Goal: Task Accomplishment & Management: Complete application form

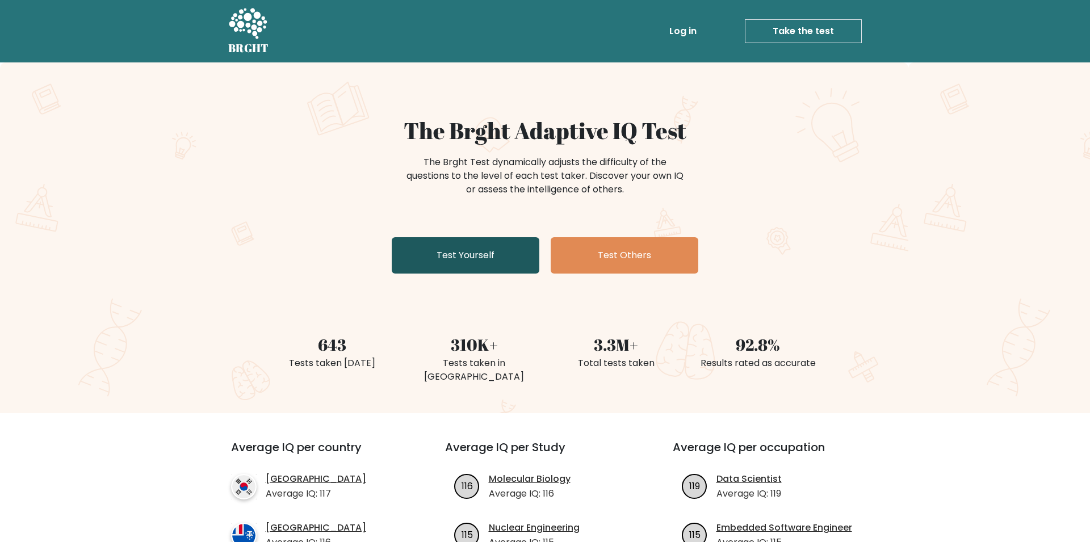
click at [503, 250] on link "Test Yourself" at bounding box center [466, 255] width 148 height 36
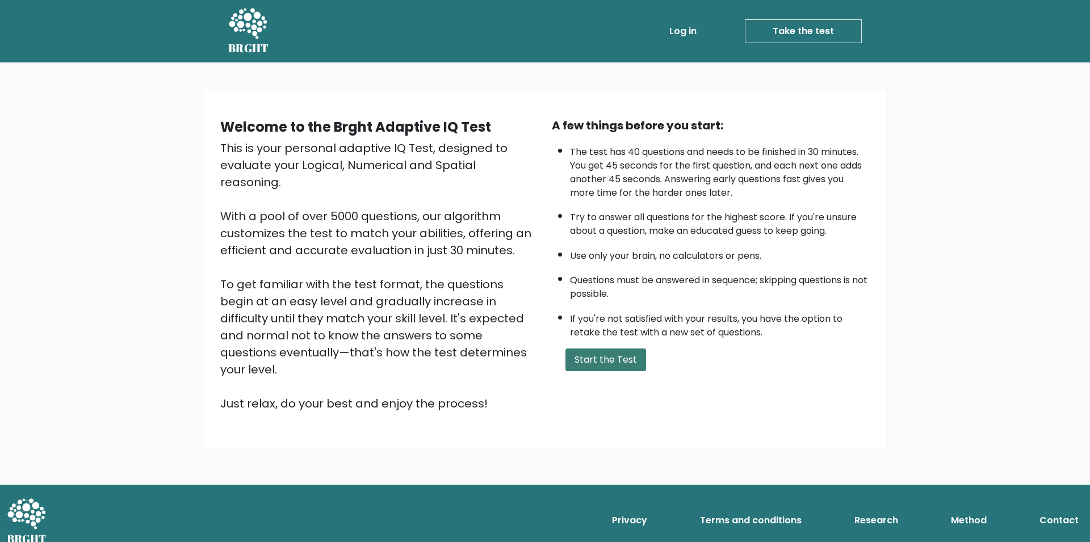
click at [608, 370] on button "Start the Test" at bounding box center [606, 360] width 81 height 23
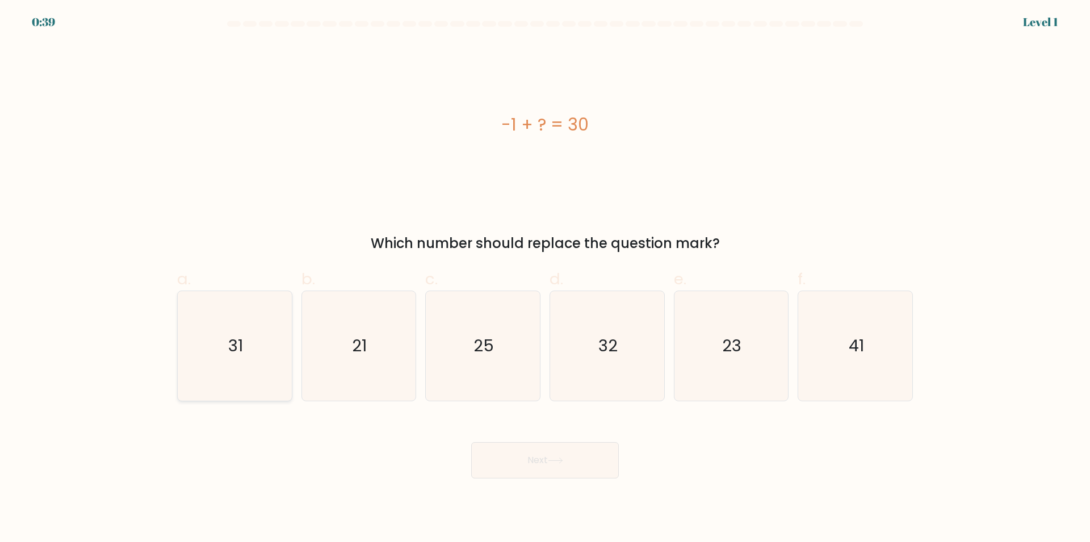
click at [250, 368] on icon "31" at bounding box center [235, 346] width 110 height 110
click at [545, 279] on input "a. 31" at bounding box center [545, 274] width 1 height 7
radio input "true"
click at [513, 468] on button "Next" at bounding box center [545, 460] width 148 height 36
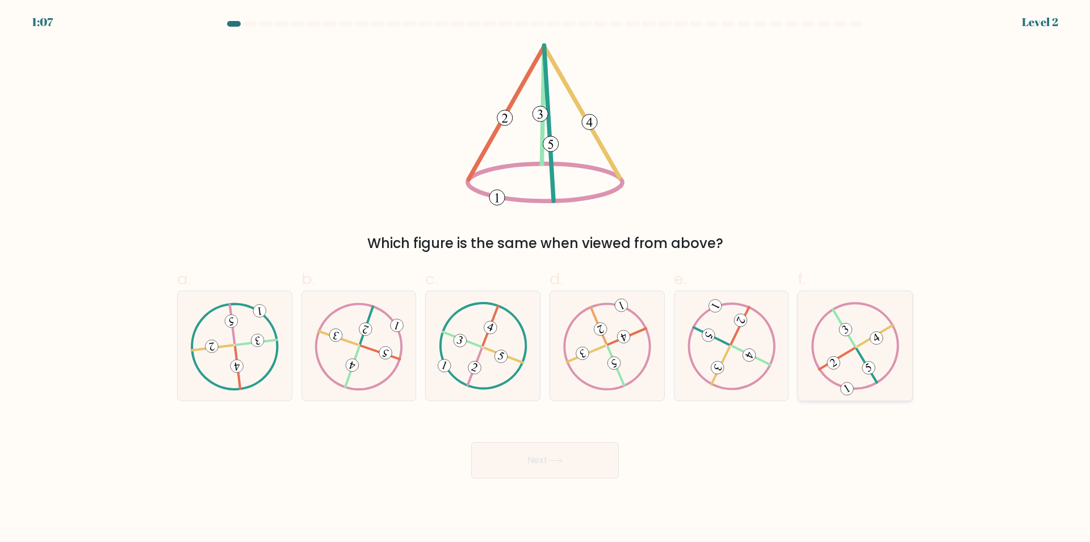
click at [841, 364] on icon at bounding box center [855, 345] width 89 height 87
click at [546, 279] on input "f." at bounding box center [545, 274] width 1 height 7
radio input "true"
click at [602, 457] on button "Next" at bounding box center [545, 460] width 148 height 36
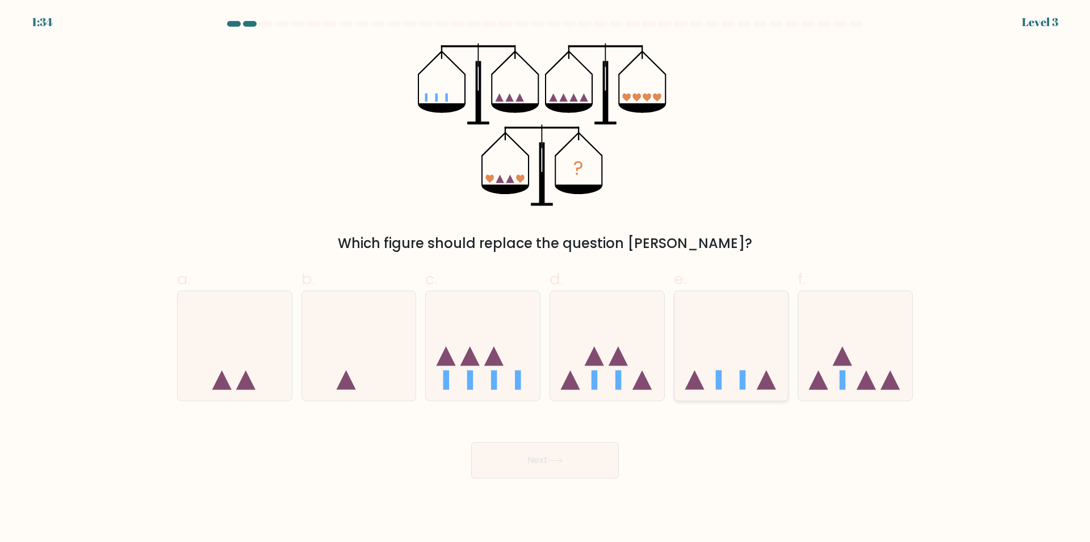
click at [743, 350] on icon at bounding box center [732, 346] width 114 height 94
click at [546, 279] on input "e." at bounding box center [545, 274] width 1 height 7
radio input "true"
click at [588, 457] on button "Next" at bounding box center [545, 460] width 148 height 36
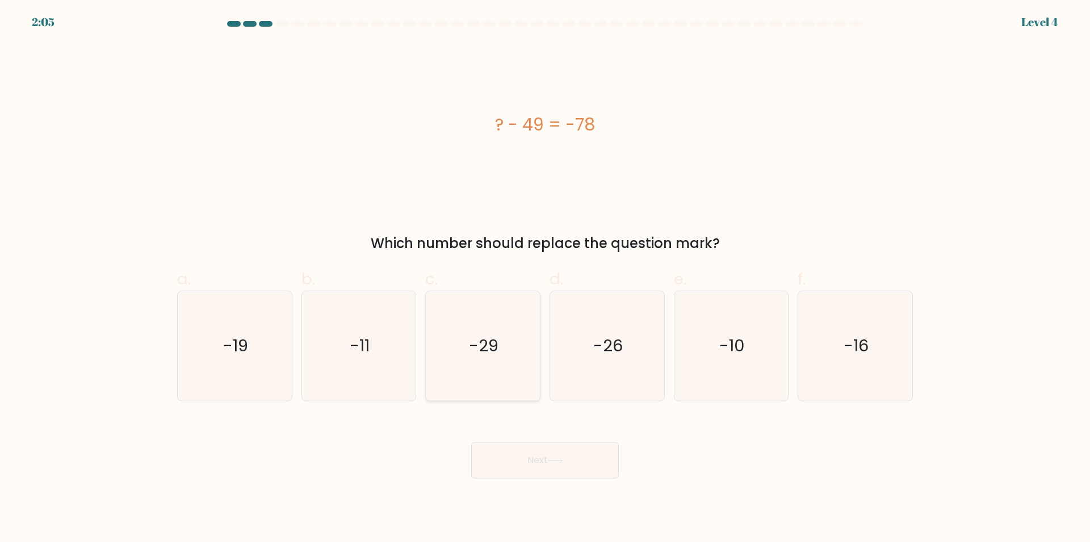
click at [518, 357] on icon "-29" at bounding box center [483, 346] width 110 height 110
click at [545, 279] on input "c. -29" at bounding box center [545, 274] width 1 height 7
radio input "true"
click at [551, 451] on button "Next" at bounding box center [545, 460] width 148 height 36
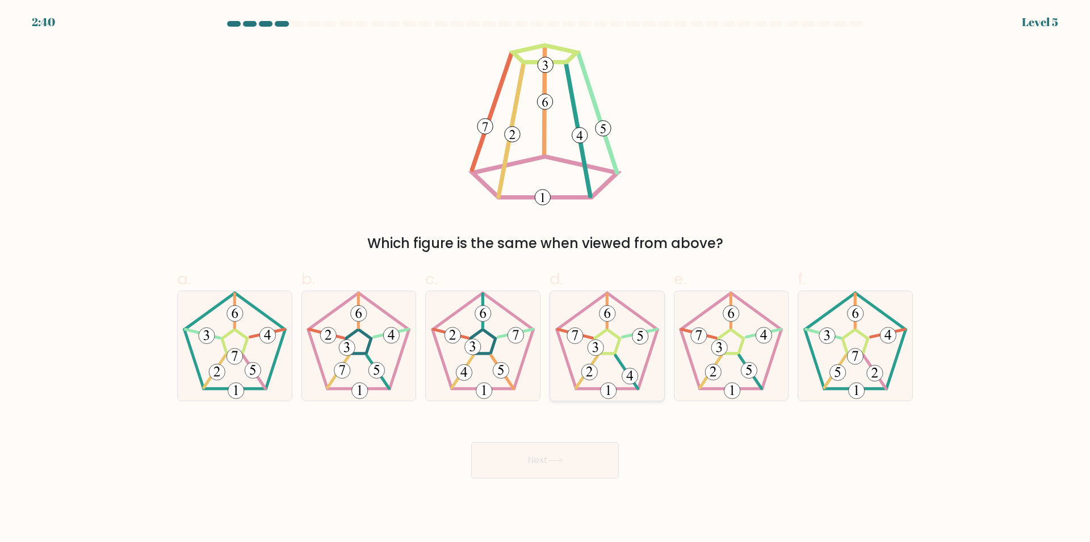
click at [591, 361] on icon at bounding box center [608, 346] width 110 height 110
click at [546, 279] on input "d." at bounding box center [545, 274] width 1 height 7
radio input "true"
click at [561, 453] on button "Next" at bounding box center [545, 460] width 148 height 36
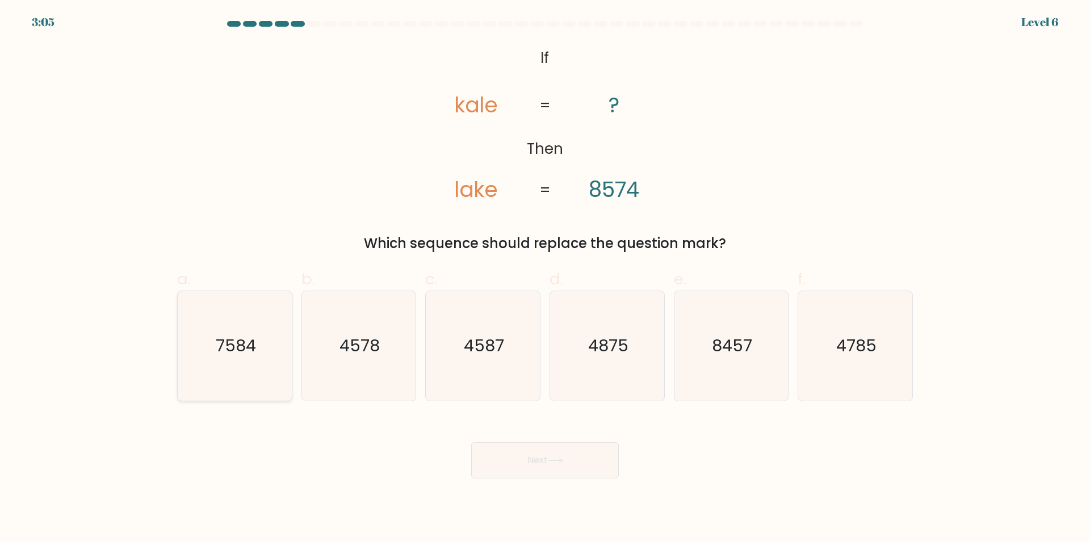
click at [241, 372] on icon "7584" at bounding box center [235, 346] width 110 height 110
click at [545, 279] on input "a. 7584" at bounding box center [545, 274] width 1 height 7
radio input "true"
click at [522, 451] on button "Next" at bounding box center [545, 460] width 148 height 36
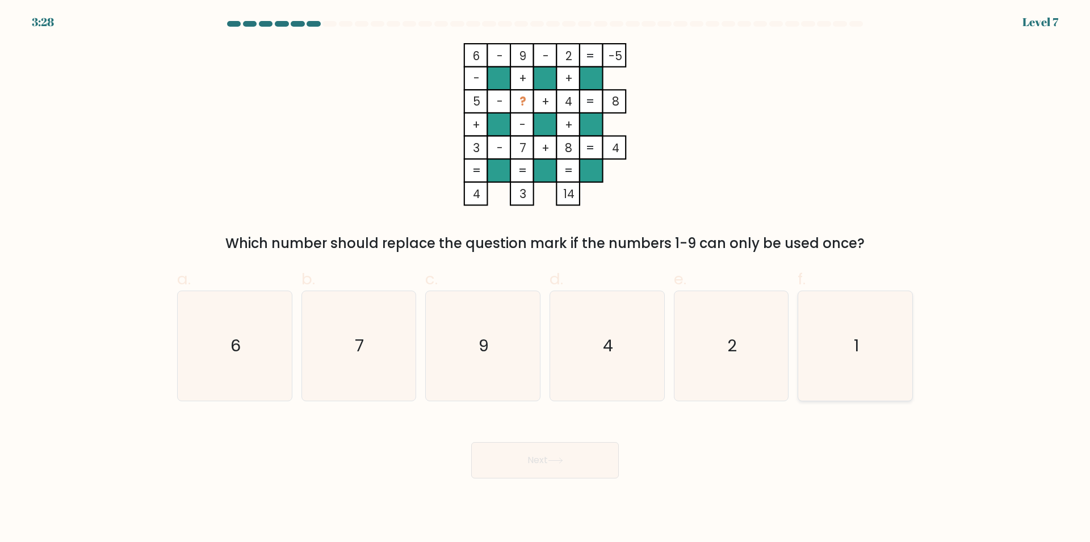
click at [827, 357] on icon "1" at bounding box center [856, 346] width 110 height 110
click at [546, 279] on input "f. 1" at bounding box center [545, 274] width 1 height 7
radio input "true"
click at [574, 464] on button "Next" at bounding box center [545, 460] width 148 height 36
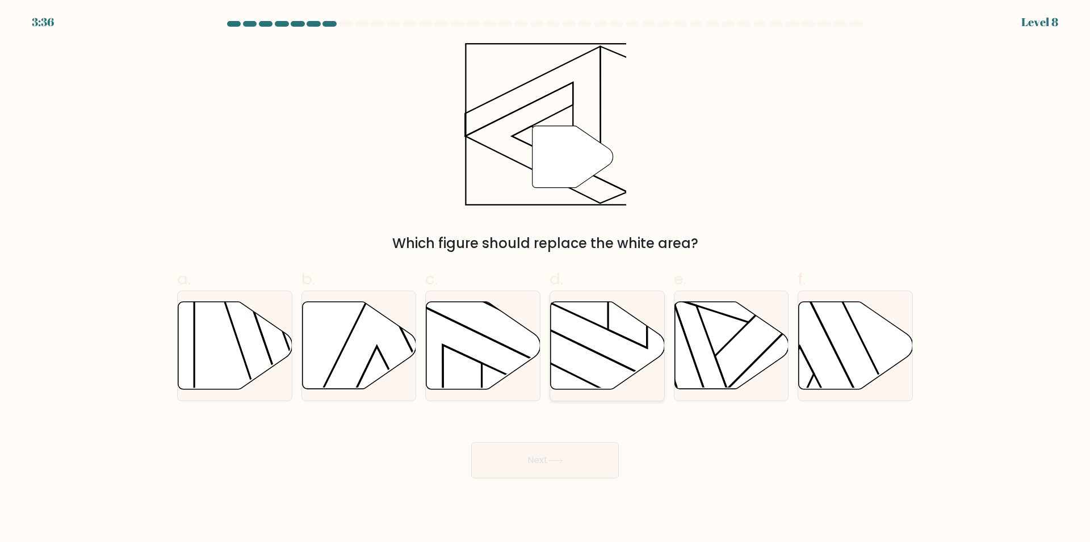
click at [600, 353] on icon at bounding box center [608, 345] width 114 height 87
click at [546, 279] on input "d." at bounding box center [545, 274] width 1 height 7
radio input "true"
click at [579, 460] on button "Next" at bounding box center [545, 460] width 148 height 36
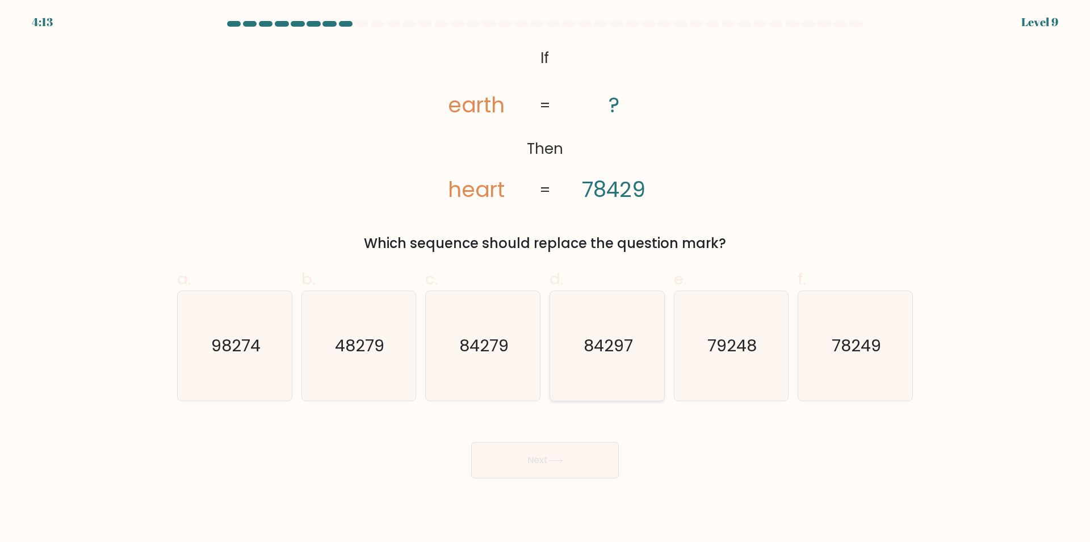
click at [599, 328] on icon "84297" at bounding box center [608, 346] width 110 height 110
click at [546, 279] on input "d. 84297" at bounding box center [545, 274] width 1 height 7
radio input "true"
click at [530, 455] on button "Next" at bounding box center [545, 460] width 148 height 36
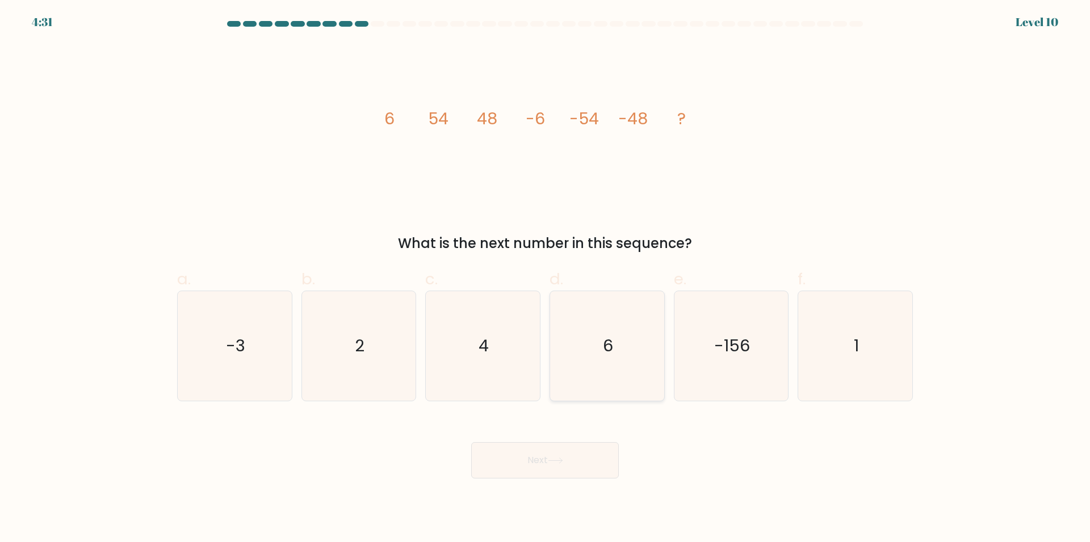
click at [638, 325] on icon "6" at bounding box center [608, 346] width 110 height 110
click at [546, 279] on input "d. 6" at bounding box center [545, 274] width 1 height 7
radio input "true"
click at [524, 454] on button "Next" at bounding box center [545, 460] width 148 height 36
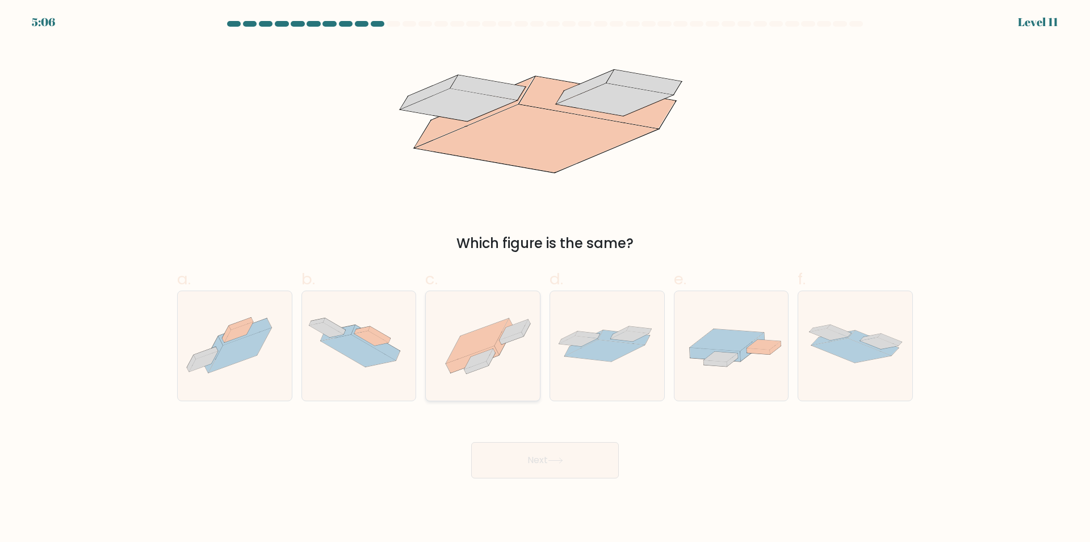
click at [509, 354] on icon at bounding box center [483, 345] width 114 height 85
click at [545, 279] on input "c." at bounding box center [545, 274] width 1 height 7
radio input "true"
click at [531, 470] on button "Next" at bounding box center [545, 460] width 148 height 36
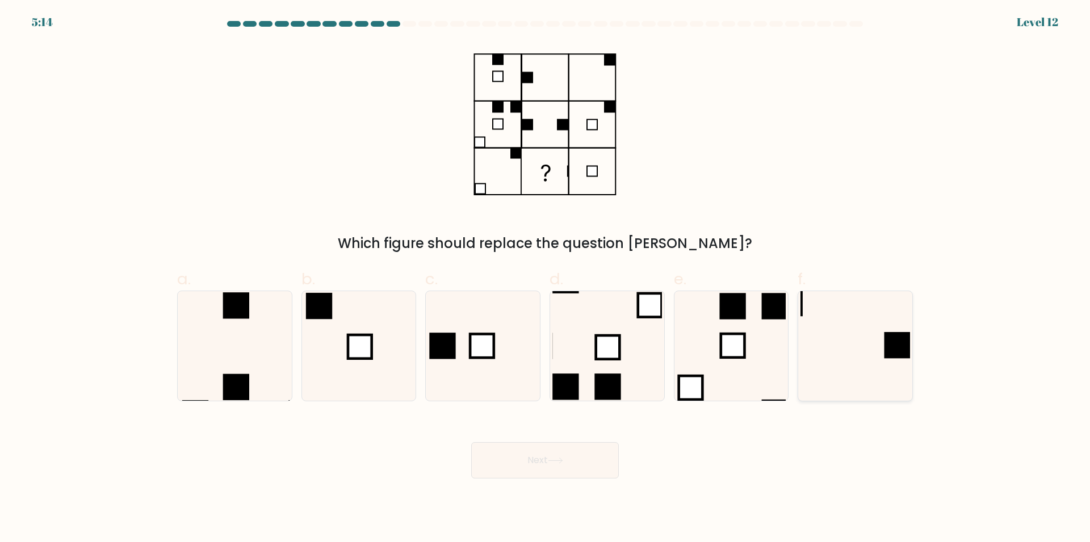
click at [831, 333] on icon at bounding box center [856, 346] width 110 height 110
click at [546, 279] on input "f." at bounding box center [545, 274] width 1 height 7
radio input "true"
click at [567, 468] on button "Next" at bounding box center [545, 460] width 148 height 36
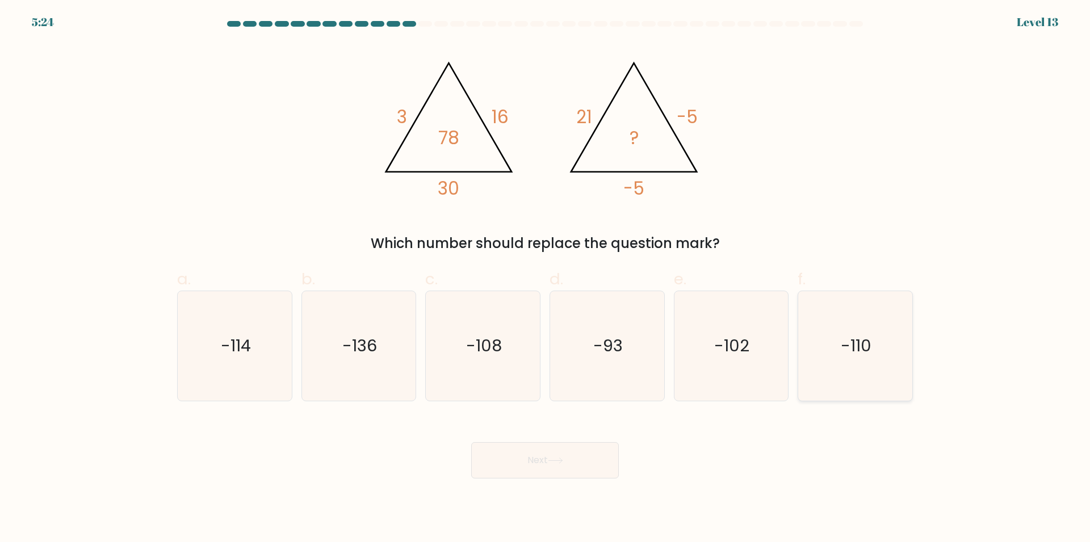
click at [895, 333] on icon "-110" at bounding box center [856, 346] width 110 height 110
click at [546, 279] on input "f. -110" at bounding box center [545, 274] width 1 height 7
radio input "true"
click at [597, 473] on button "Next" at bounding box center [545, 460] width 148 height 36
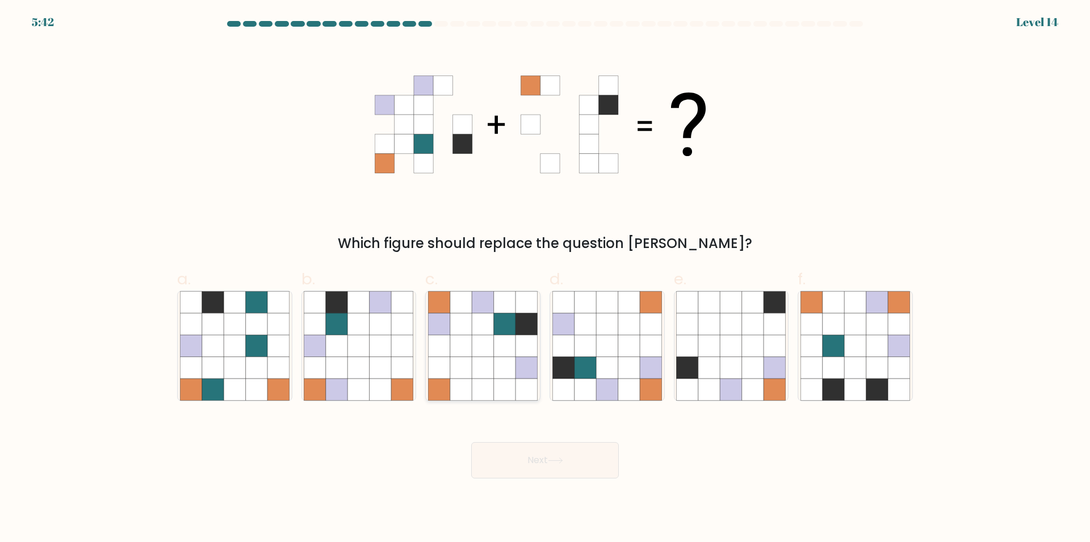
click at [520, 350] on icon at bounding box center [527, 346] width 22 height 22
click at [545, 279] on input "c." at bounding box center [545, 274] width 1 height 7
radio input "true"
click at [539, 451] on button "Next" at bounding box center [545, 460] width 148 height 36
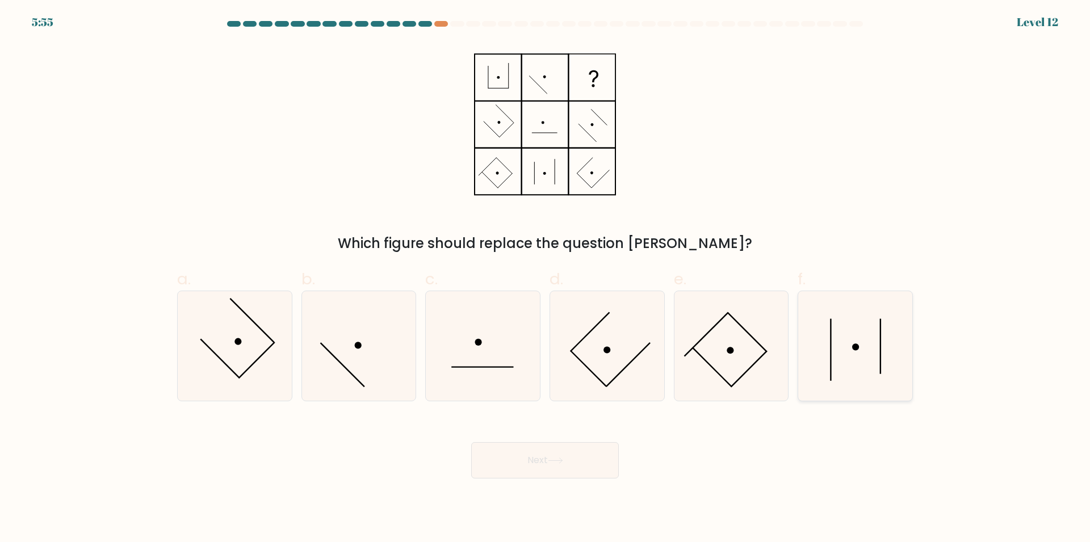
click at [885, 351] on icon at bounding box center [856, 346] width 110 height 110
click at [546, 279] on input "f." at bounding box center [545, 274] width 1 height 7
radio input "true"
click at [605, 465] on button "Next" at bounding box center [545, 460] width 148 height 36
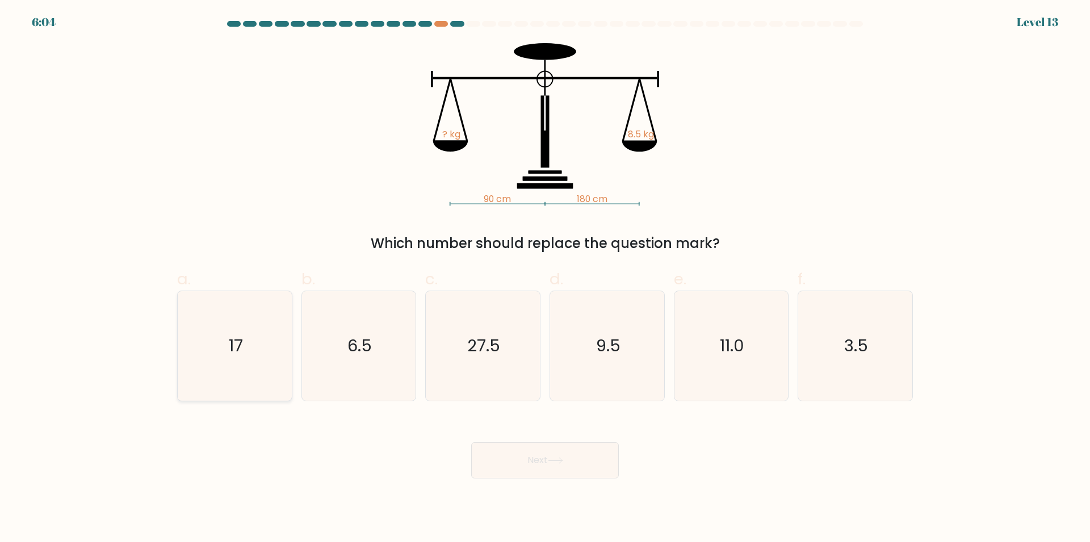
click at [233, 349] on text "17" at bounding box center [236, 345] width 14 height 23
click at [545, 279] on input "a. 17" at bounding box center [545, 274] width 1 height 7
radio input "true"
click at [567, 456] on button "Next" at bounding box center [545, 460] width 148 height 36
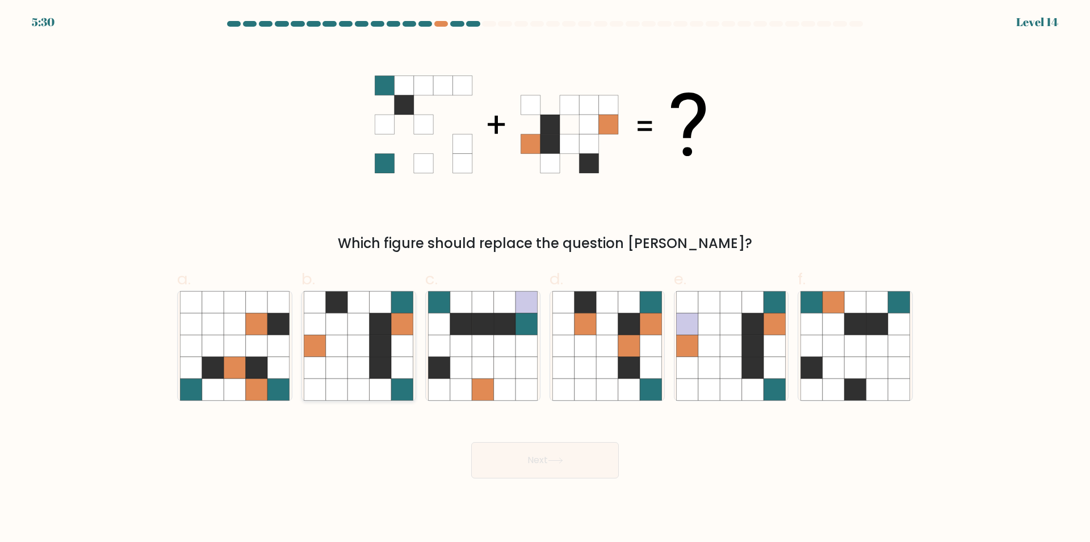
click at [380, 327] on icon at bounding box center [381, 324] width 22 height 22
click at [545, 279] on input "b." at bounding box center [545, 274] width 1 height 7
radio input "true"
click at [537, 465] on button "Next" at bounding box center [545, 460] width 148 height 36
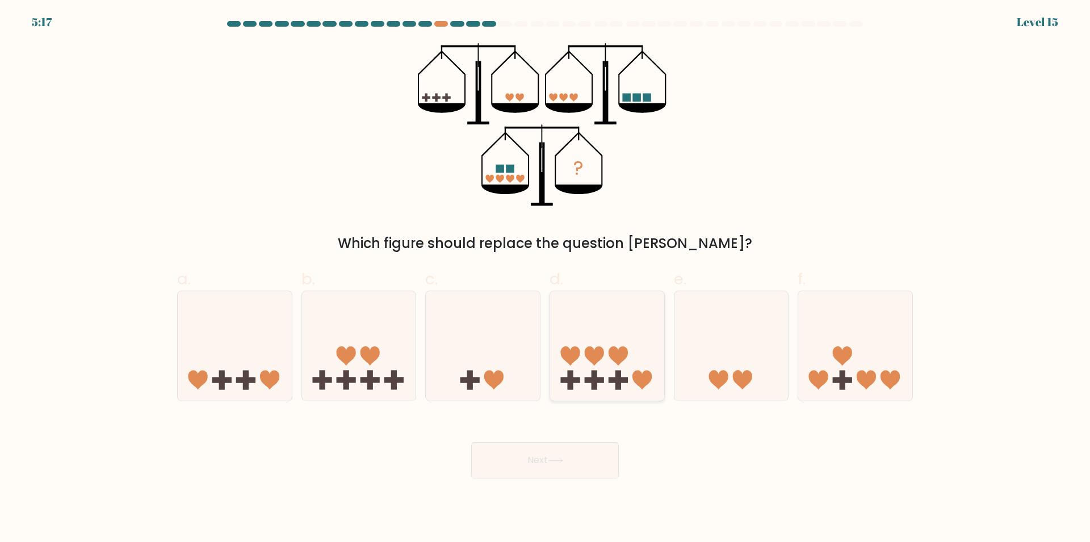
click at [622, 338] on icon at bounding box center [607, 346] width 114 height 94
click at [546, 279] on input "d." at bounding box center [545, 274] width 1 height 7
radio input "true"
click at [593, 443] on button "Next" at bounding box center [545, 460] width 148 height 36
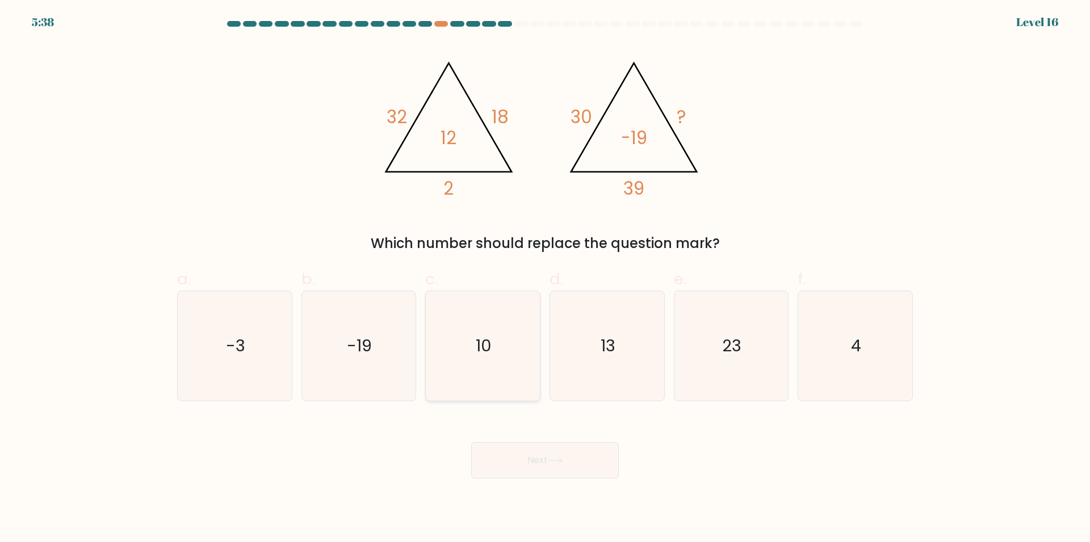
click at [489, 346] on text "10" at bounding box center [484, 345] width 16 height 23
click at [545, 279] on input "c. 10" at bounding box center [545, 274] width 1 height 7
radio input "true"
click at [514, 456] on button "Next" at bounding box center [545, 460] width 148 height 36
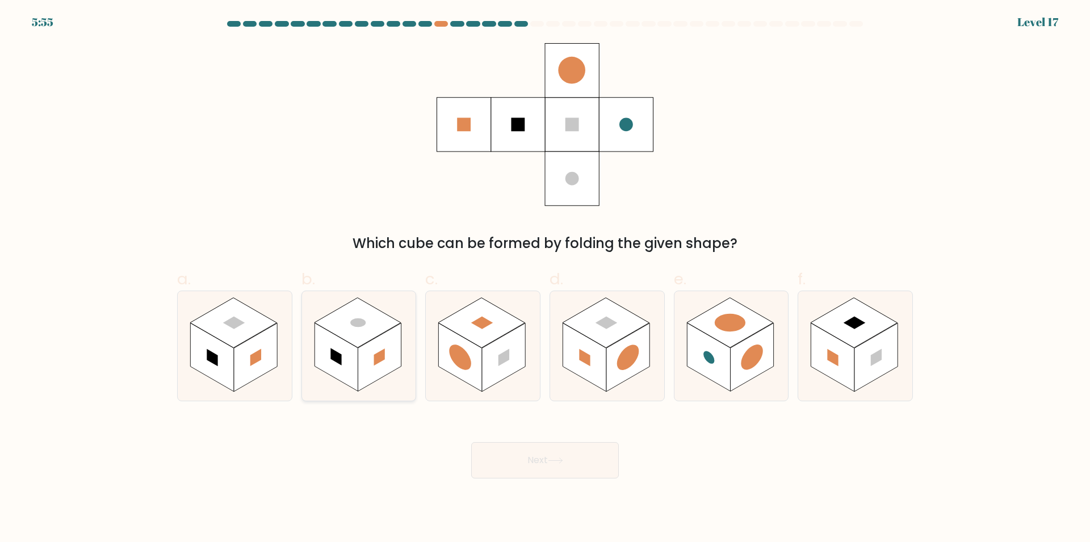
click at [346, 375] on rect at bounding box center [336, 357] width 43 height 69
click at [545, 279] on input "b." at bounding box center [545, 274] width 1 height 7
radio input "true"
click at [508, 453] on button "Next" at bounding box center [545, 460] width 148 height 36
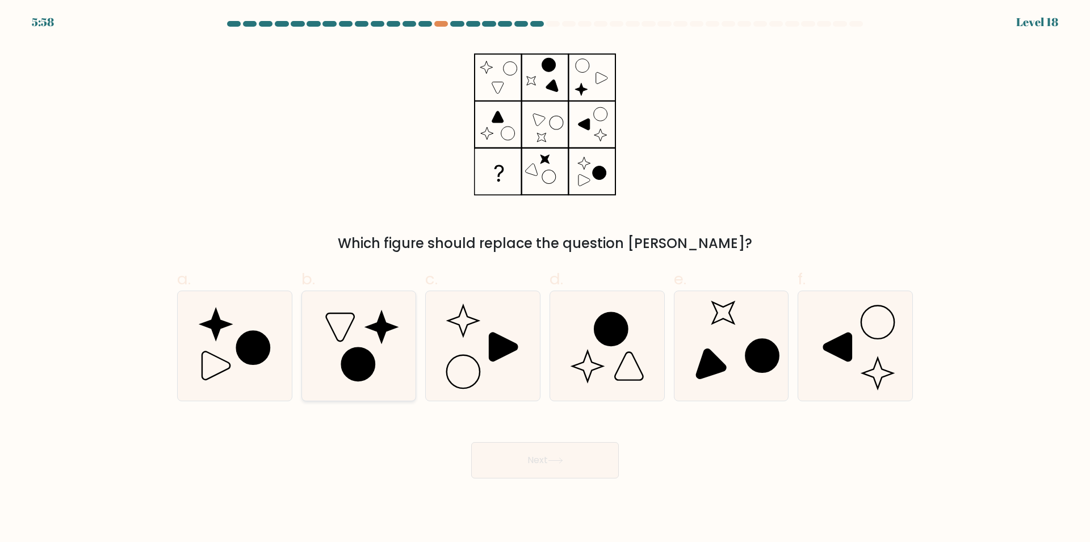
click at [364, 348] on icon at bounding box center [358, 364] width 33 height 33
click at [545, 279] on input "b." at bounding box center [545, 274] width 1 height 7
radio input "true"
click at [497, 453] on button "Next" at bounding box center [545, 460] width 148 height 36
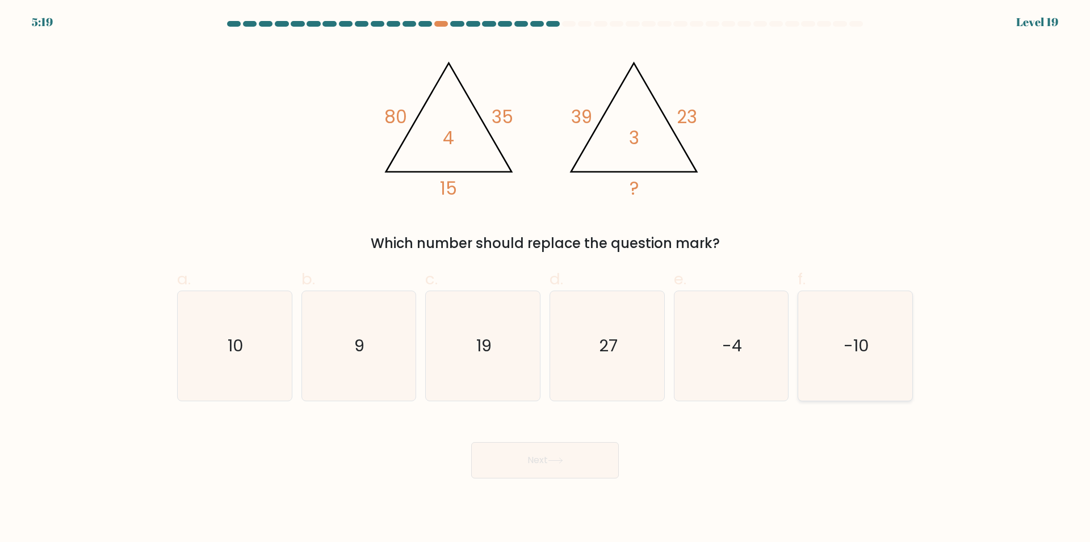
click at [855, 336] on text "-10" at bounding box center [857, 345] width 26 height 23
click at [546, 279] on input "f. -10" at bounding box center [545, 274] width 1 height 7
radio input "true"
click at [590, 468] on button "Next" at bounding box center [545, 460] width 148 height 36
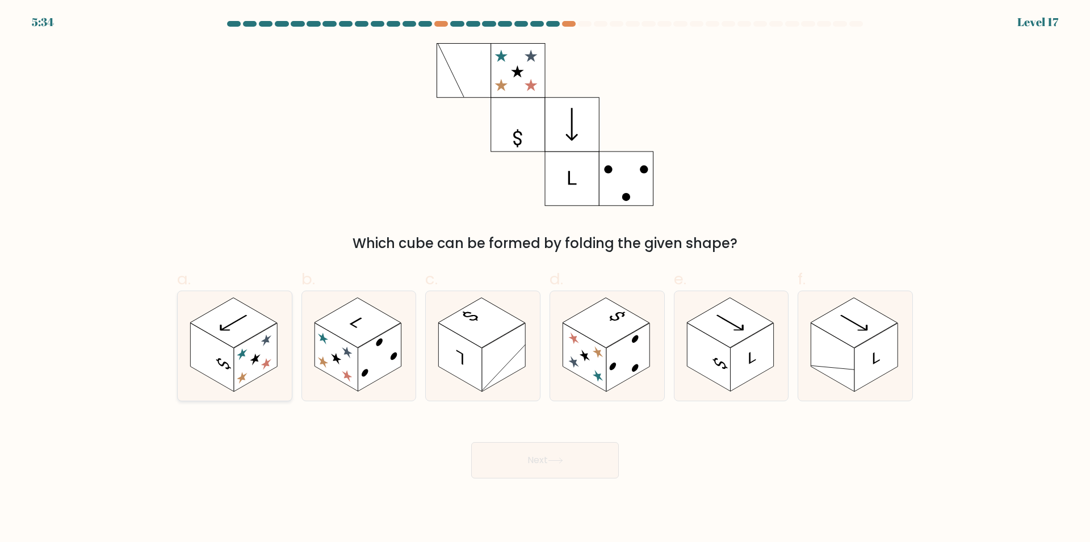
click at [260, 355] on rect at bounding box center [255, 357] width 43 height 69
click at [545, 279] on input "a." at bounding box center [545, 274] width 1 height 7
radio input "true"
click at [521, 461] on button "Next" at bounding box center [545, 460] width 148 height 36
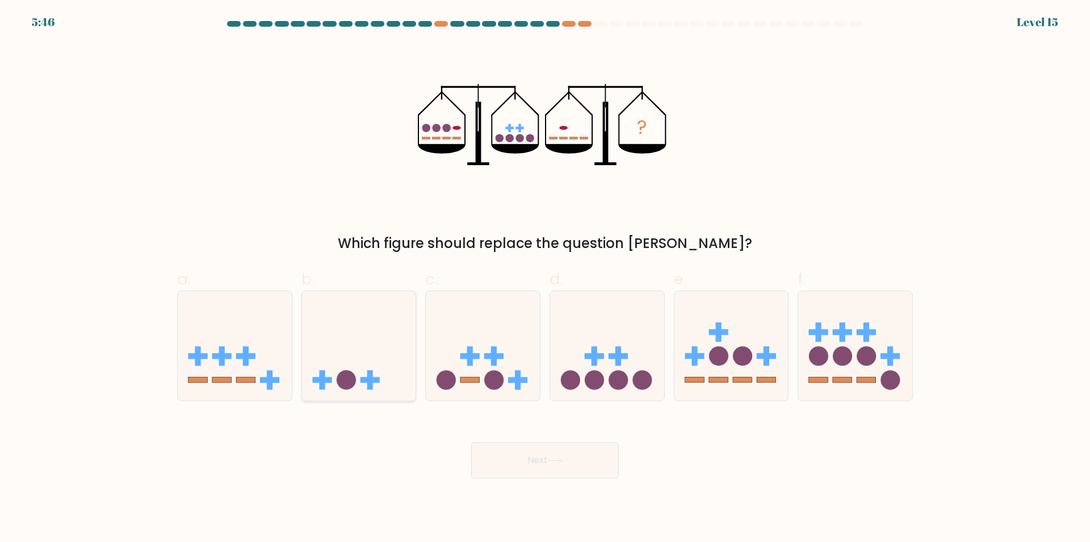
click at [383, 361] on icon at bounding box center [359, 346] width 114 height 94
click at [545, 279] on input "b." at bounding box center [545, 274] width 1 height 7
radio input "true"
click at [516, 472] on button "Next" at bounding box center [545, 460] width 148 height 36
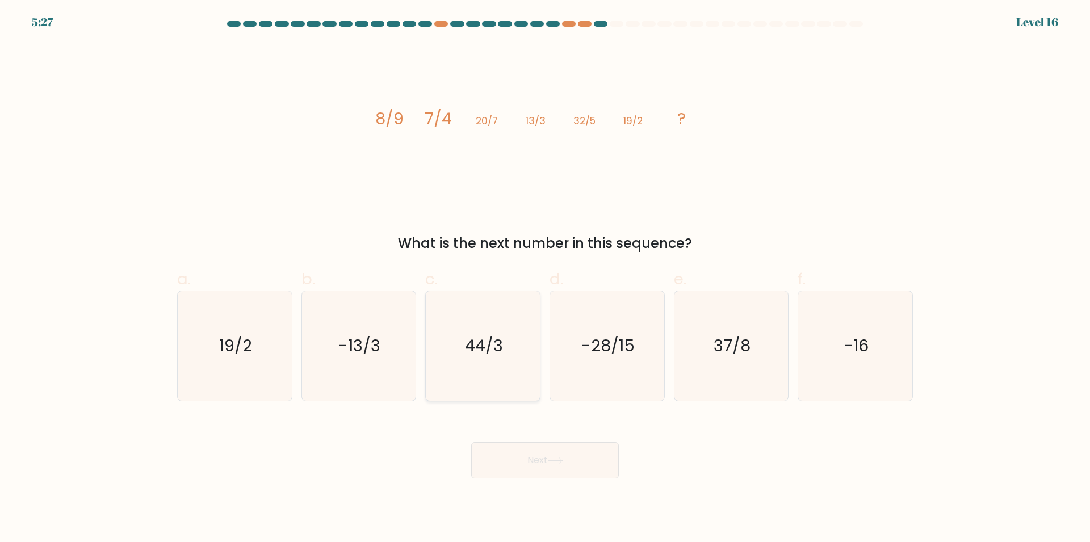
click at [492, 383] on icon "44/3" at bounding box center [483, 346] width 110 height 110
click at [545, 279] on input "c. 44/3" at bounding box center [545, 274] width 1 height 7
radio input "true"
click at [528, 468] on button "Next" at bounding box center [545, 460] width 148 height 36
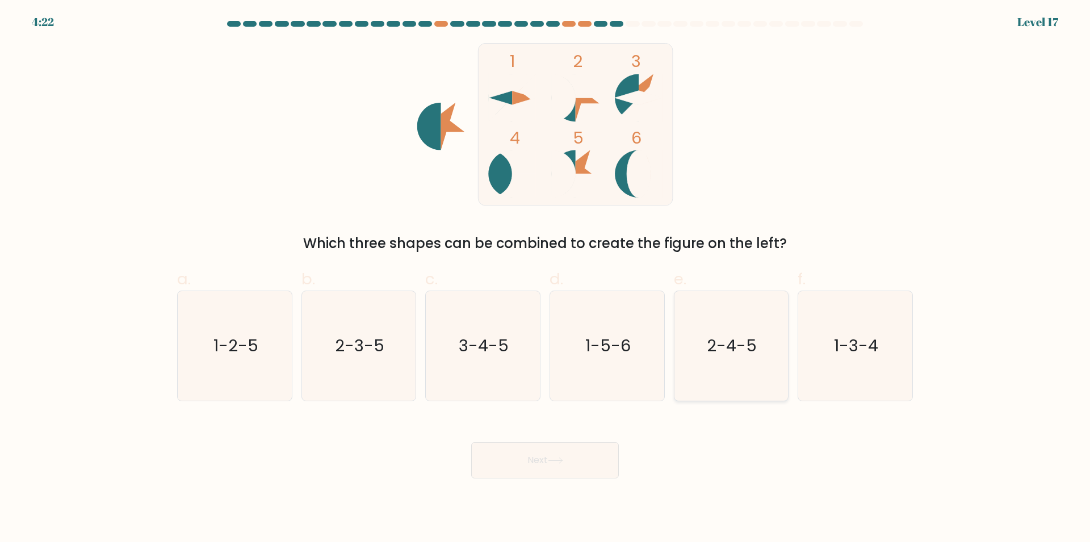
click at [755, 339] on text "2-4-5" at bounding box center [733, 345] width 50 height 23
click at [546, 279] on input "e. 2-4-5" at bounding box center [545, 274] width 1 height 7
radio input "true"
click at [586, 457] on button "Next" at bounding box center [545, 460] width 148 height 36
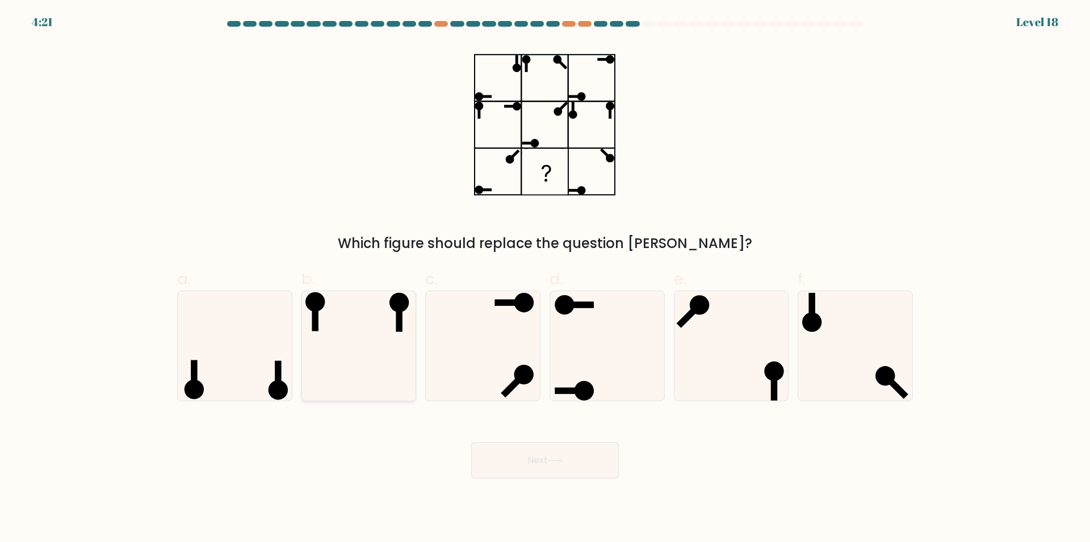
drag, startPoint x: 384, startPoint y: 337, endPoint x: 397, endPoint y: 351, distance: 19.3
click at [382, 338] on icon at bounding box center [359, 346] width 110 height 110
click at [392, 376] on icon at bounding box center [359, 346] width 110 height 110
click at [545, 279] on input "b." at bounding box center [545, 274] width 1 height 7
radio input "true"
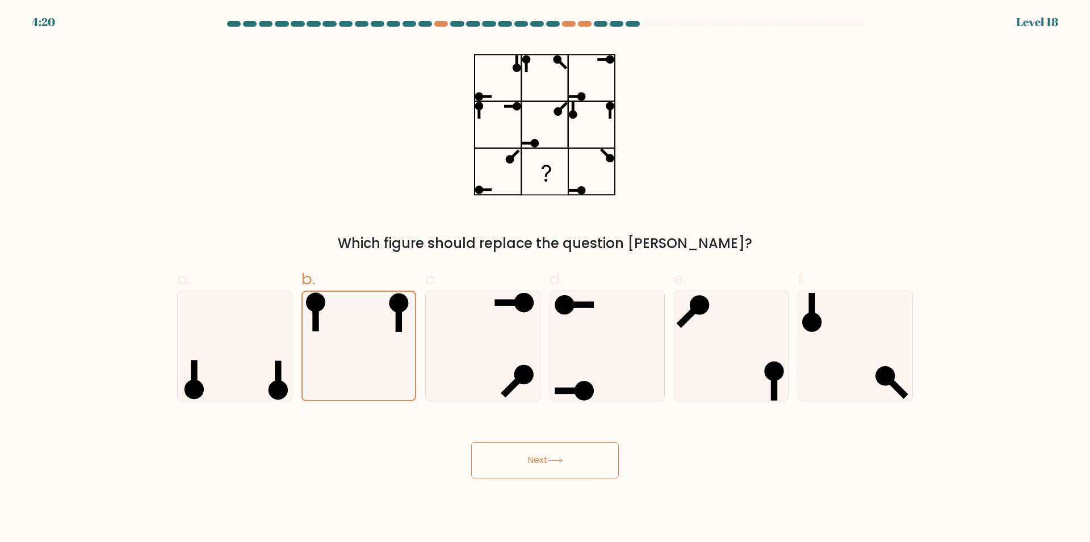
click at [502, 459] on button "Next" at bounding box center [545, 460] width 148 height 36
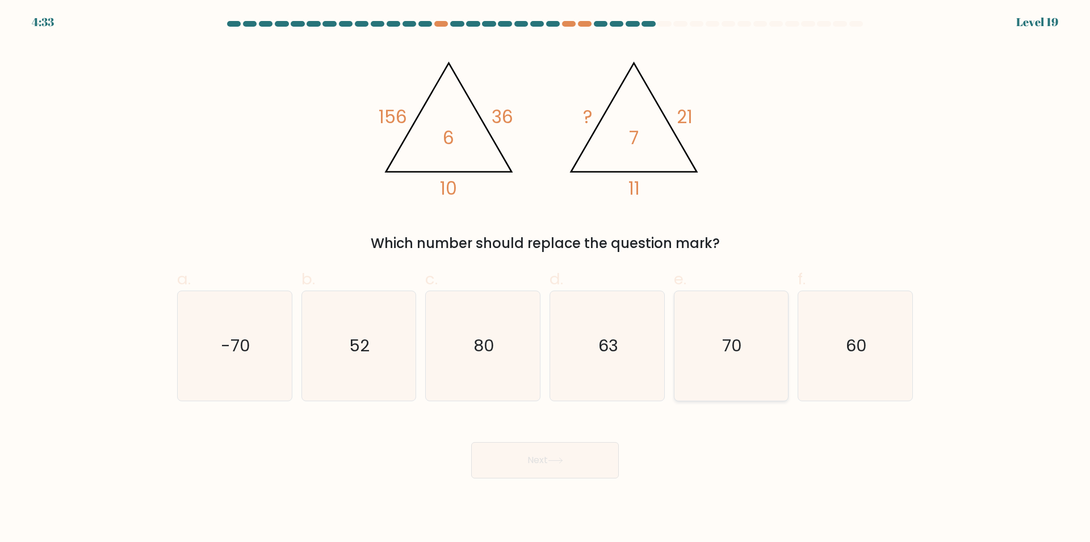
click at [712, 361] on icon "70" at bounding box center [731, 346] width 110 height 110
click at [546, 279] on input "e. 70" at bounding box center [545, 274] width 1 height 7
radio input "true"
click at [523, 469] on button "Next" at bounding box center [545, 460] width 148 height 36
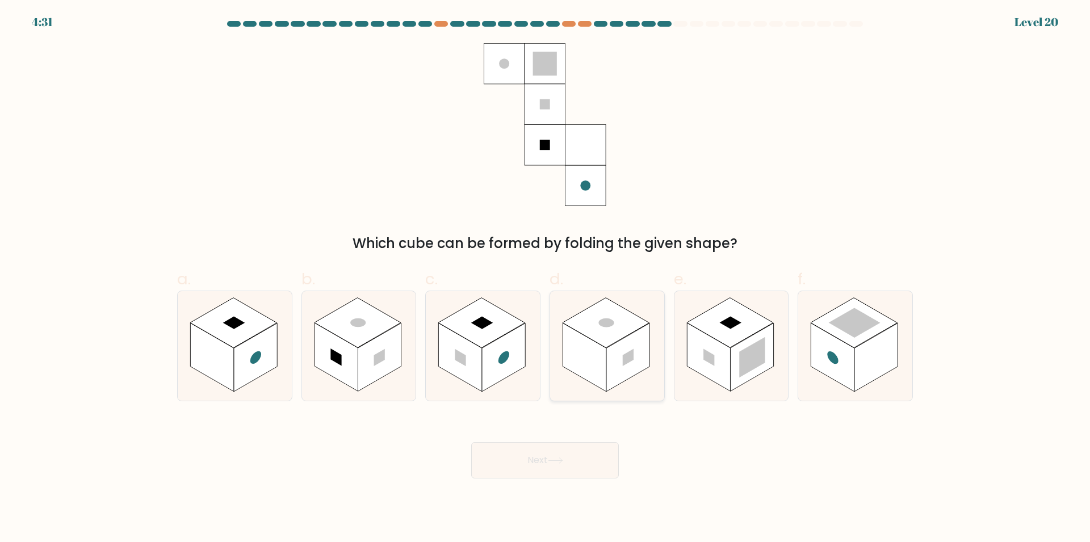
click at [596, 355] on rect at bounding box center [584, 357] width 43 height 69
click at [546, 279] on input "d." at bounding box center [545, 274] width 1 height 7
radio input "true"
click at [581, 458] on button "Next" at bounding box center [545, 460] width 148 height 36
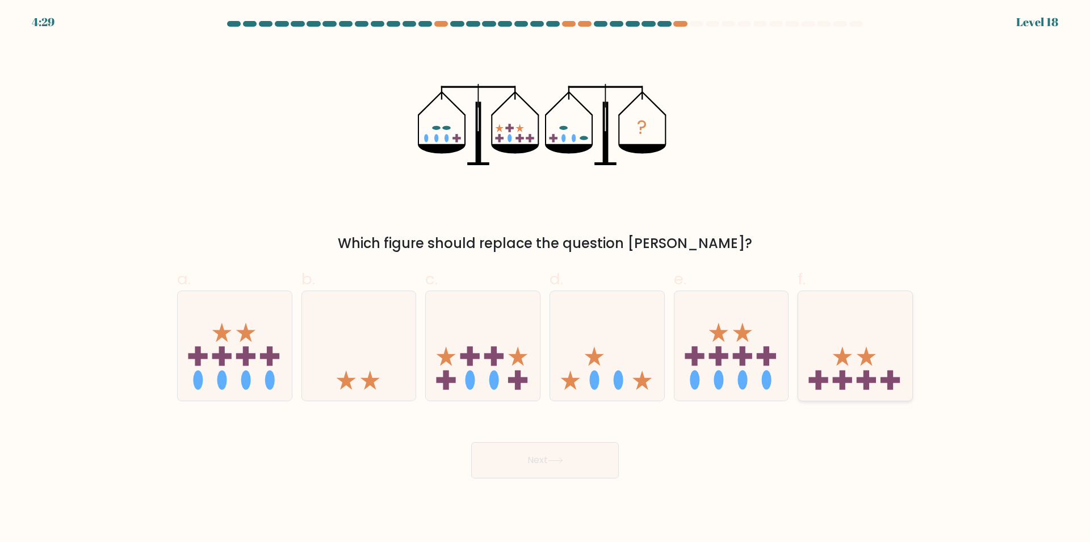
click at [860, 380] on rect at bounding box center [866, 381] width 19 height 6
click at [546, 279] on input "f." at bounding box center [545, 274] width 1 height 7
radio input "true"
click at [580, 457] on button "Next" at bounding box center [545, 460] width 148 height 36
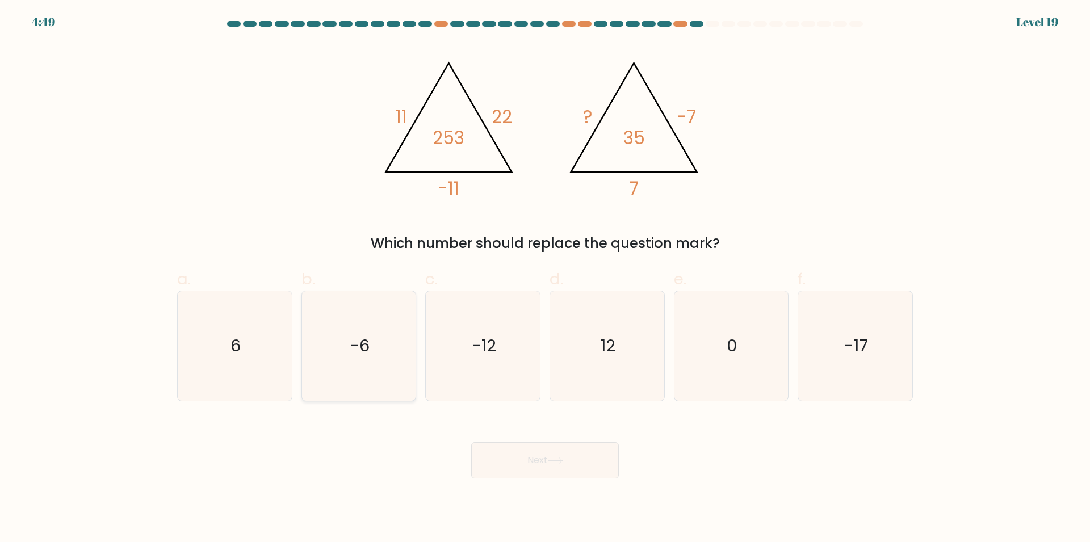
click at [369, 349] on text "-6" at bounding box center [360, 345] width 20 height 23
click at [545, 279] on input "b. -6" at bounding box center [545, 274] width 1 height 7
radio input "true"
click at [543, 463] on button "Next" at bounding box center [545, 460] width 148 height 36
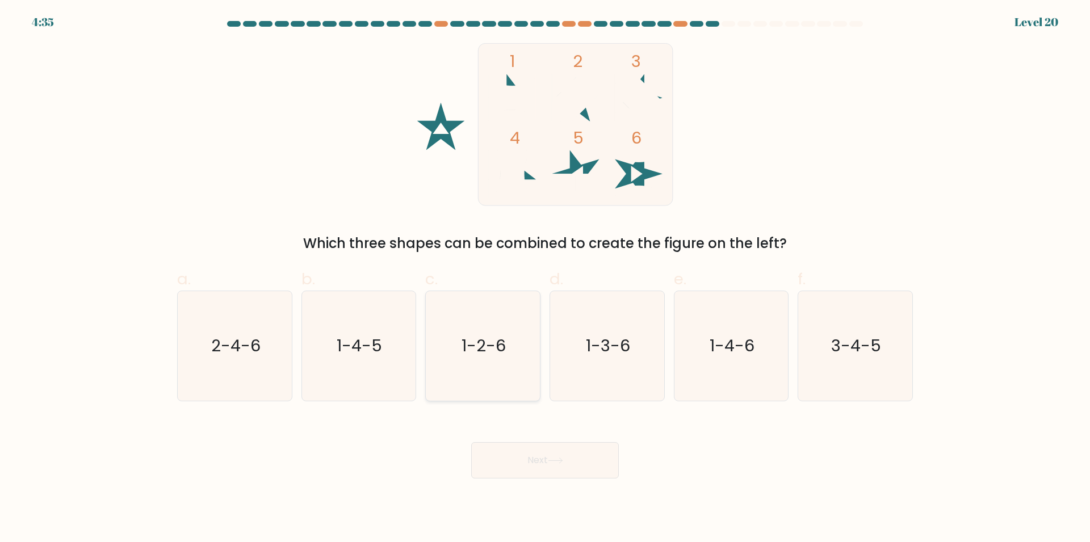
drag, startPoint x: 483, startPoint y: 362, endPoint x: 493, endPoint y: 379, distance: 19.9
click at [483, 362] on icon "1-2-6" at bounding box center [483, 346] width 110 height 110
click at [545, 279] on input "c. 1-2-6" at bounding box center [545, 274] width 1 height 7
radio input "true"
click at [567, 466] on button "Next" at bounding box center [545, 460] width 148 height 36
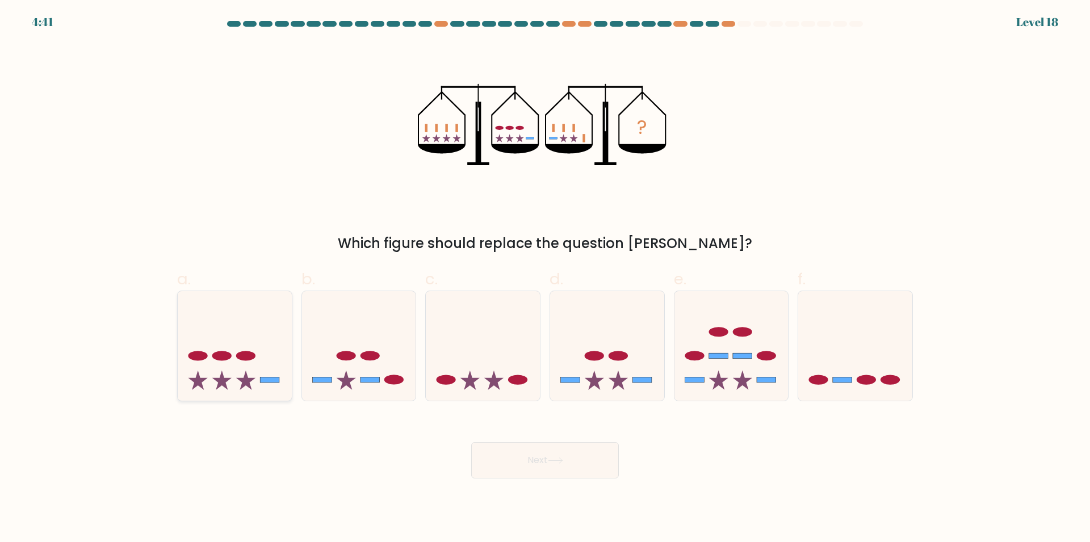
click at [238, 379] on icon at bounding box center [235, 346] width 114 height 94
click at [545, 279] on input "a." at bounding box center [545, 274] width 1 height 7
radio input "true"
click at [525, 470] on button "Next" at bounding box center [545, 460] width 148 height 36
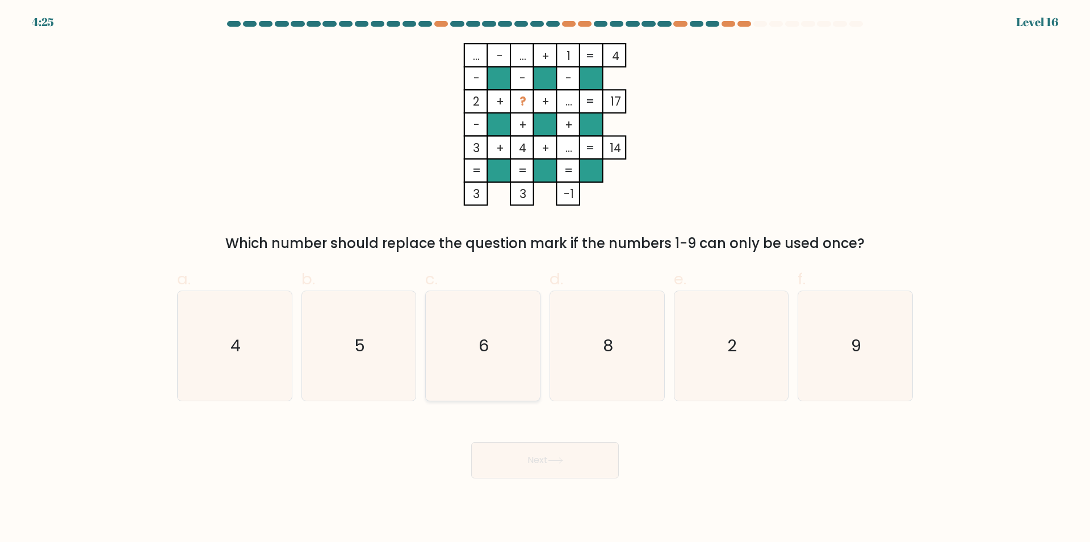
click at [476, 351] on icon "6" at bounding box center [483, 346] width 110 height 110
click at [545, 279] on input "c. 6" at bounding box center [545, 274] width 1 height 7
radio input "true"
click at [531, 450] on button "Next" at bounding box center [545, 460] width 148 height 36
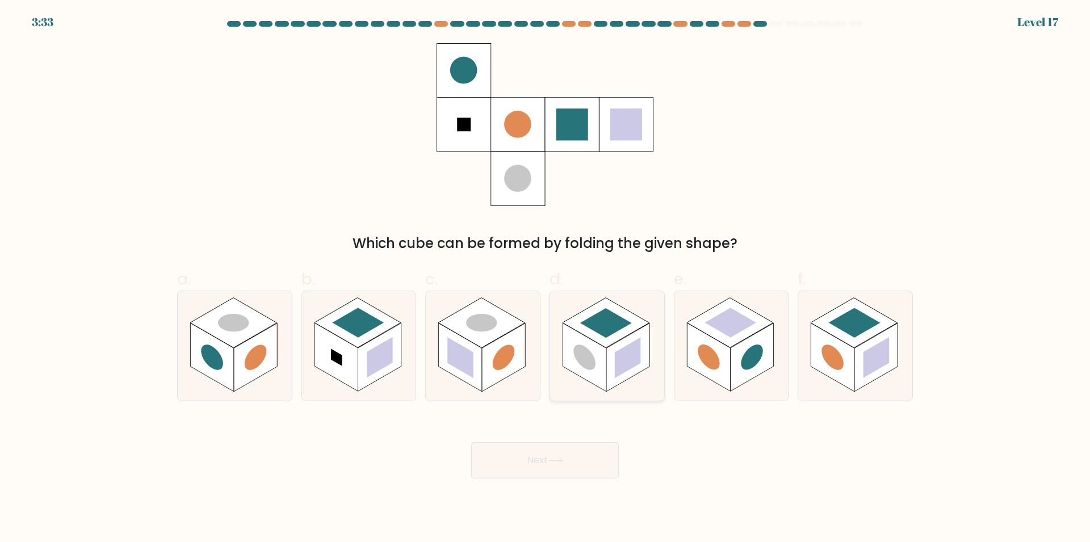
click at [579, 364] on rect at bounding box center [584, 357] width 43 height 69
click at [546, 279] on input "d." at bounding box center [545, 274] width 1 height 7
radio input "true"
click at [563, 454] on button "Next" at bounding box center [545, 460] width 148 height 36
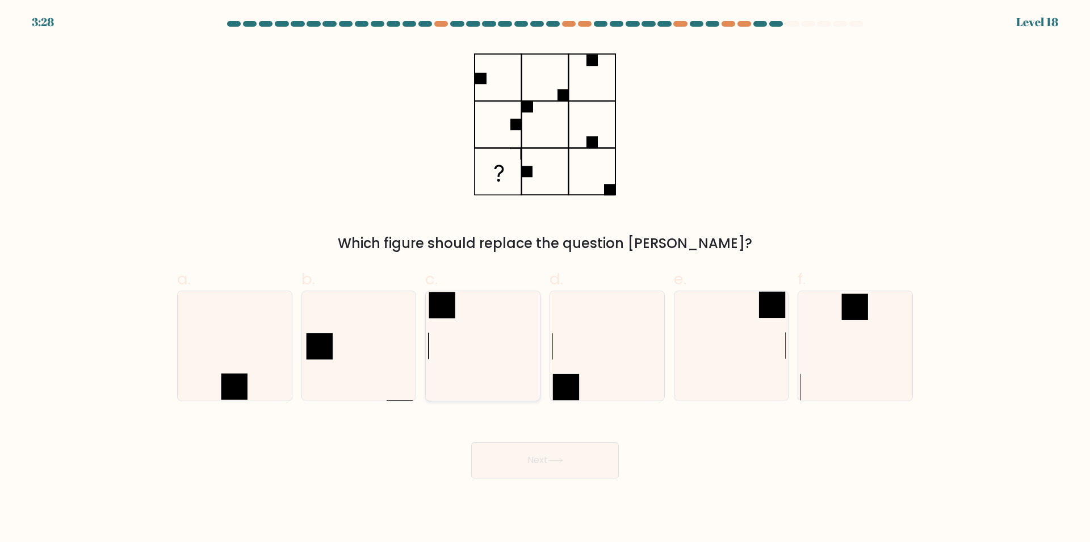
click at [505, 322] on icon at bounding box center [483, 346] width 110 height 110
click at [545, 279] on input "c." at bounding box center [545, 274] width 1 height 7
radio input "true"
click at [539, 456] on button "Next" at bounding box center [545, 460] width 148 height 36
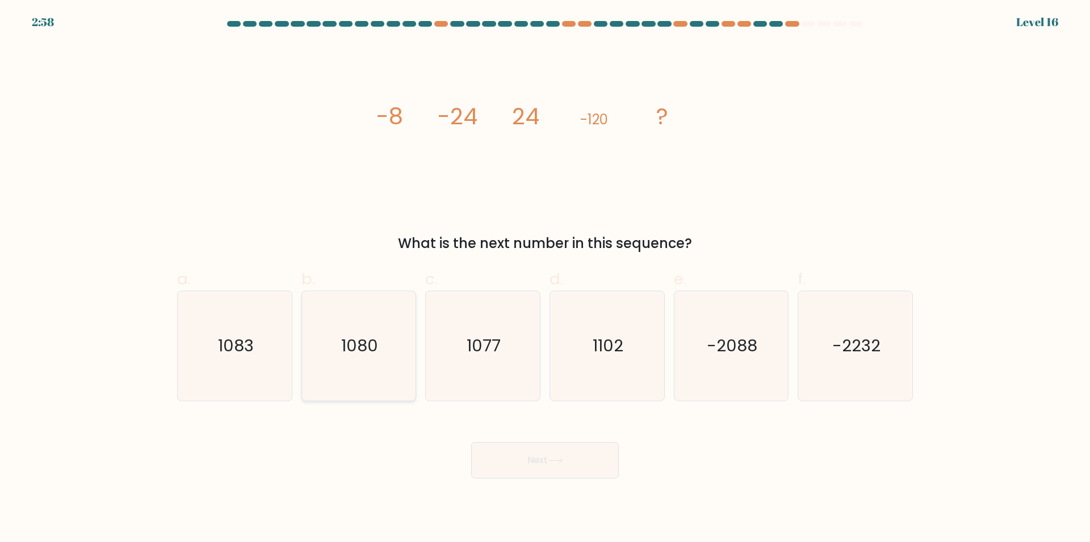
click at [341, 330] on icon "1080" at bounding box center [359, 346] width 110 height 110
click at [545, 279] on input "b. 1080" at bounding box center [545, 274] width 1 height 7
radio input "true"
click at [510, 468] on button "Next" at bounding box center [545, 460] width 148 height 36
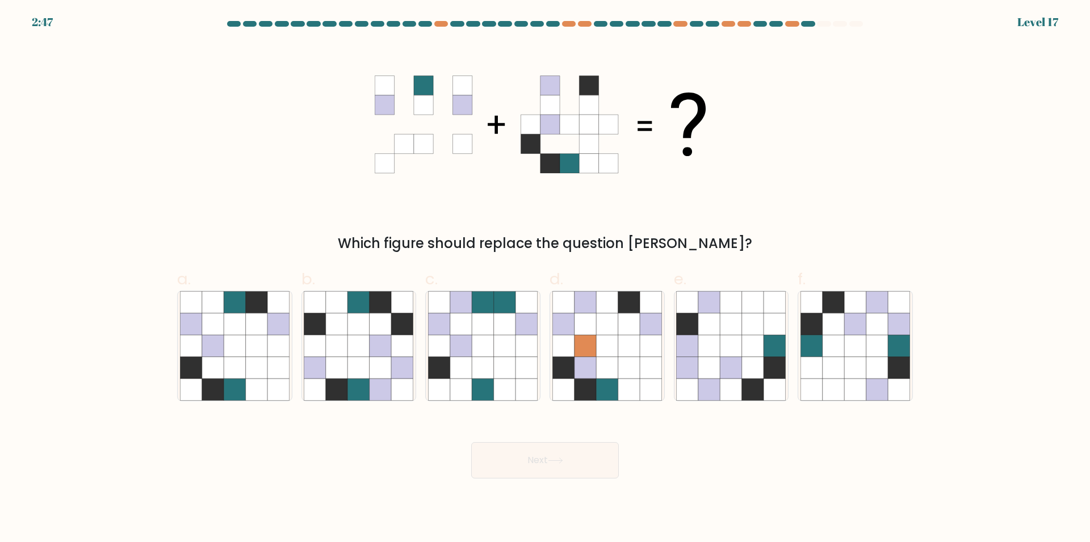
drag, startPoint x: 869, startPoint y: 351, endPoint x: 830, endPoint y: 453, distance: 108.4
click at [870, 350] on icon at bounding box center [878, 346] width 22 height 22
click at [546, 279] on input "f." at bounding box center [545, 274] width 1 height 7
radio input "true"
click at [537, 465] on button "Next" at bounding box center [545, 460] width 148 height 36
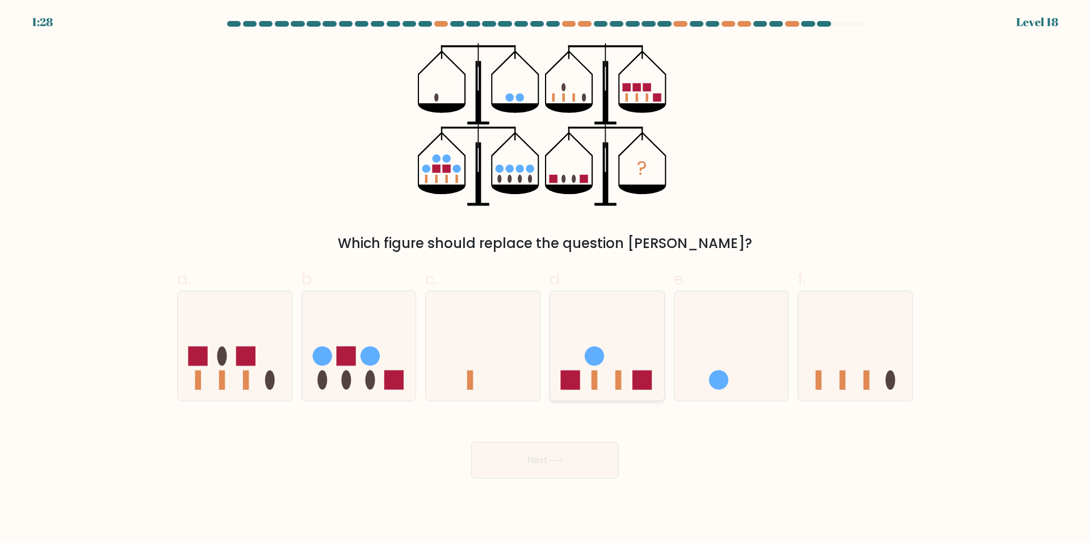
click at [612, 375] on icon at bounding box center [607, 346] width 114 height 94
click at [546, 279] on input "d." at bounding box center [545, 274] width 1 height 7
radio input "true"
click at [559, 453] on button "Next" at bounding box center [545, 460] width 148 height 36
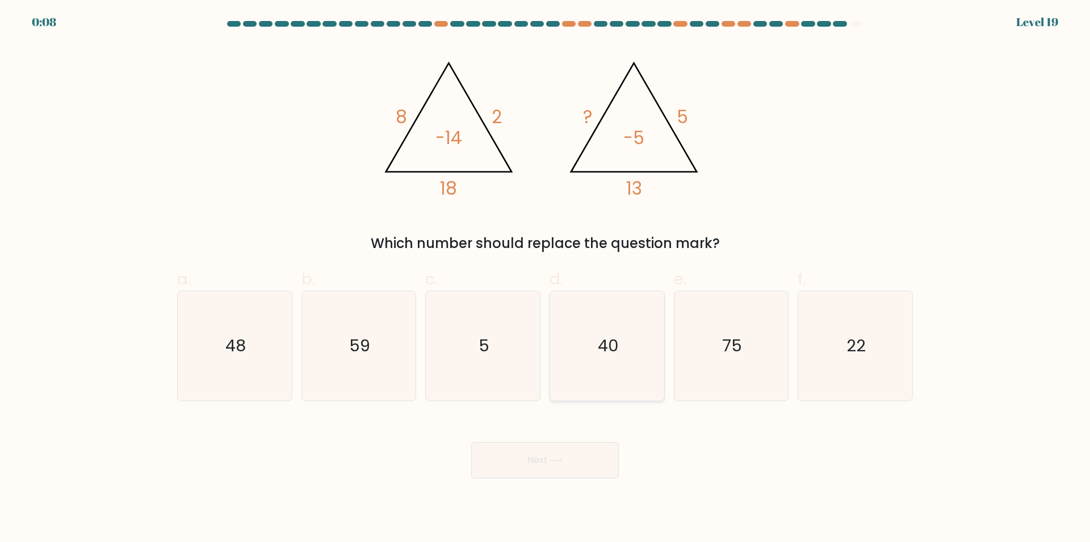
click at [610, 362] on icon "40" at bounding box center [608, 346] width 110 height 110
click at [546, 279] on input "d. 40" at bounding box center [545, 274] width 1 height 7
radio input "true"
click at [599, 450] on button "Next" at bounding box center [545, 460] width 148 height 36
click at [572, 466] on button "Next" at bounding box center [545, 460] width 148 height 36
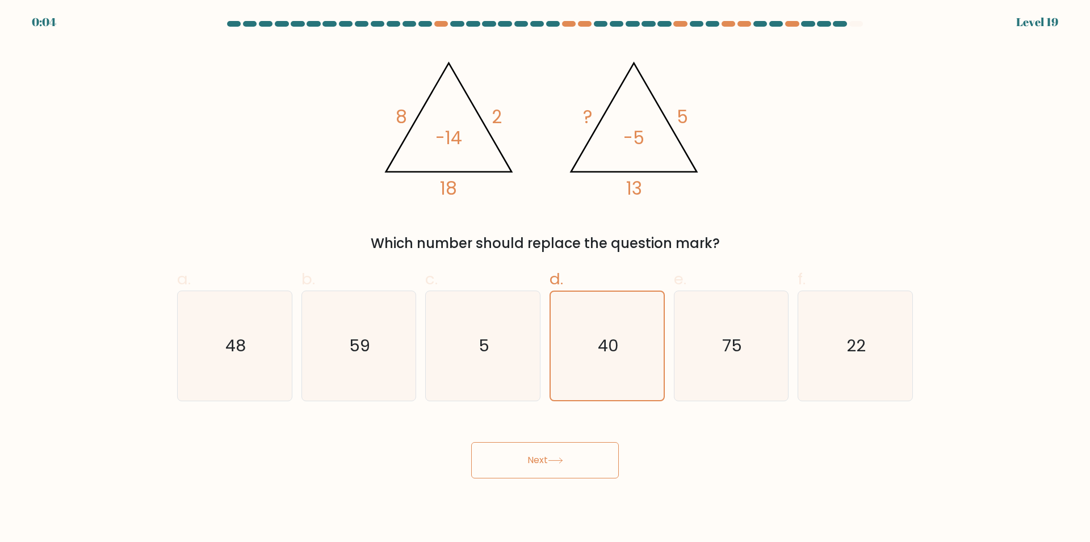
click at [553, 462] on icon at bounding box center [555, 461] width 15 height 6
click at [544, 461] on button "Next" at bounding box center [545, 460] width 148 height 36
click at [538, 465] on button "Next" at bounding box center [545, 460] width 148 height 36
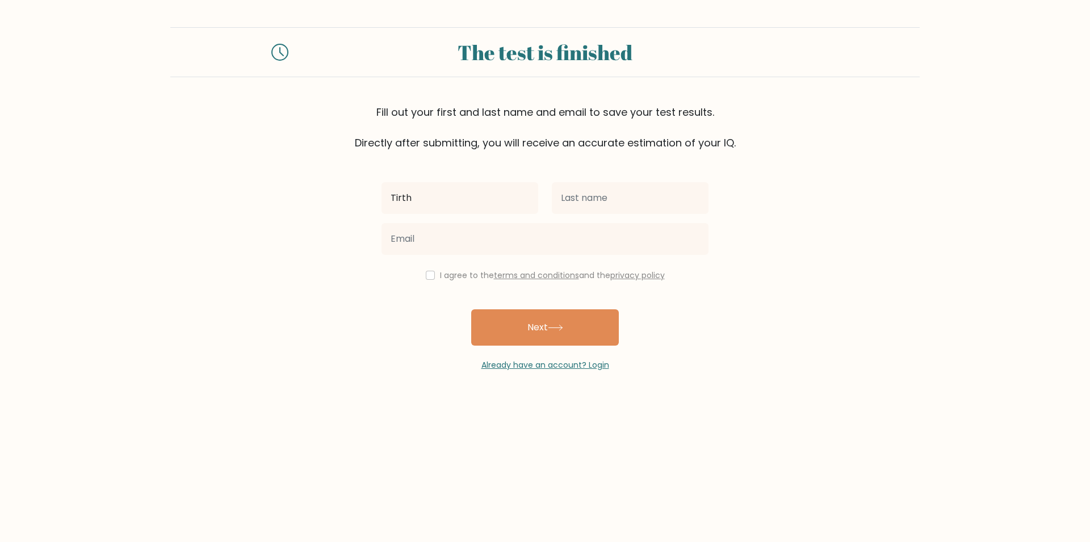
type input "Tirth"
click at [638, 201] on input "text" at bounding box center [630, 198] width 157 height 32
type input "Kore8/586"
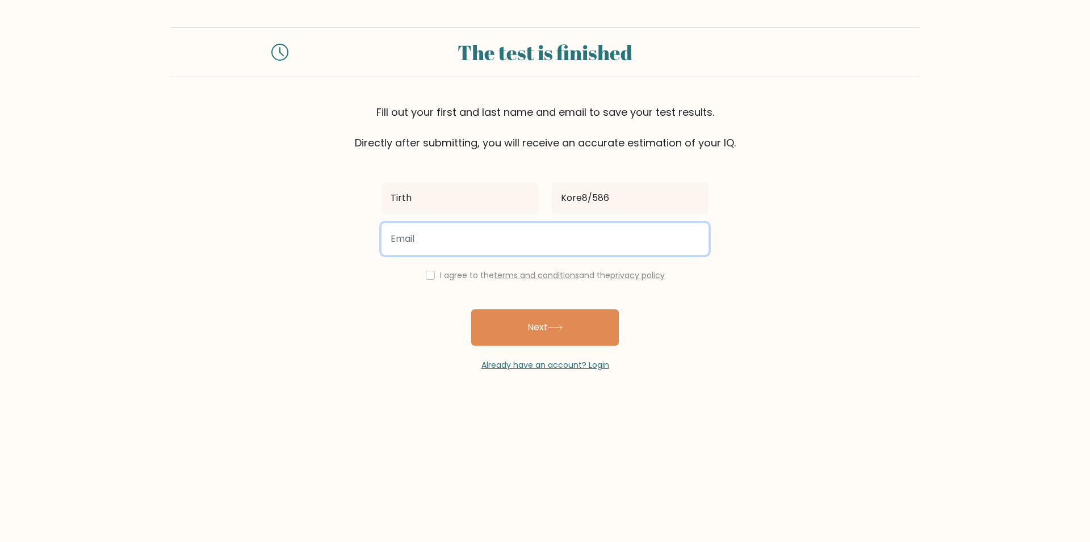
click at [516, 238] on input "email" at bounding box center [545, 239] width 327 height 32
type input "tirthkoradia4@gmail.com"
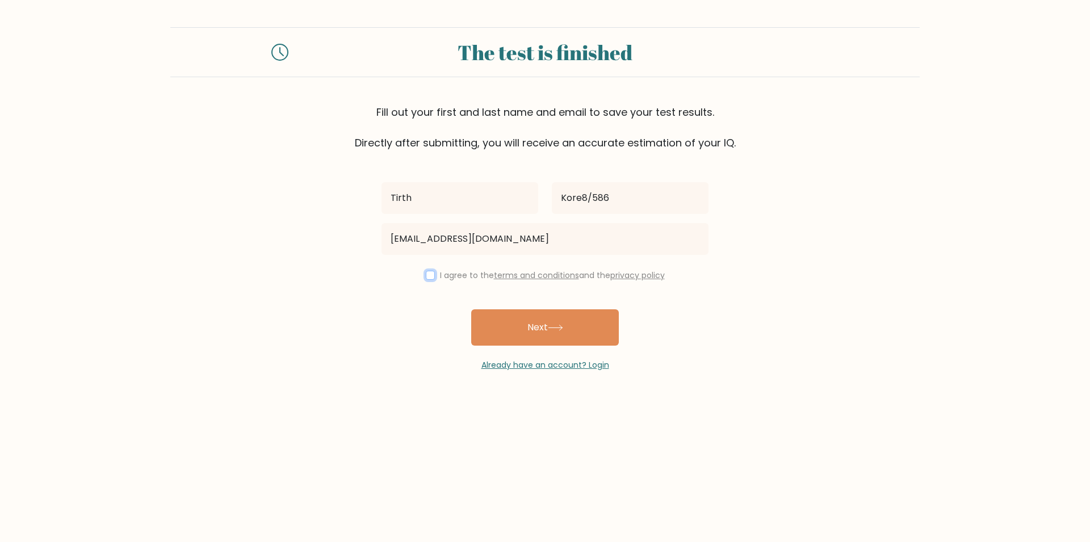
click at [430, 274] on input "checkbox" at bounding box center [430, 275] width 9 height 9
checkbox input "true"
click at [639, 196] on input "Kore8/586" at bounding box center [630, 198] width 157 height 32
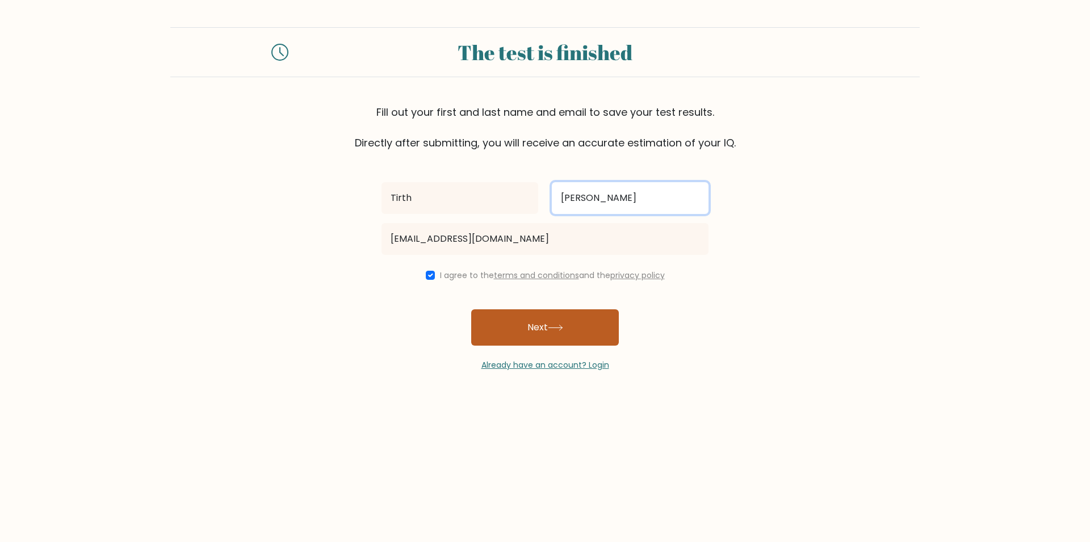
type input "[PERSON_NAME]"
click at [576, 322] on button "Next" at bounding box center [545, 327] width 148 height 36
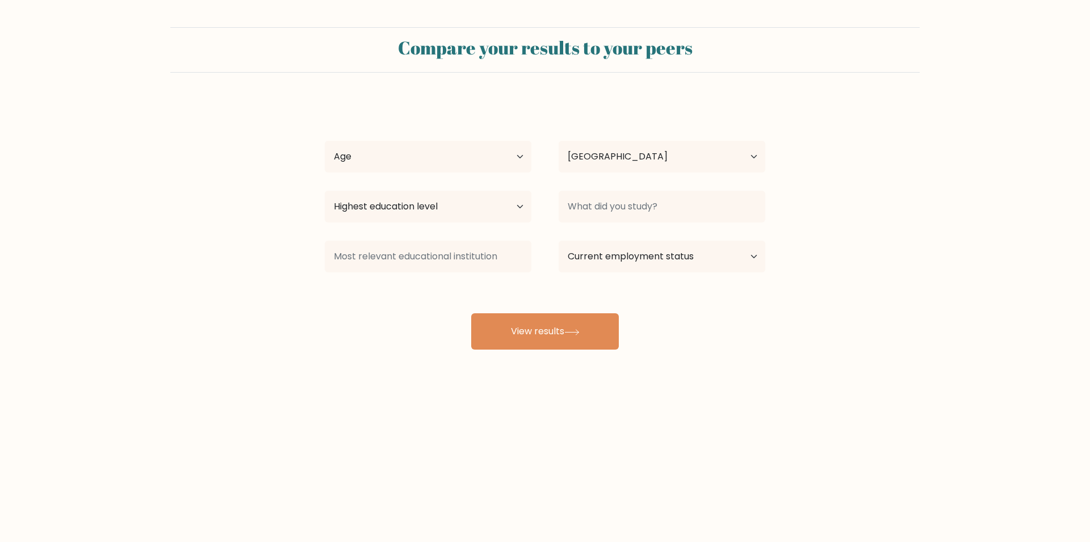
select select "IN"
click at [325, 141] on select "Age Under [DEMOGRAPHIC_DATA] [DEMOGRAPHIC_DATA] [DEMOGRAPHIC_DATA] [DEMOGRAPHIC…" at bounding box center [428, 157] width 207 height 32
select select "18_24"
click option "[DEMOGRAPHIC_DATA]" at bounding box center [0, 0] width 0 height 0
click at [325, 191] on select "Highest education level No schooling Primary Lower Secondary Upper Secondary Oc…" at bounding box center [428, 207] width 207 height 32
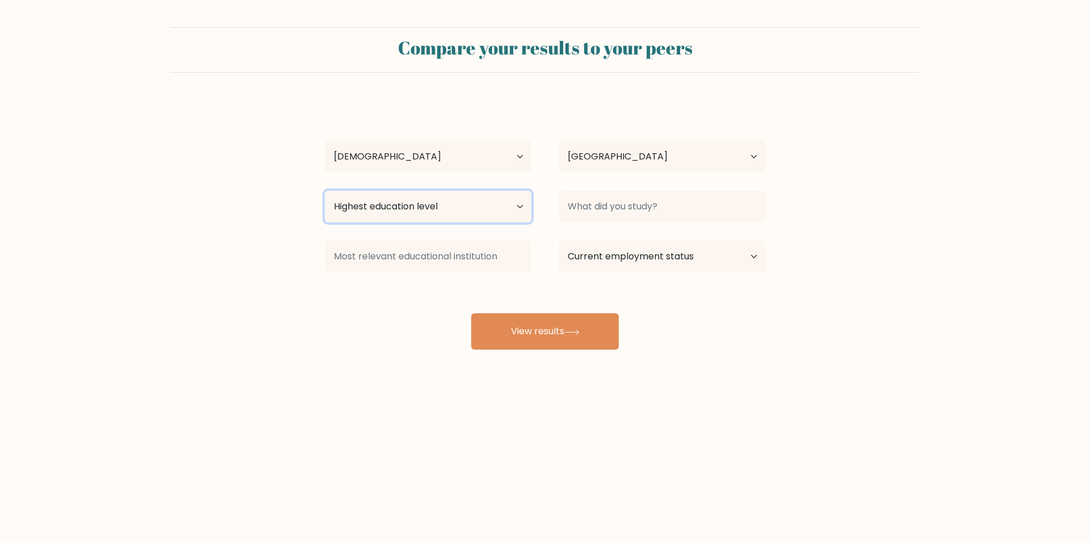
select select "upper_secondary"
click option "Upper Secondary" at bounding box center [0, 0] width 0 height 0
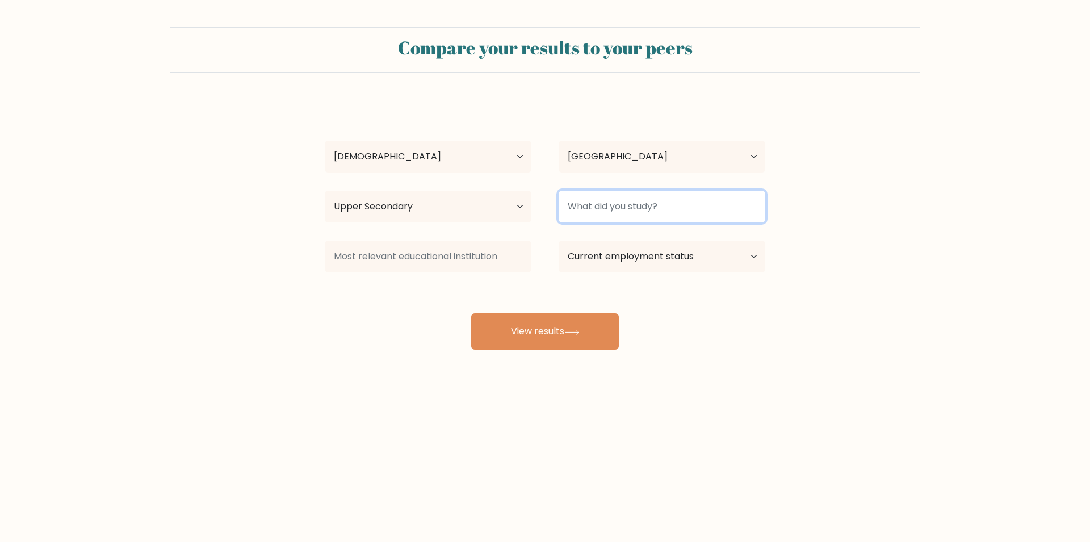
click at [618, 211] on input at bounding box center [662, 207] width 207 height 32
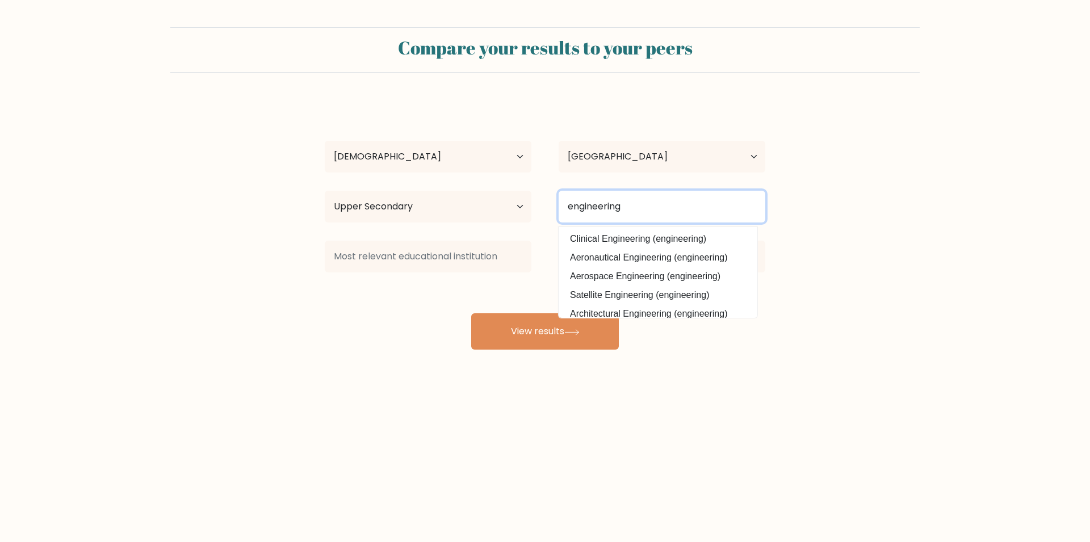
click at [568, 207] on input "engineering" at bounding box center [662, 207] width 207 height 32
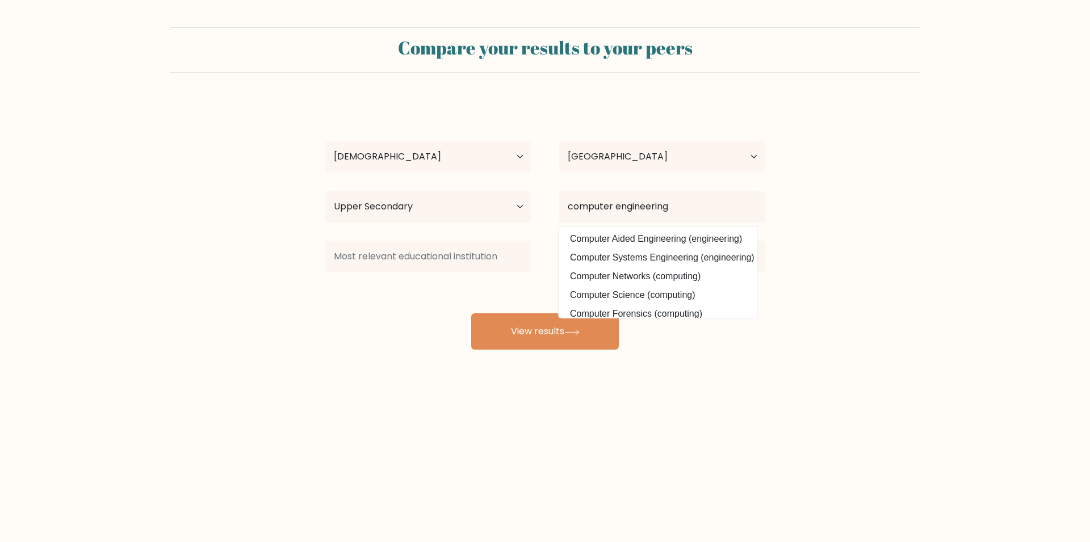
click at [626, 298] on div "Tirth Koradia Age Under 18 years old 18-24 years old 25-34 years old 35-44 year…" at bounding box center [545, 225] width 454 height 250
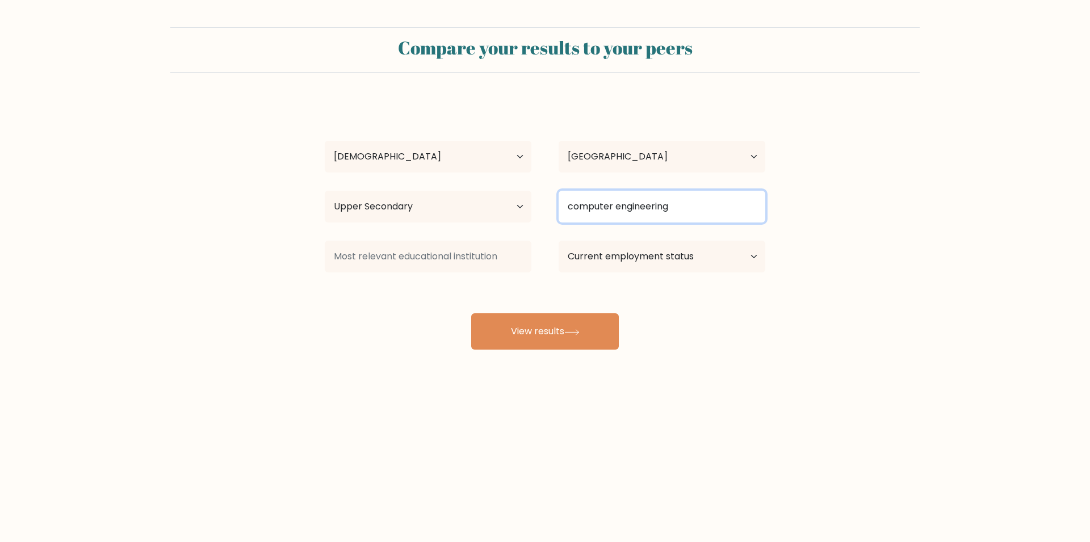
click at [656, 214] on input "computer engineering" at bounding box center [662, 207] width 207 height 32
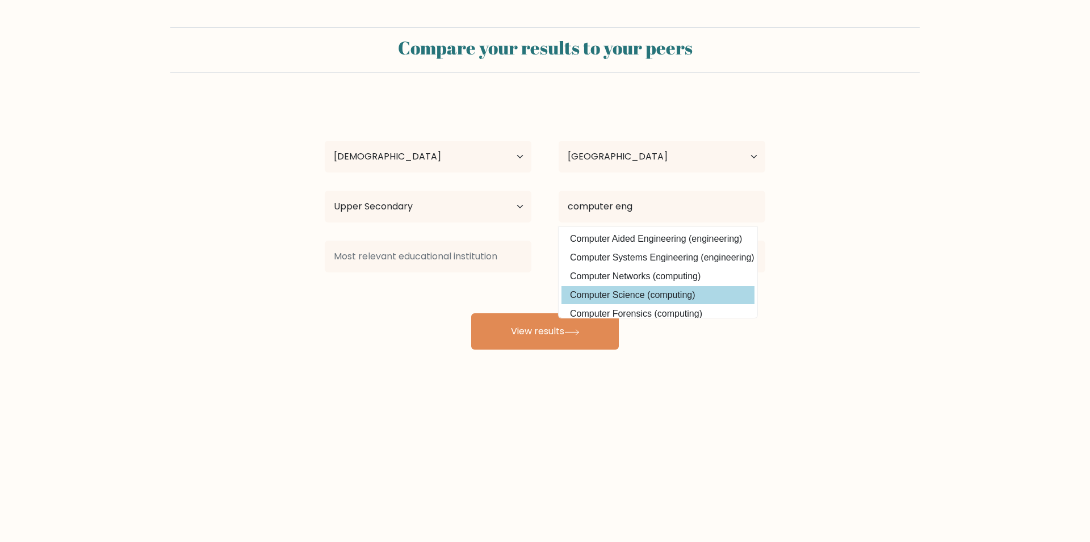
click at [644, 290] on div "Tirth Koradia Age Under 18 years old 18-24 years old 25-34 years old 35-44 year…" at bounding box center [545, 225] width 454 height 250
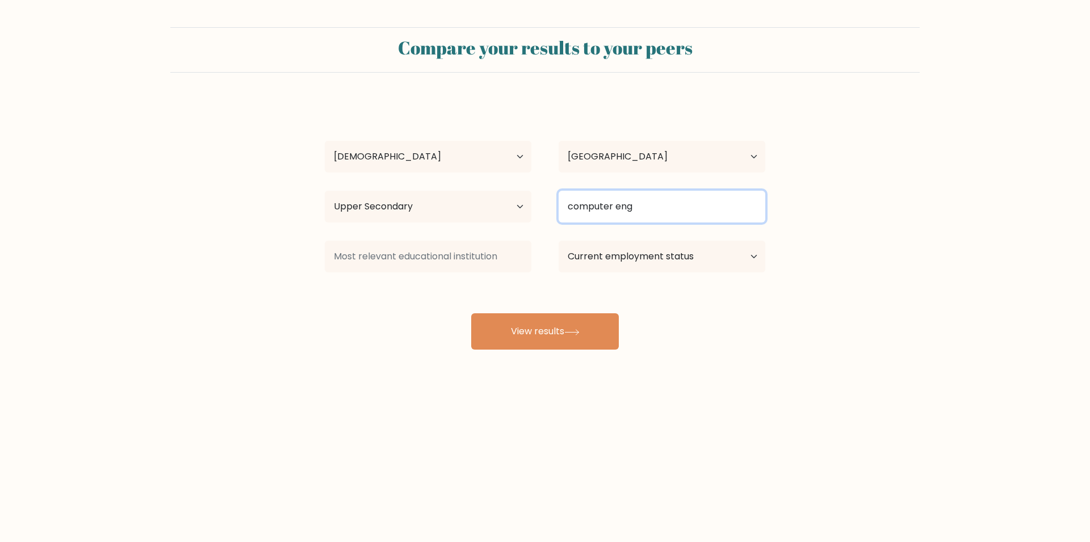
click at [643, 212] on input "computer eng" at bounding box center [662, 207] width 207 height 32
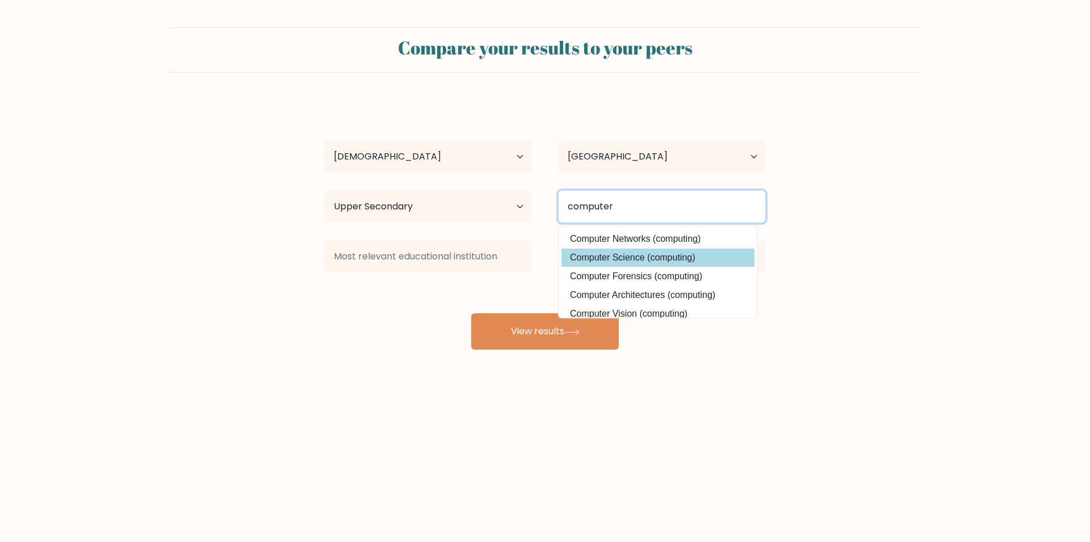
type input "computer"
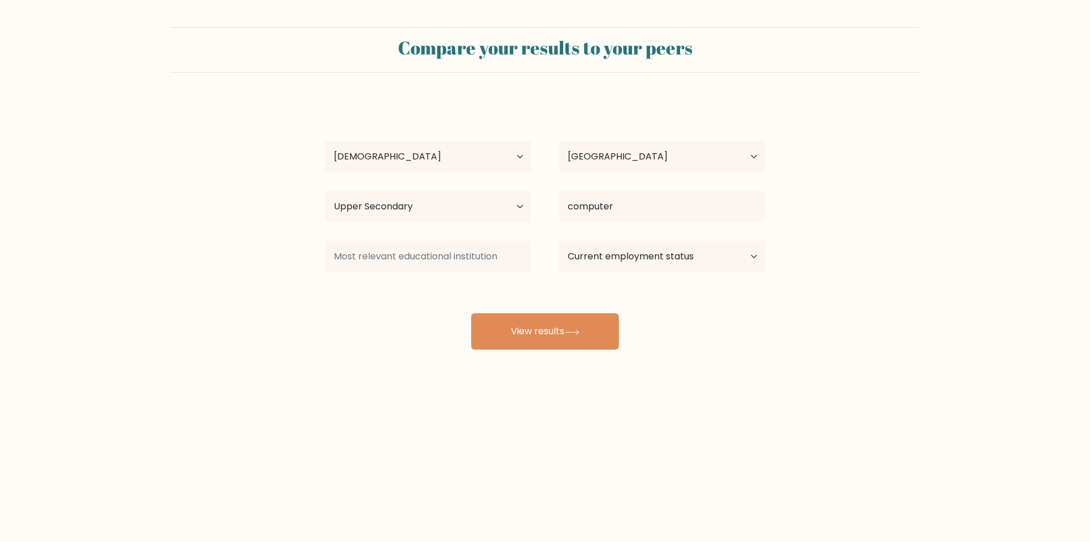
click at [599, 257] on div "Tirth Koradia Age Under 18 years old 18-24 years old 25-34 years old 35-44 year…" at bounding box center [545, 225] width 454 height 250
click at [559, 241] on select "Current employment status Employed Student Retired Other / prefer not to answer" at bounding box center [662, 257] width 207 height 32
select select "student"
click option "Student" at bounding box center [0, 0] width 0 height 0
click at [479, 260] on input at bounding box center [428, 257] width 207 height 32
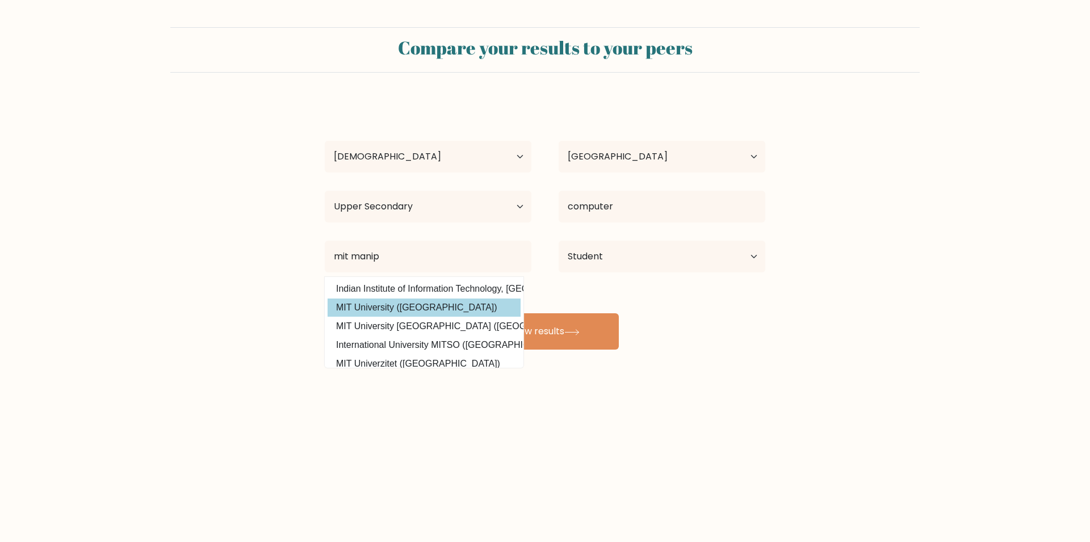
click at [420, 306] on option "MIT University (India)" at bounding box center [424, 308] width 193 height 18
type input "MIT University"
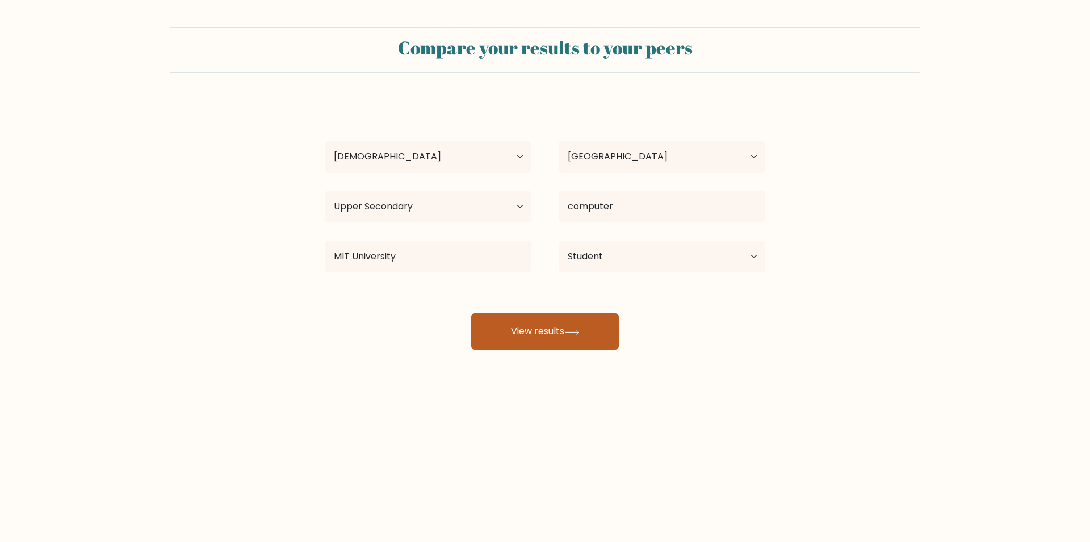
click at [522, 334] on button "View results" at bounding box center [545, 331] width 148 height 36
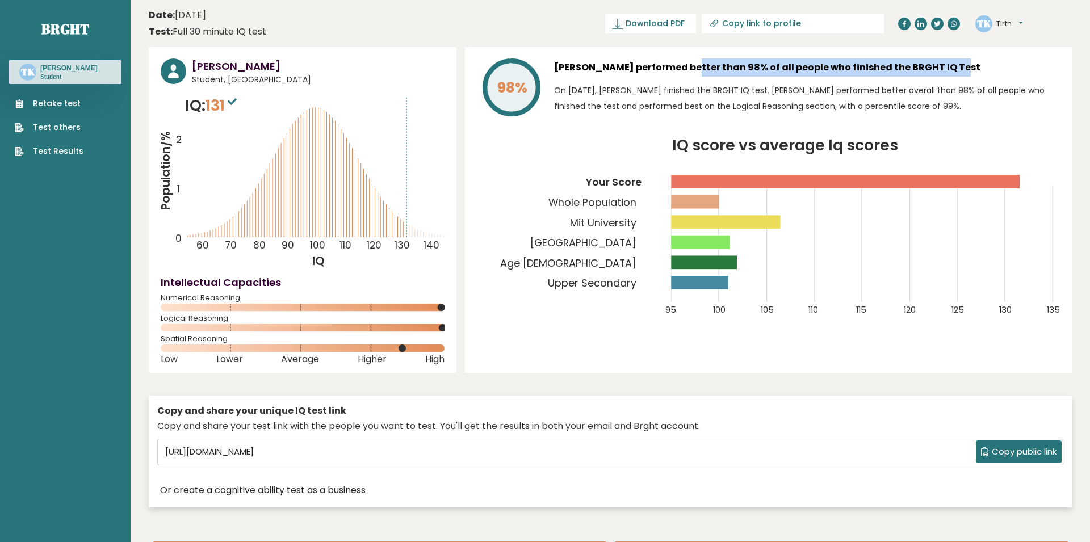
drag, startPoint x: 638, startPoint y: 66, endPoint x: 903, endPoint y: 73, distance: 265.8
click at [903, 73] on h3 "Tirth Koradia performed better than 98% of all people who finished the BRGHT IQ…" at bounding box center [807, 67] width 506 height 18
click at [817, 79] on div "Tirth Koradia performed better than 98% of all people who finished the BRGHT IQ…" at bounding box center [807, 89] width 506 height 62
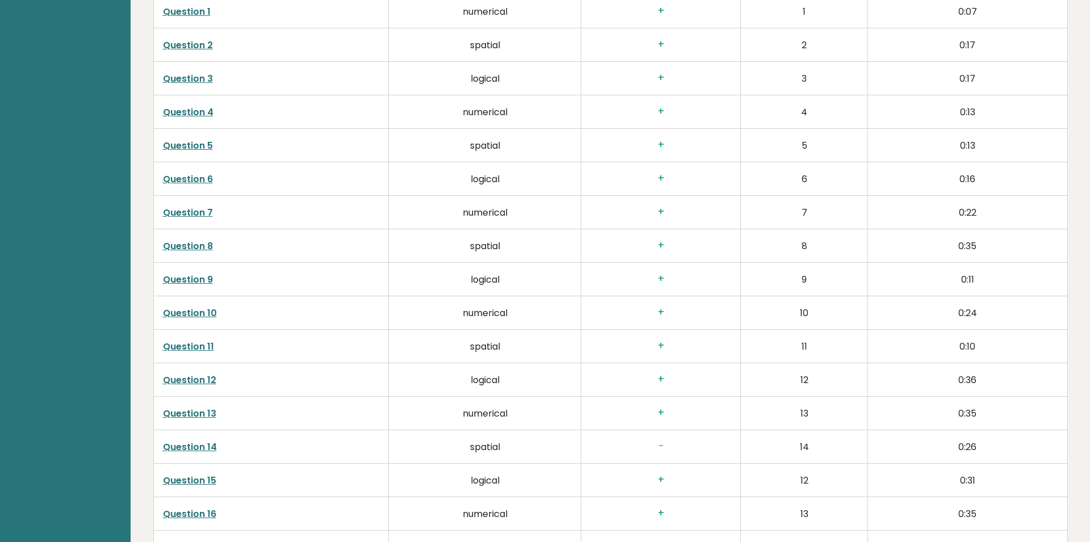
scroll to position [2037, 0]
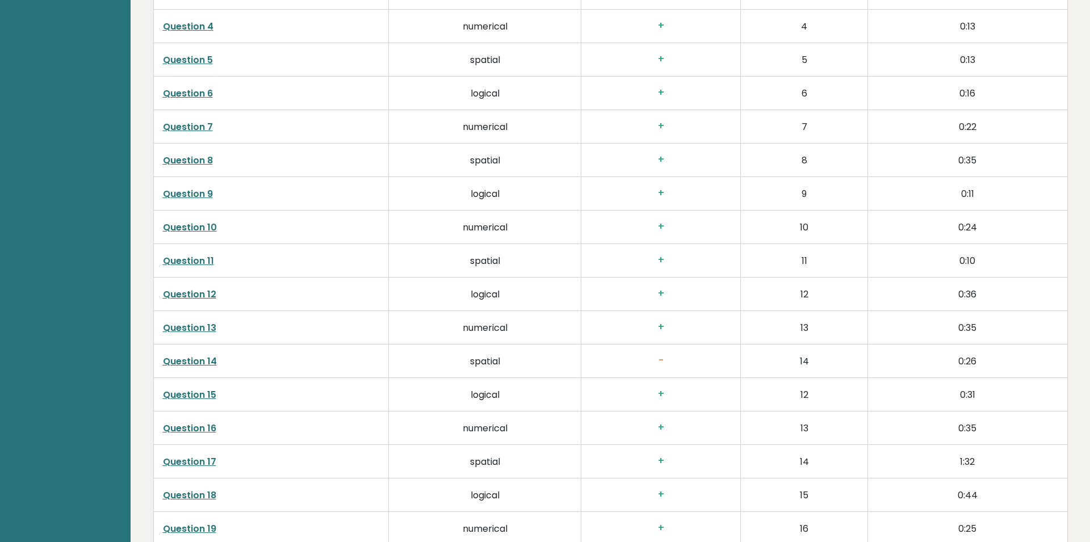
click at [183, 355] on link "Question 14" at bounding box center [190, 361] width 54 height 13
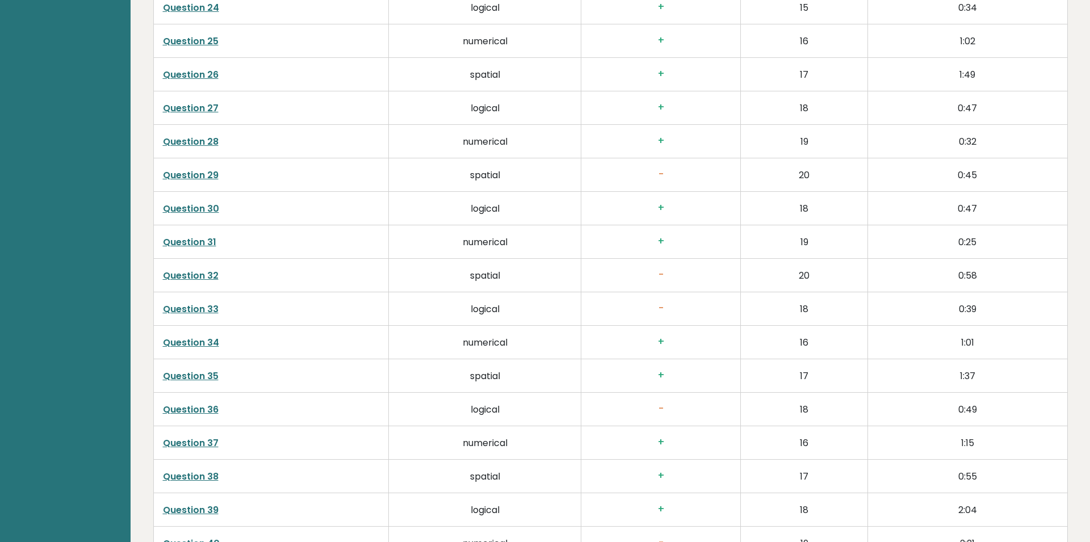
scroll to position [2735, 0]
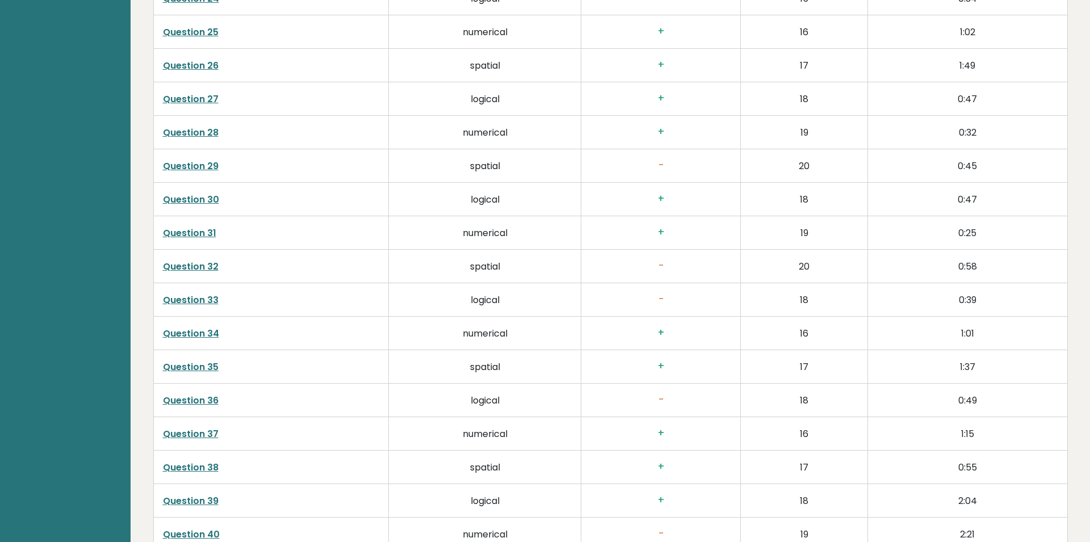
click at [190, 294] on link "Question 33" at bounding box center [191, 300] width 56 height 13
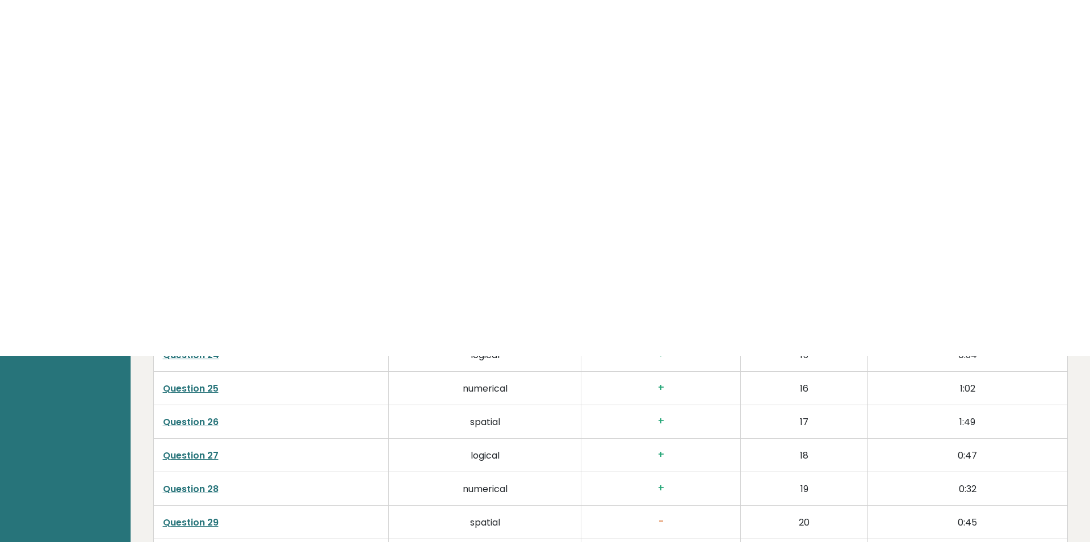
scroll to position [2379, 0]
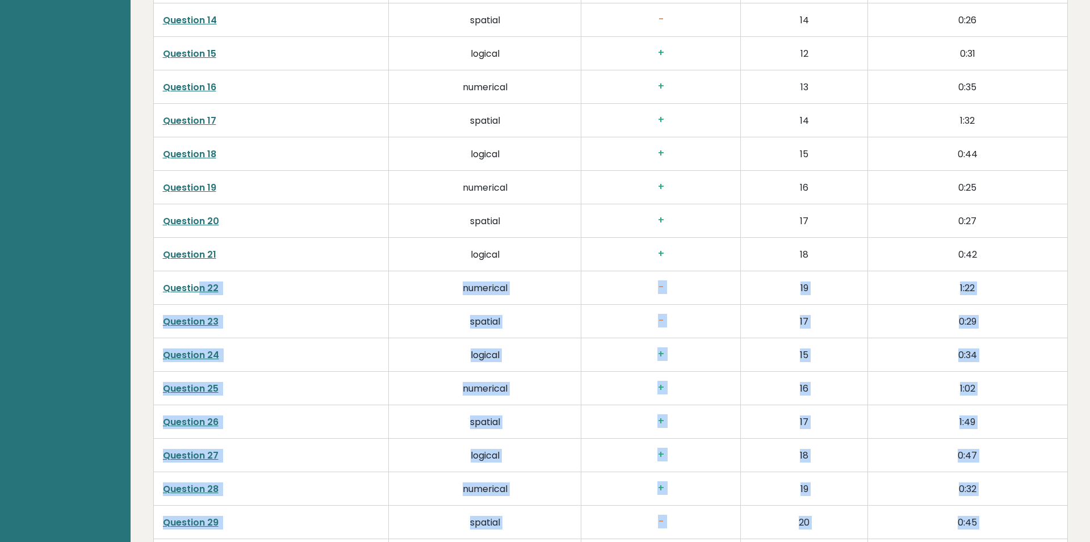
drag, startPoint x: 196, startPoint y: -83, endPoint x: 197, endPoint y: 278, distance: 361.2
click at [198, 282] on link "Question 22" at bounding box center [191, 288] width 56 height 13
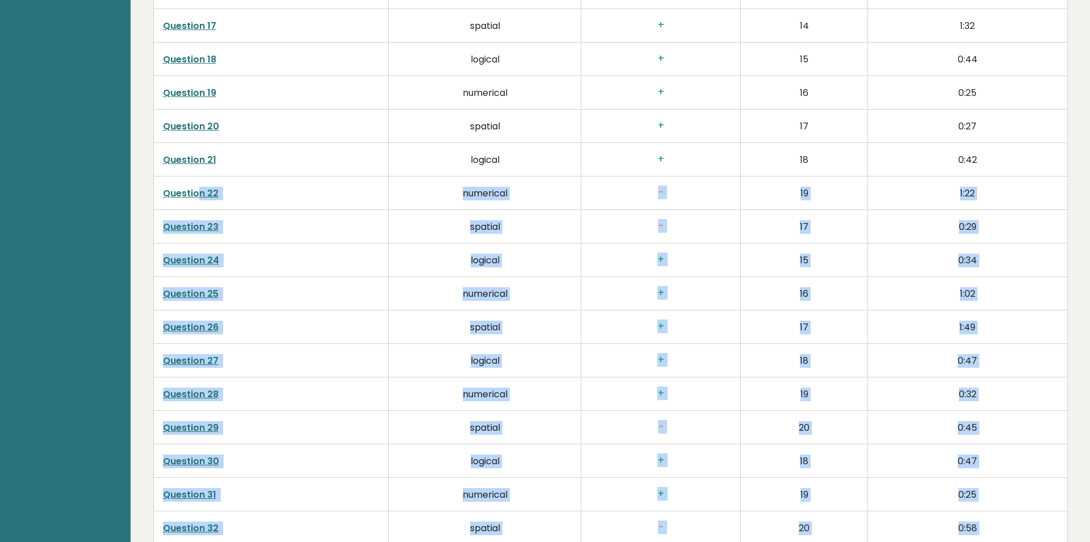
scroll to position [2535, 0]
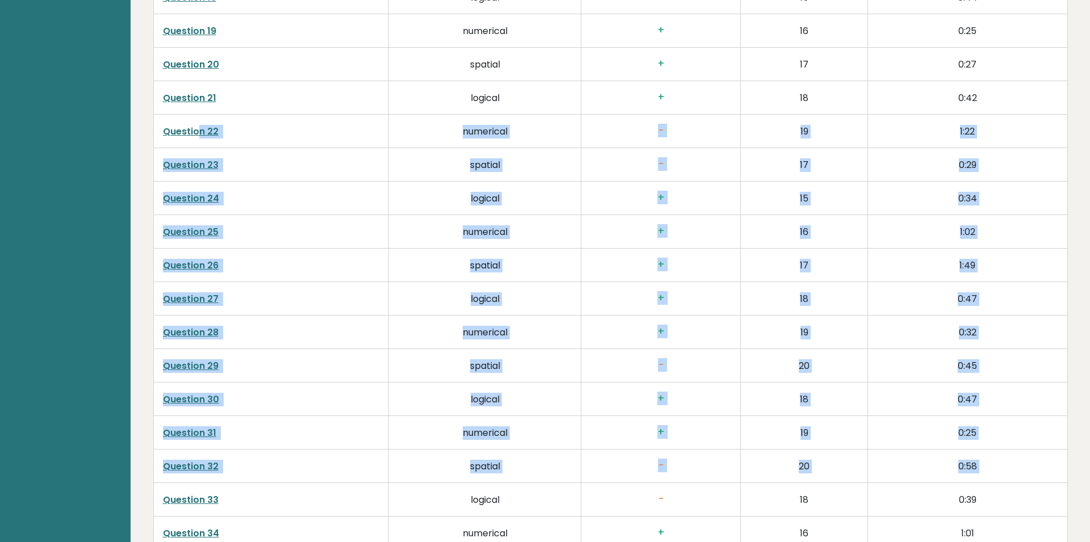
click at [687, 292] on h3 "+" at bounding box center [661, 298] width 141 height 12
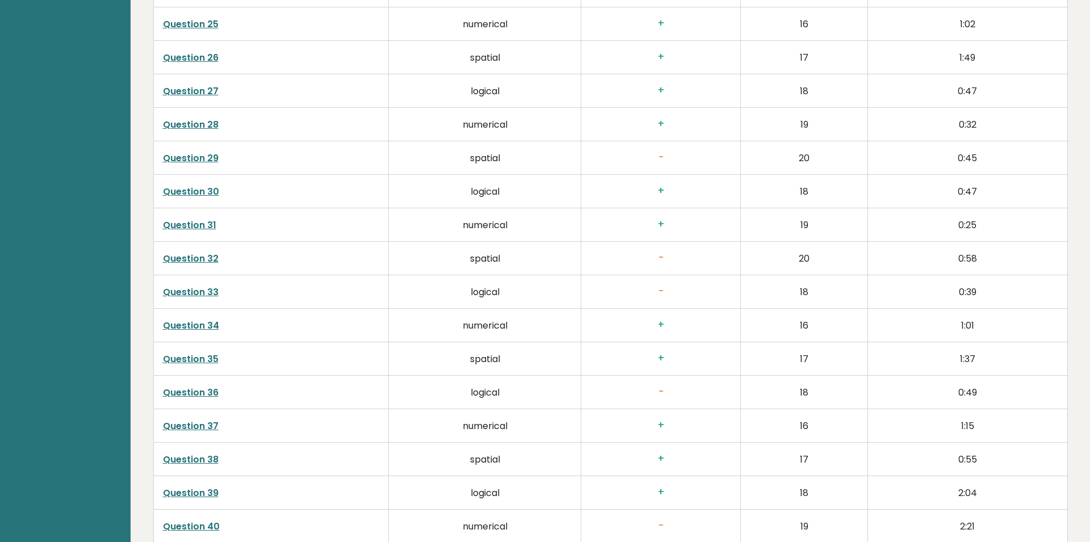
scroll to position [2771, 0]
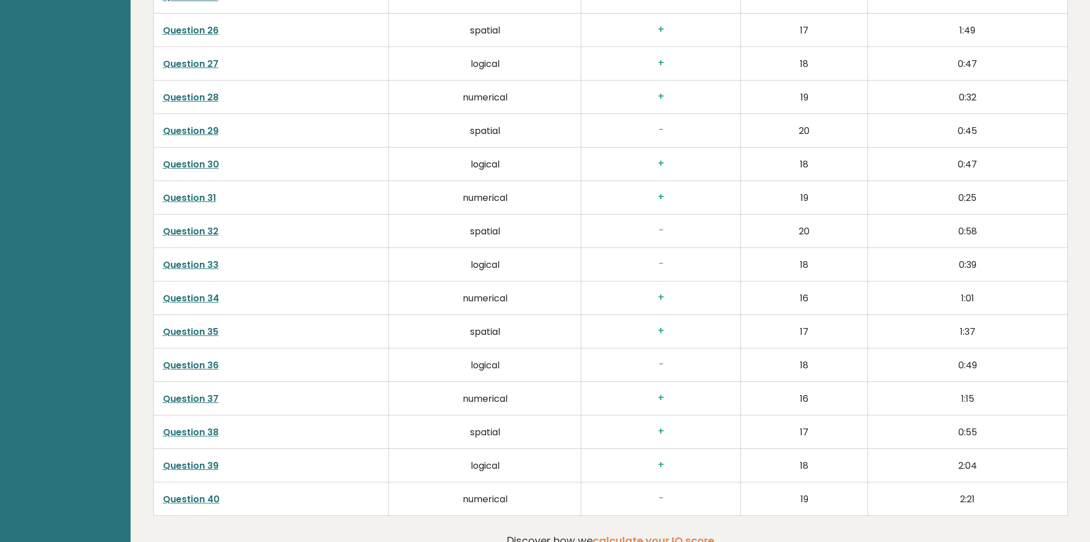
click at [196, 359] on link "Question 36" at bounding box center [191, 365] width 56 height 13
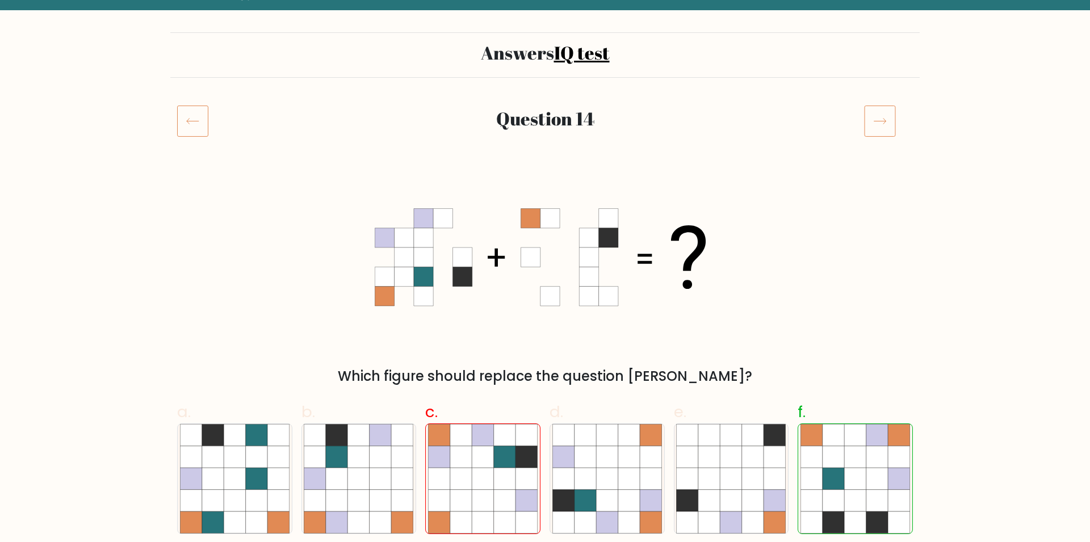
scroll to position [78, 0]
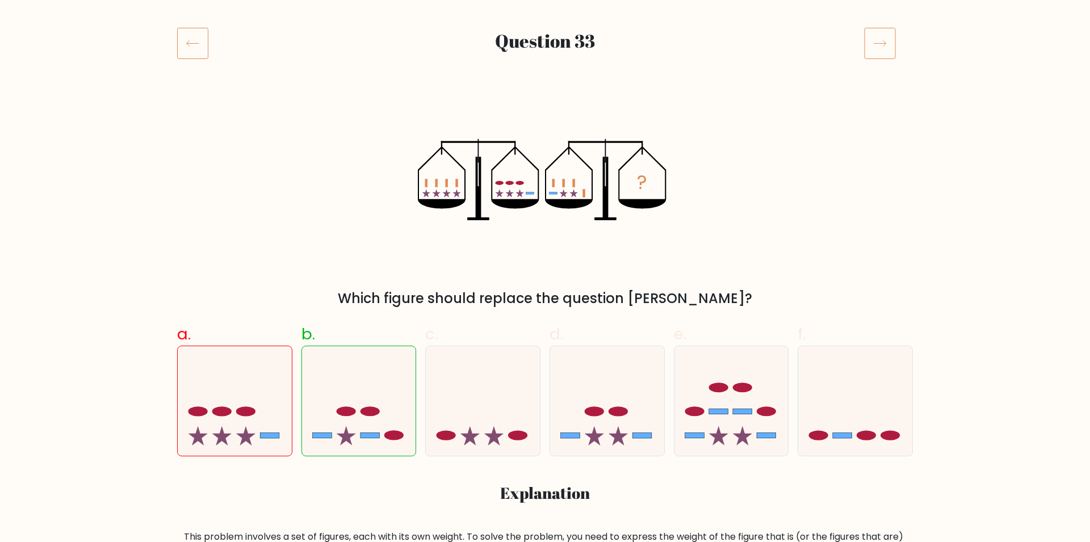
scroll to position [157, 0]
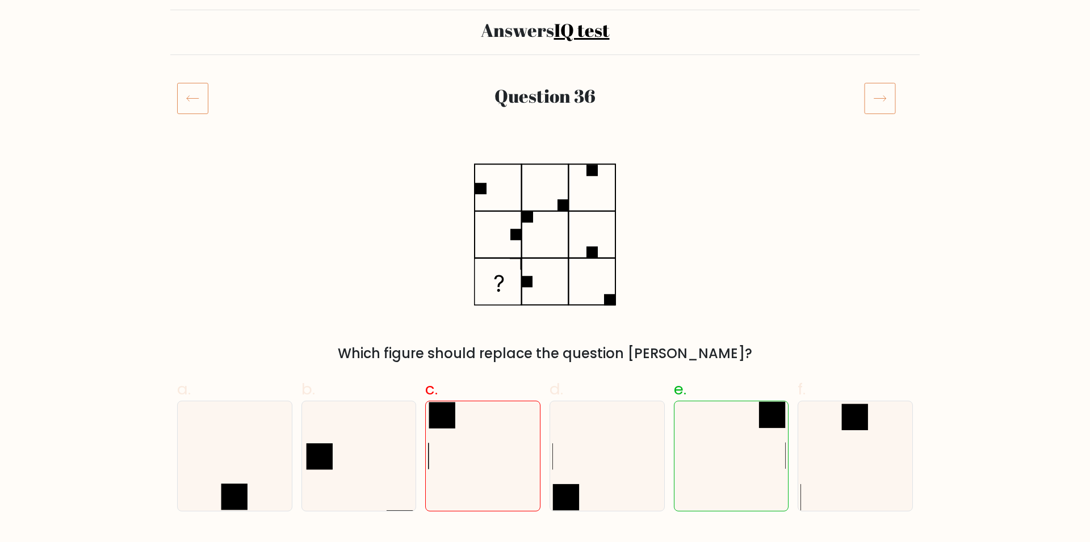
scroll to position [78, 0]
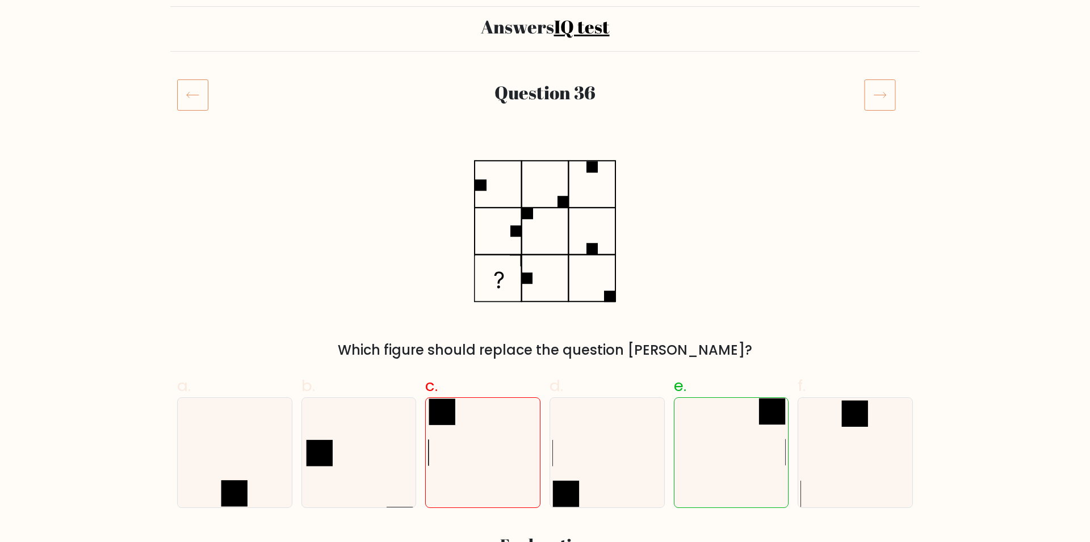
click at [200, 95] on icon at bounding box center [192, 95] width 31 height 32
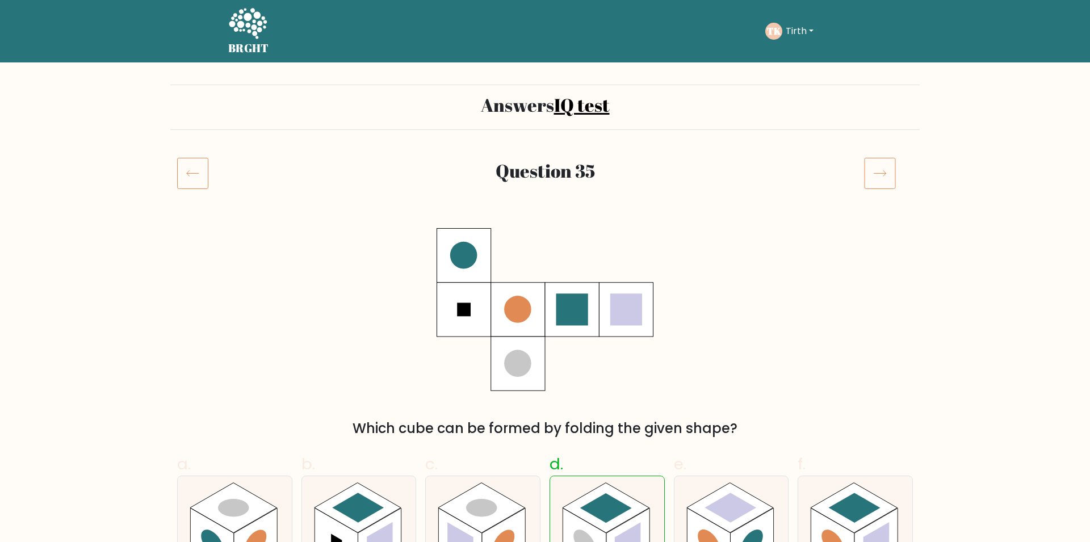
click at [891, 167] on icon at bounding box center [880, 173] width 32 height 32
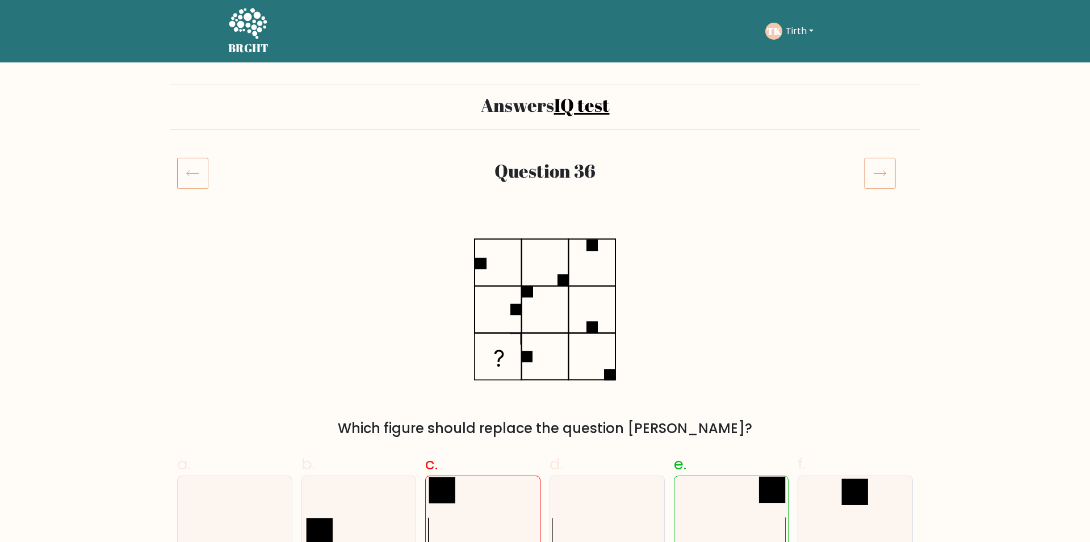
click at [891, 167] on icon at bounding box center [880, 173] width 32 height 32
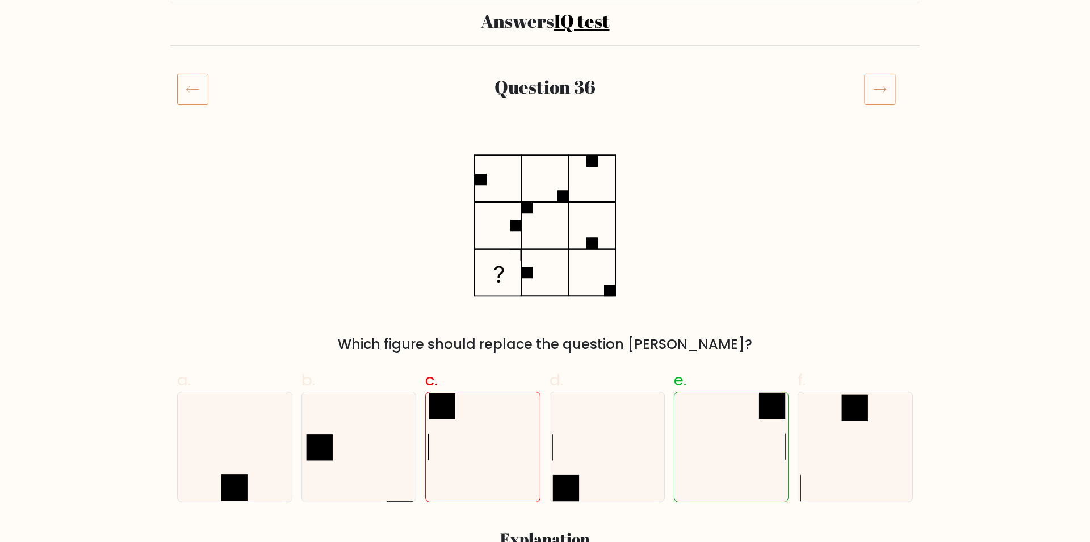
scroll to position [78, 0]
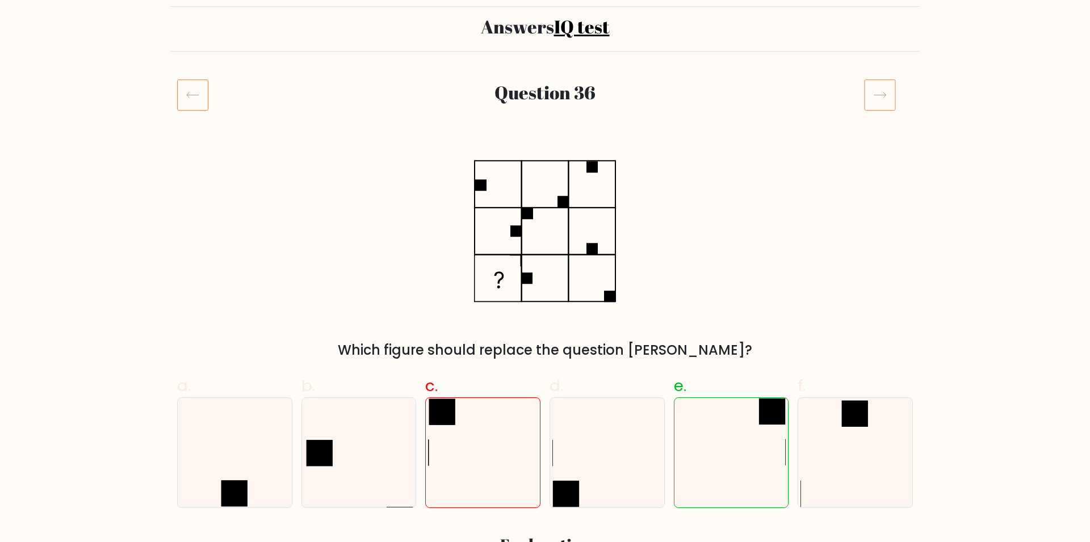
click at [885, 95] on icon at bounding box center [880, 95] width 32 height 32
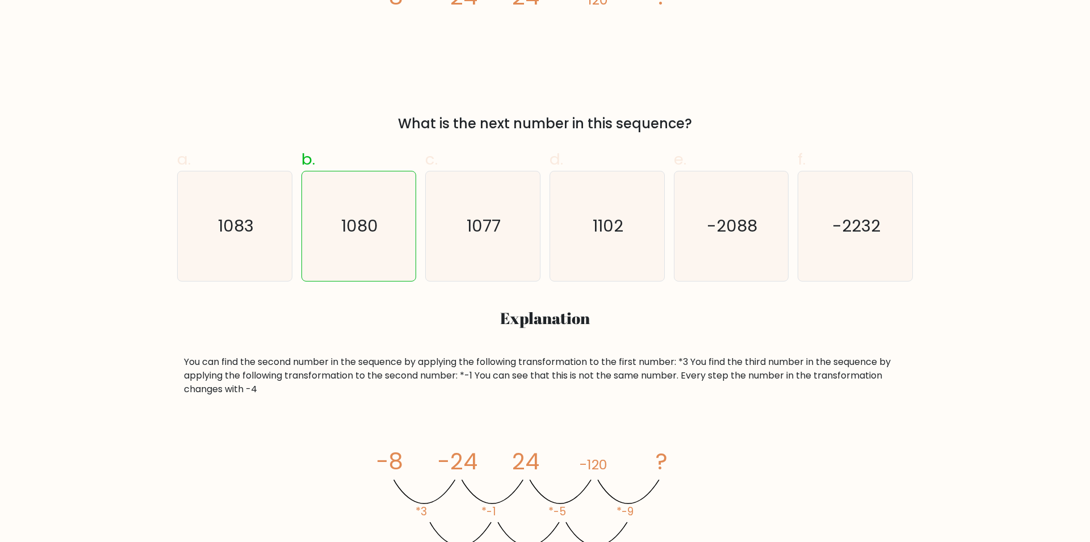
scroll to position [235, 0]
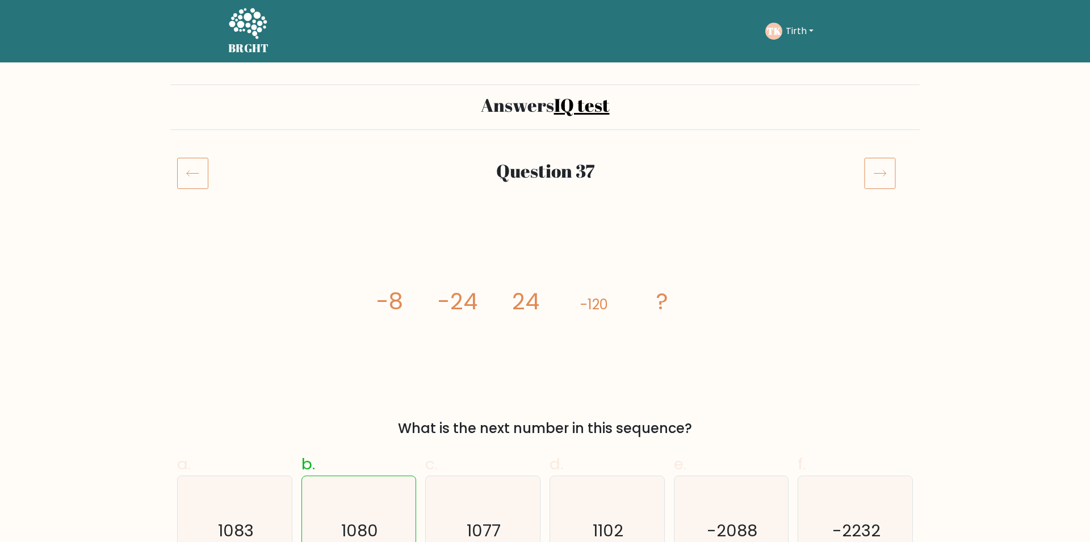
click at [888, 176] on icon at bounding box center [880, 173] width 32 height 32
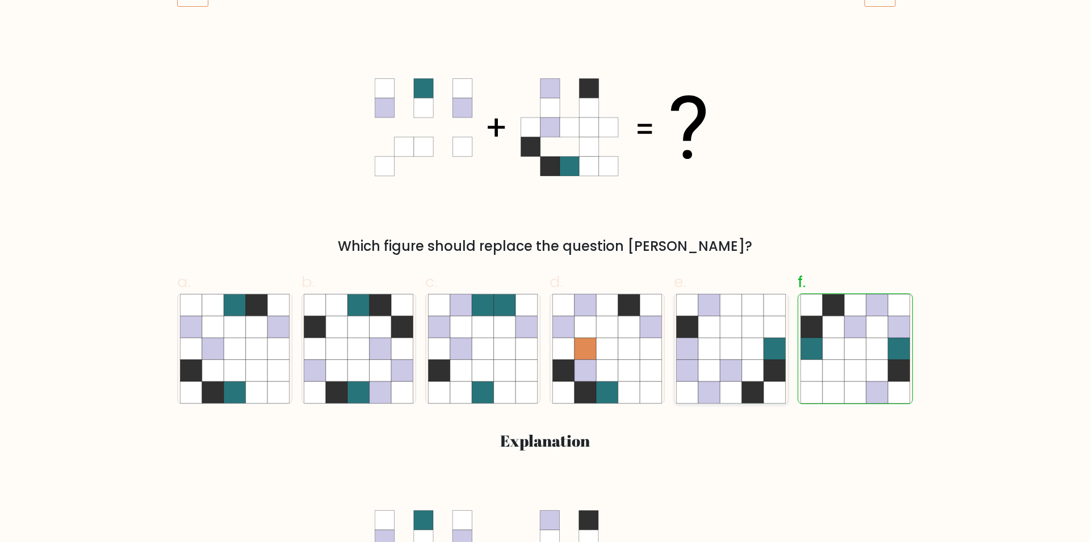
scroll to position [157, 0]
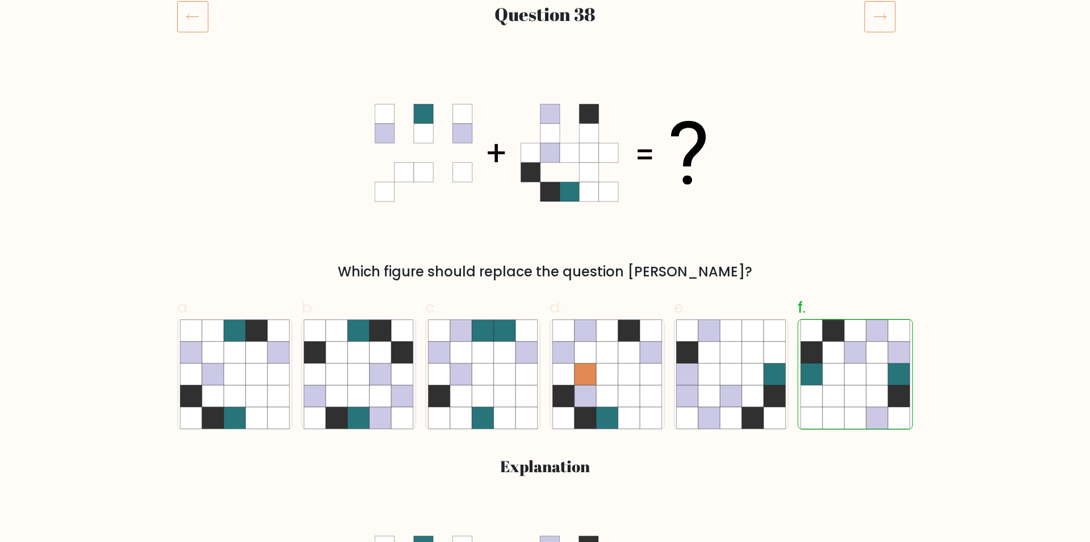
click at [875, 13] on icon at bounding box center [880, 17] width 32 height 32
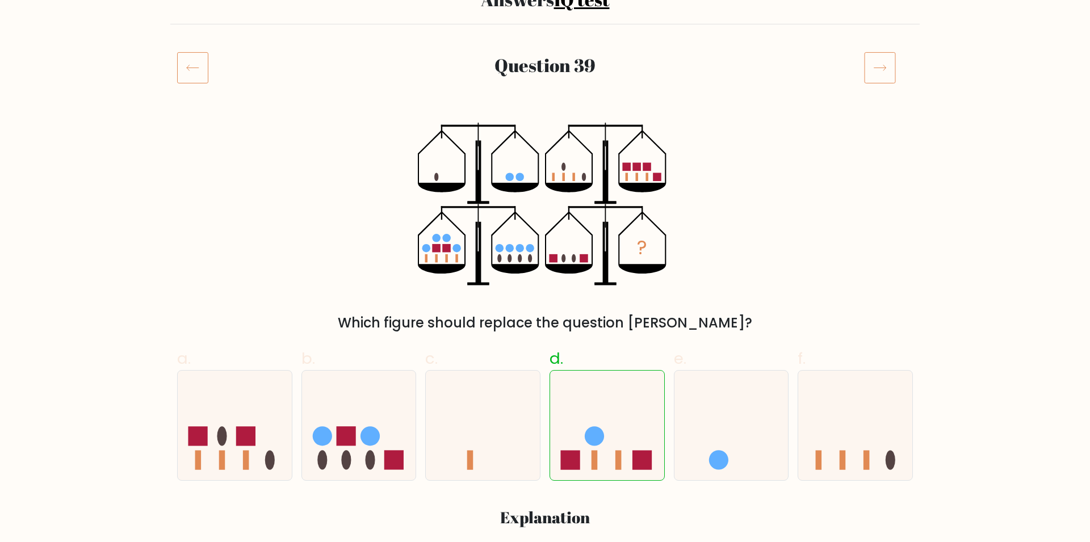
scroll to position [78, 0]
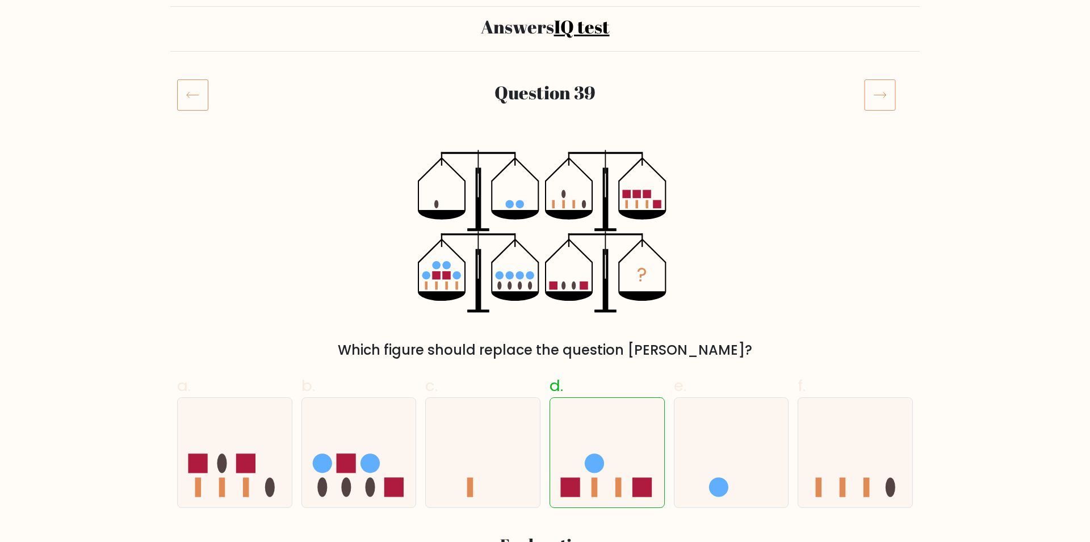
click at [882, 93] on icon at bounding box center [880, 95] width 32 height 32
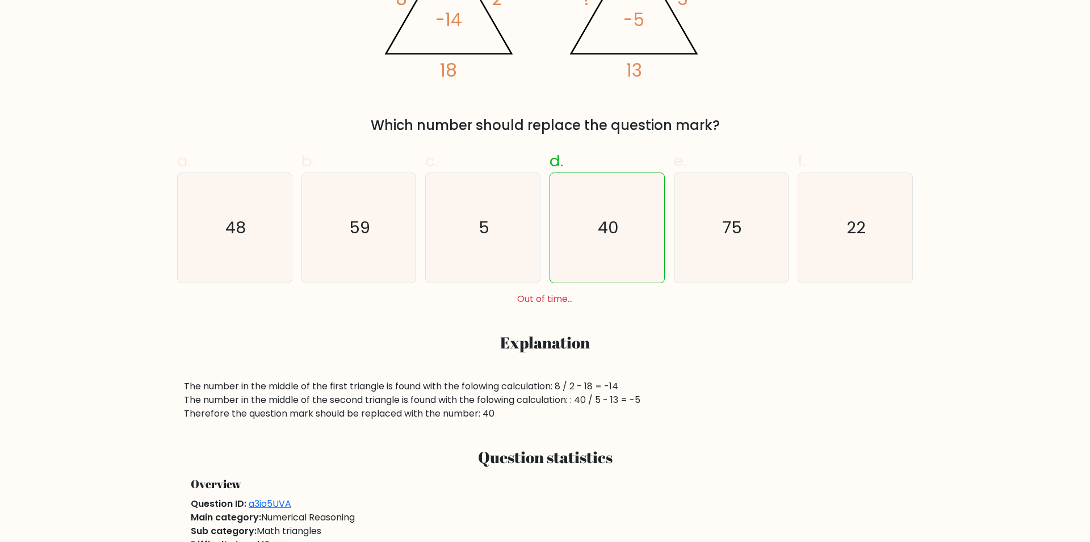
scroll to position [392, 0]
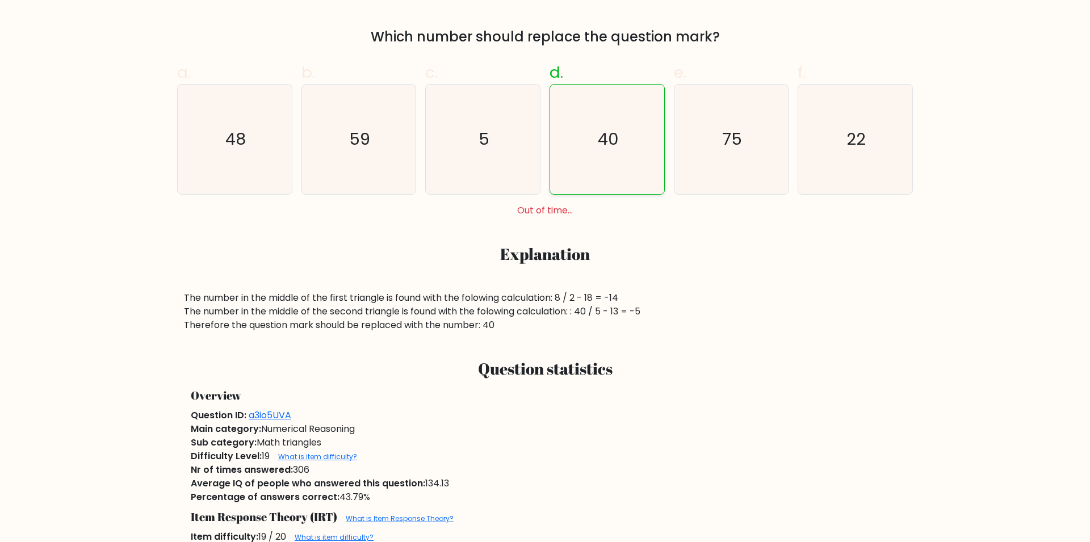
click at [605, 173] on icon "40" at bounding box center [608, 140] width 110 height 110
radio input "true"
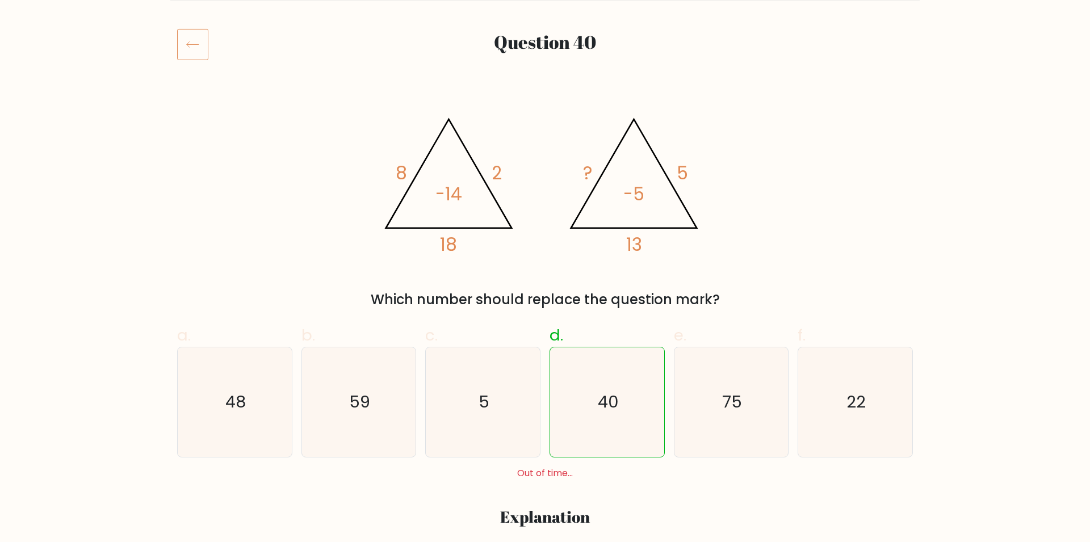
scroll to position [157, 0]
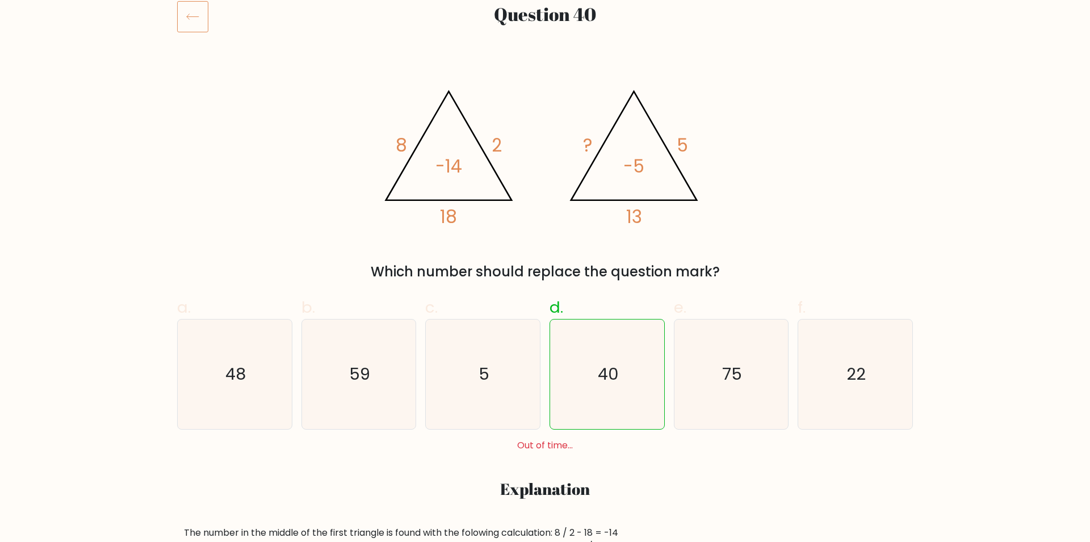
click at [188, 22] on icon at bounding box center [192, 17] width 31 height 32
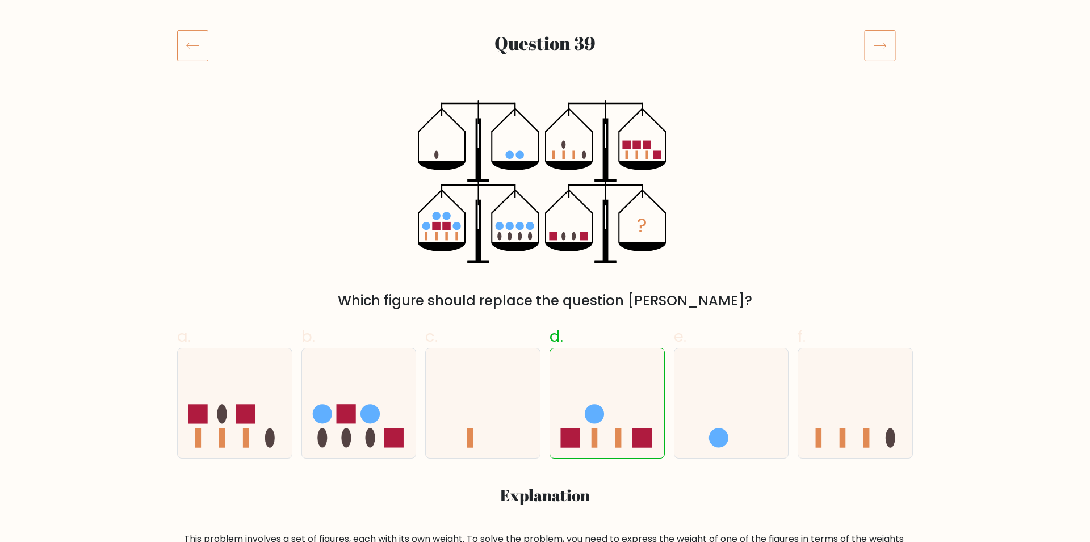
scroll to position [78, 0]
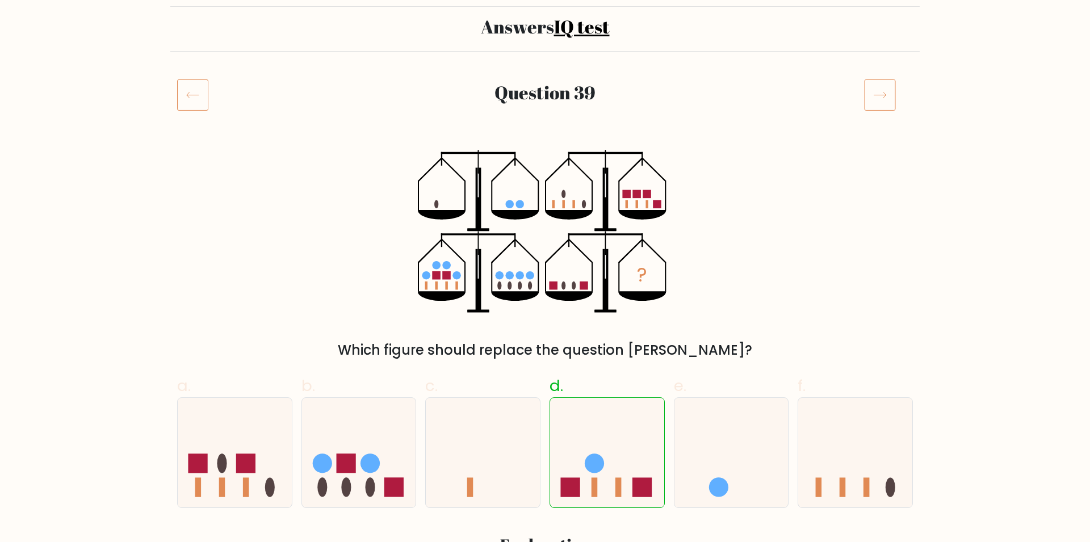
click at [204, 104] on icon at bounding box center [192, 95] width 31 height 32
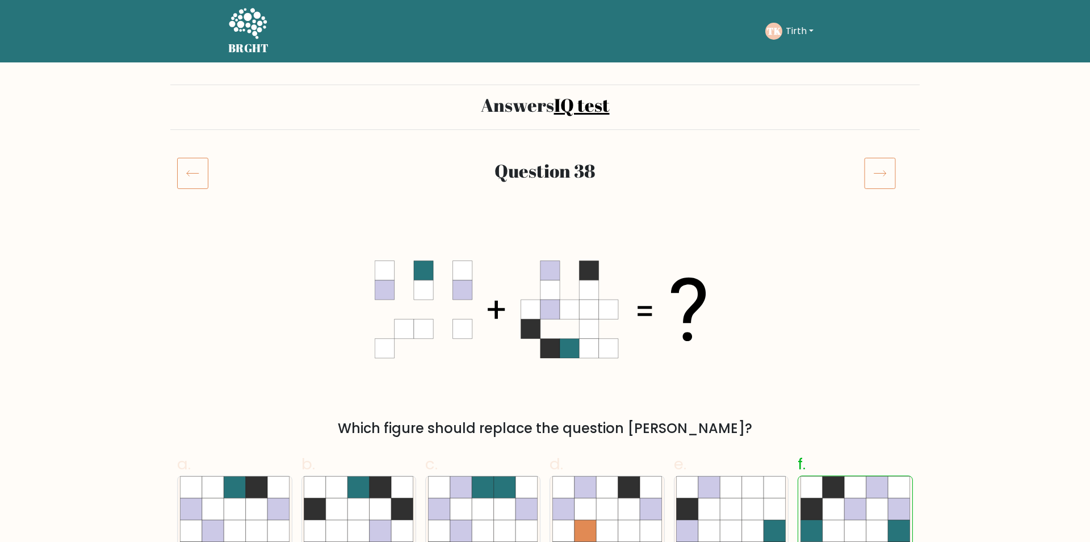
click at [194, 179] on icon at bounding box center [192, 173] width 31 height 32
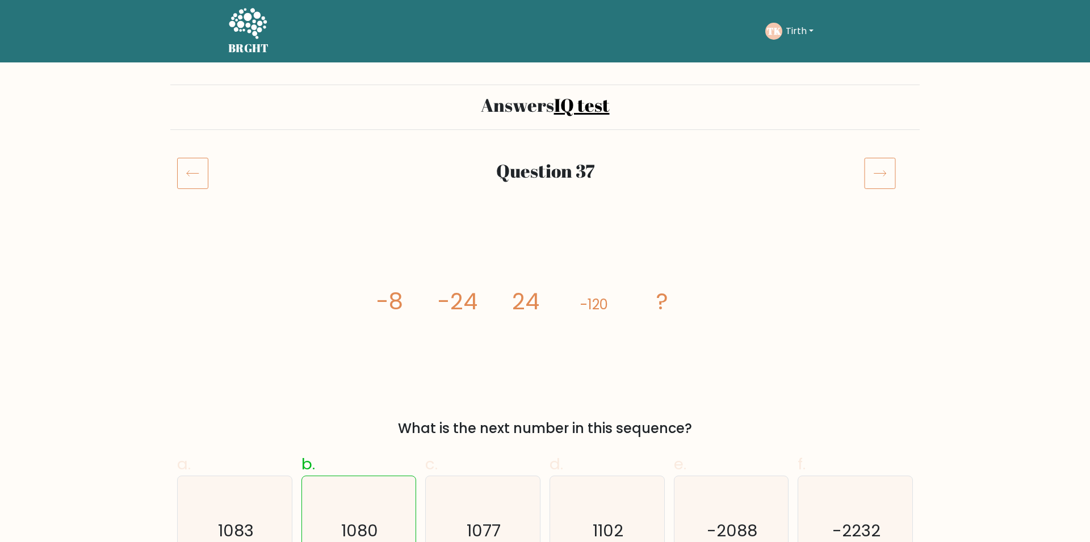
click at [195, 178] on icon at bounding box center [192, 173] width 31 height 32
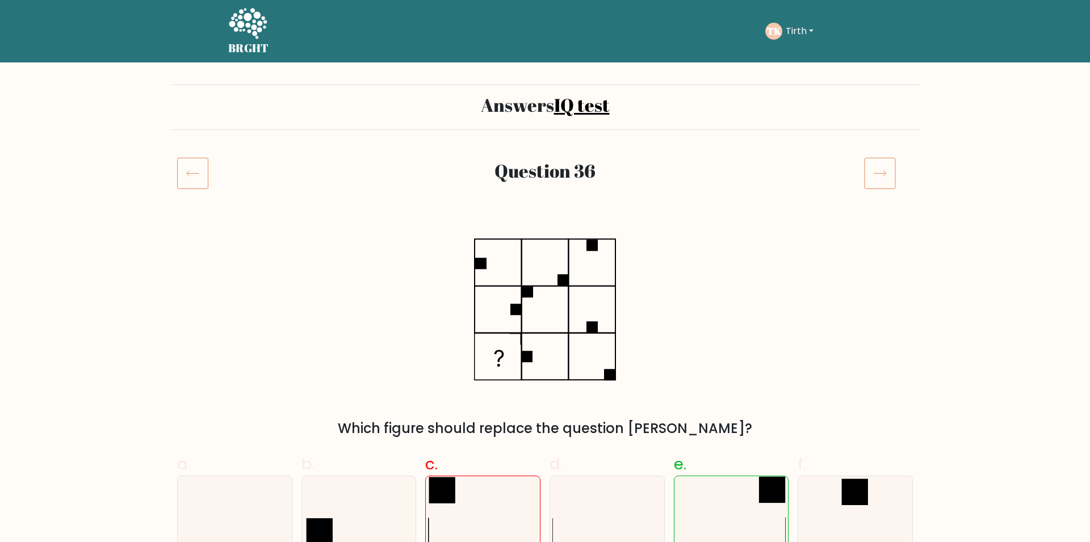
click at [195, 178] on icon at bounding box center [192, 173] width 31 height 32
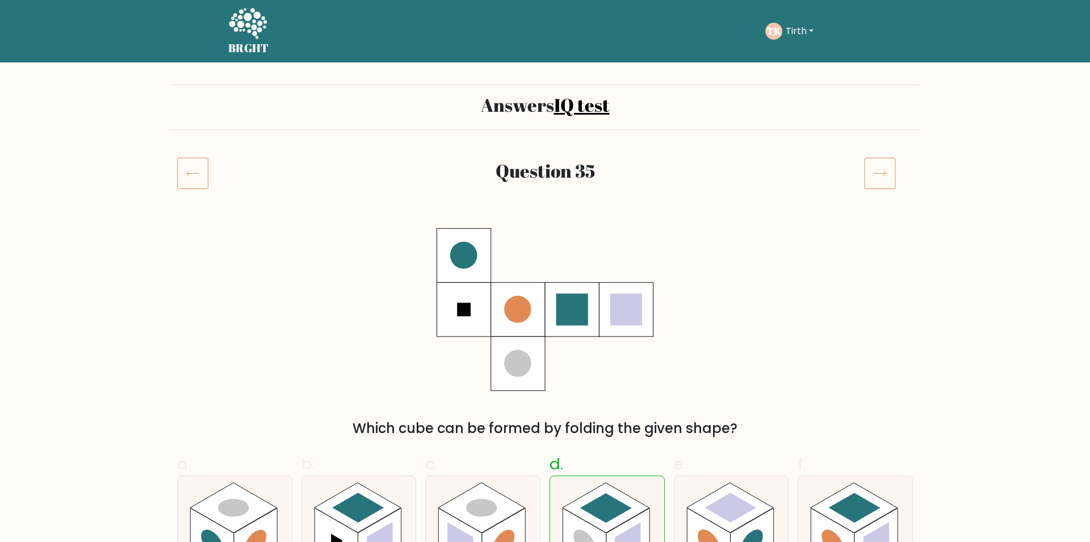
click at [195, 178] on icon at bounding box center [192, 173] width 31 height 32
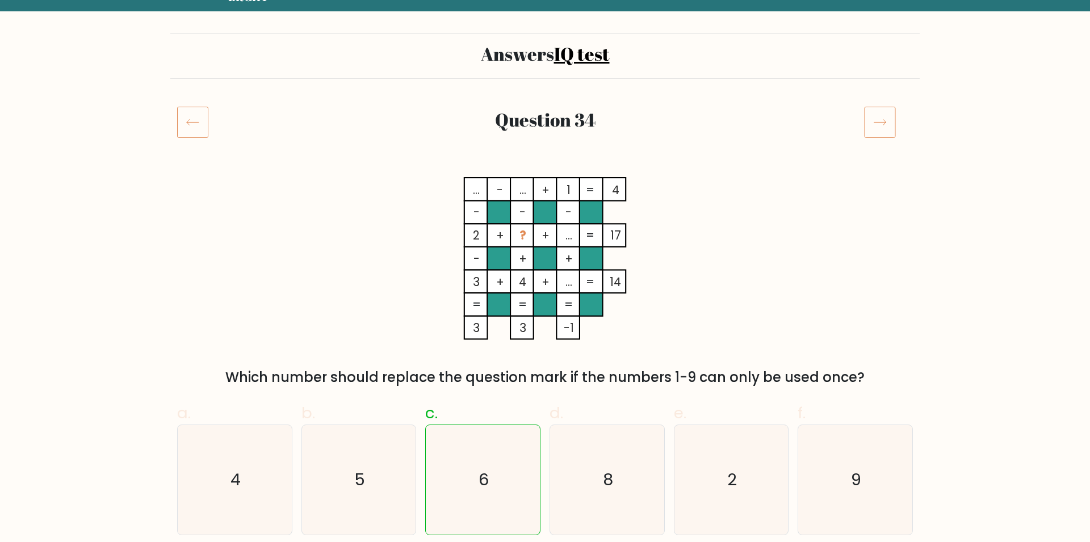
scroll to position [78, 0]
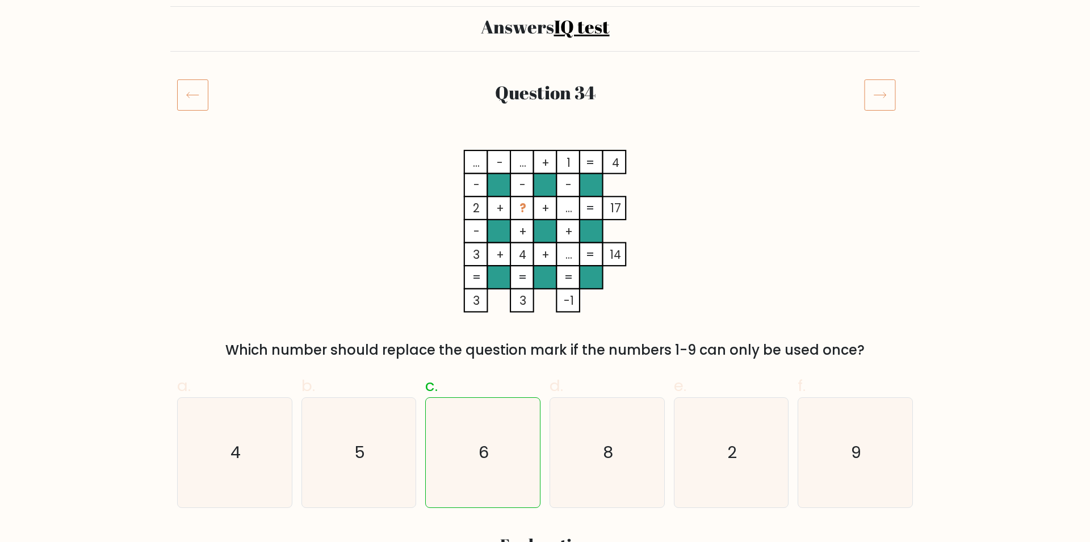
click at [205, 106] on icon at bounding box center [192, 95] width 31 height 32
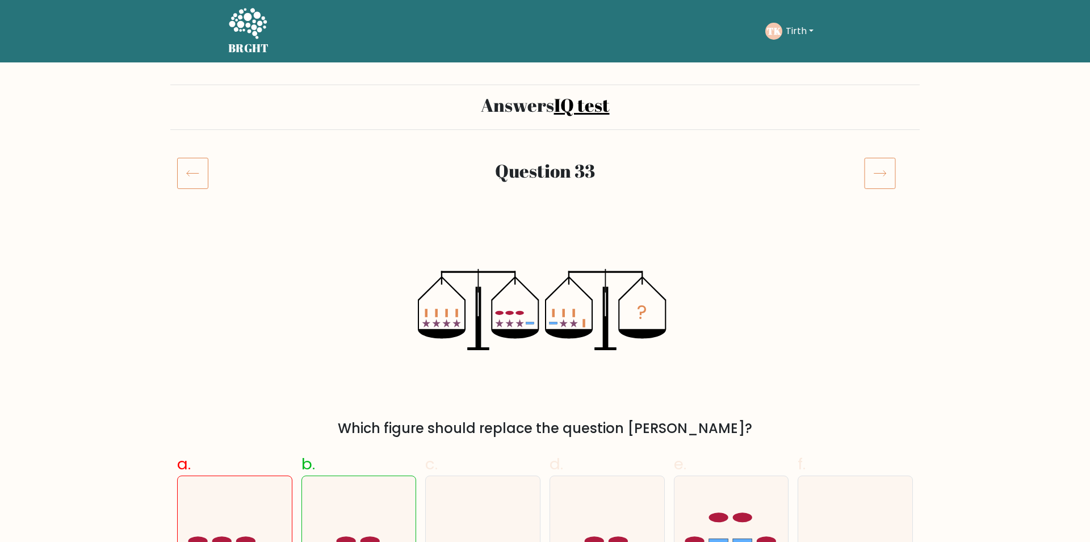
click at [199, 176] on icon at bounding box center [192, 173] width 31 height 32
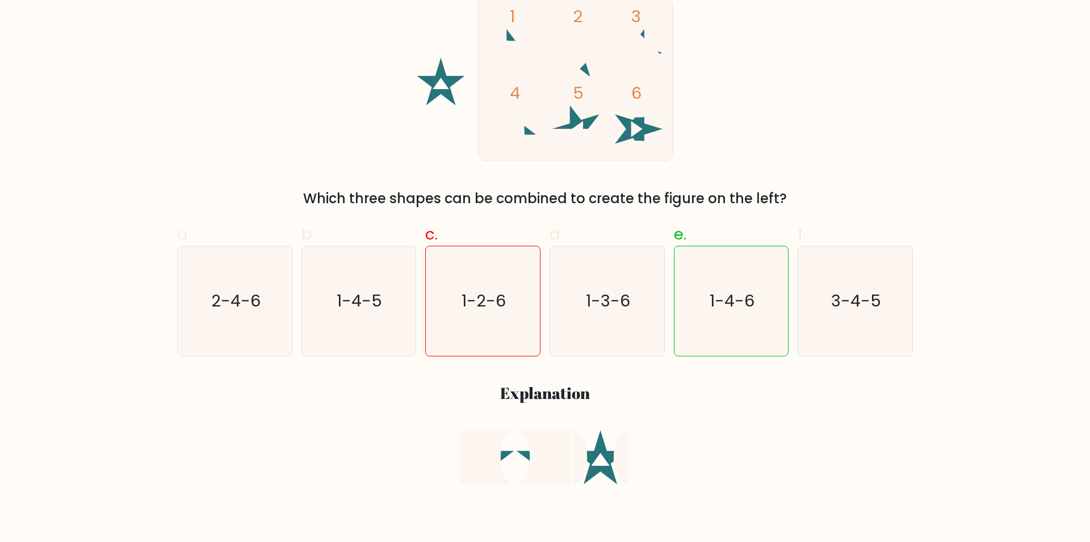
scroll to position [157, 0]
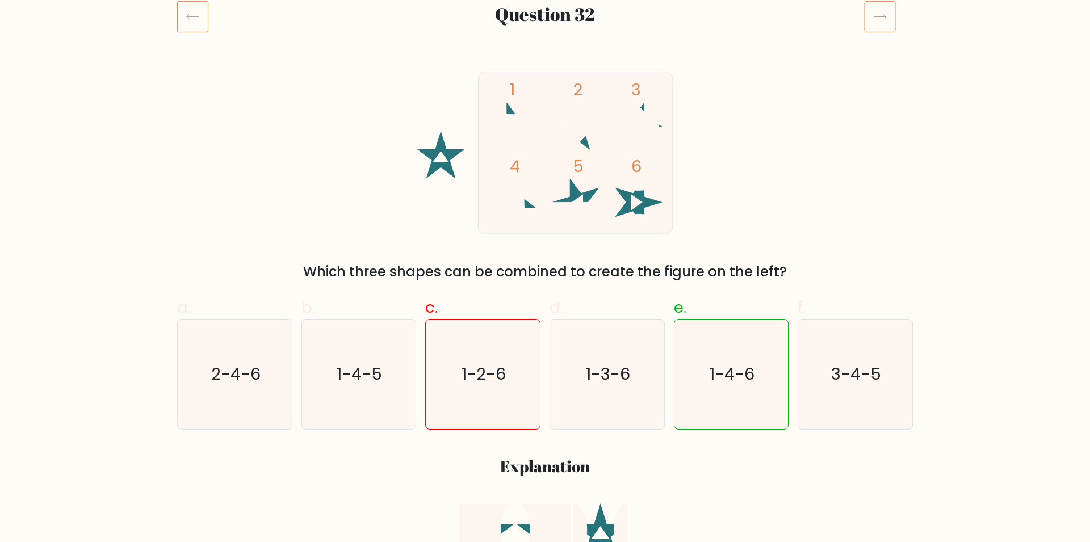
click at [196, 24] on icon at bounding box center [192, 17] width 31 height 32
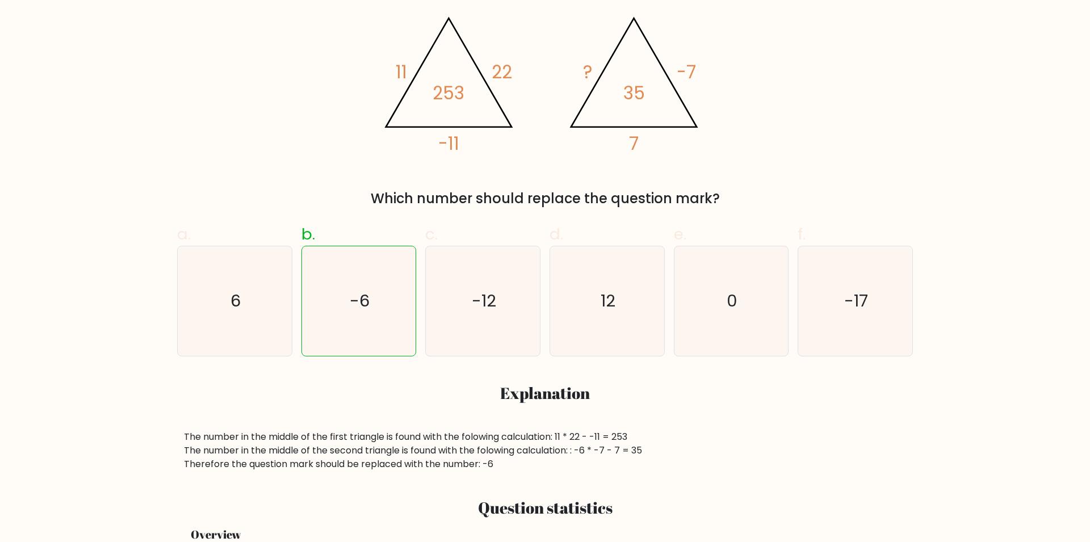
scroll to position [157, 0]
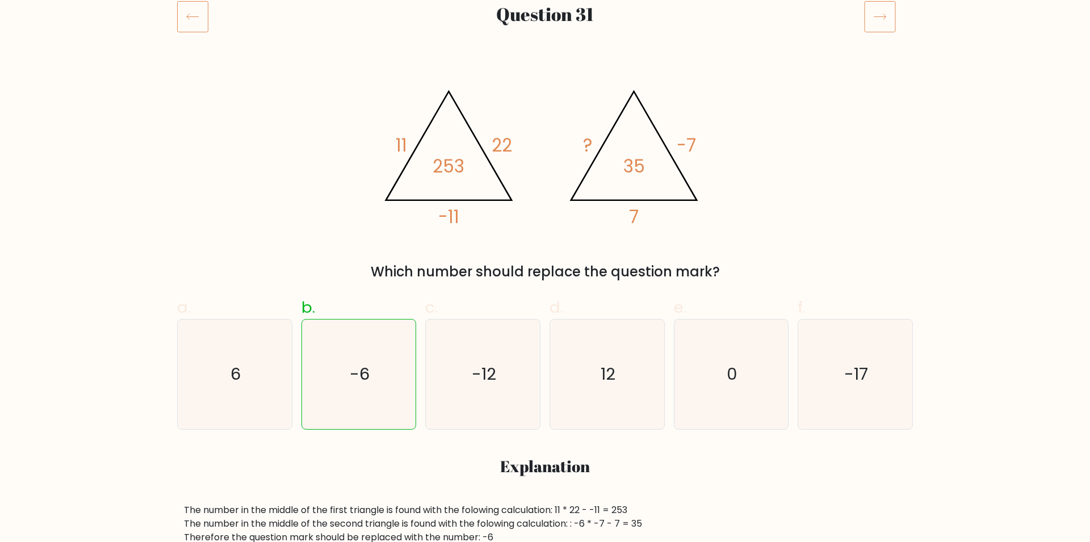
click at [197, 29] on icon at bounding box center [192, 17] width 31 height 32
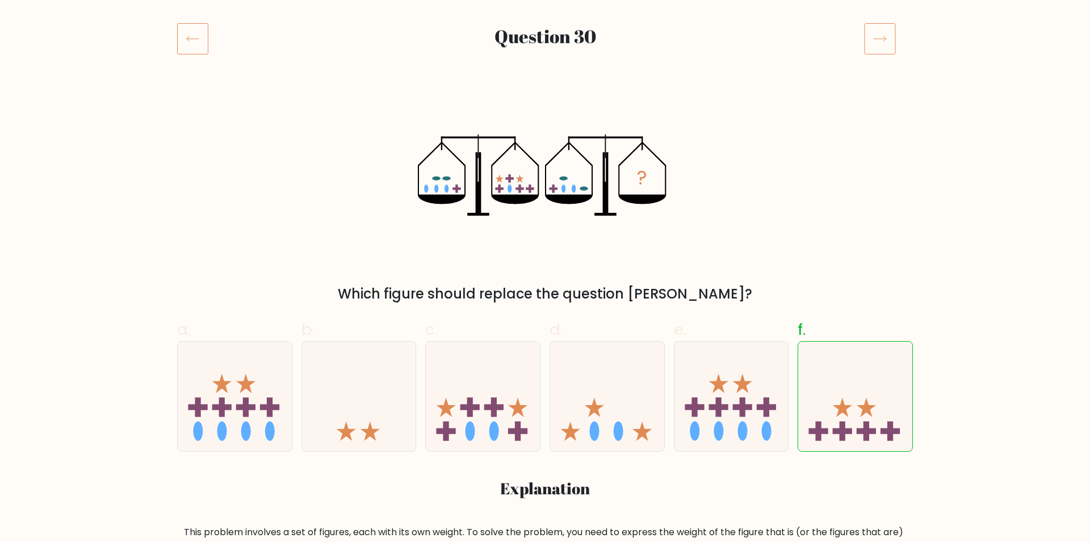
scroll to position [157, 0]
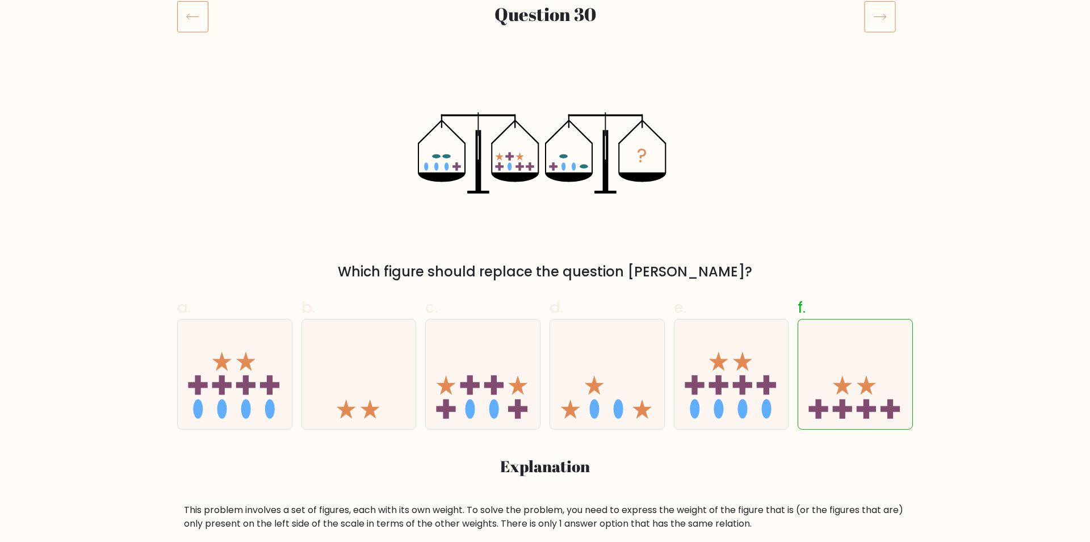
click at [191, 30] on icon at bounding box center [192, 17] width 31 height 32
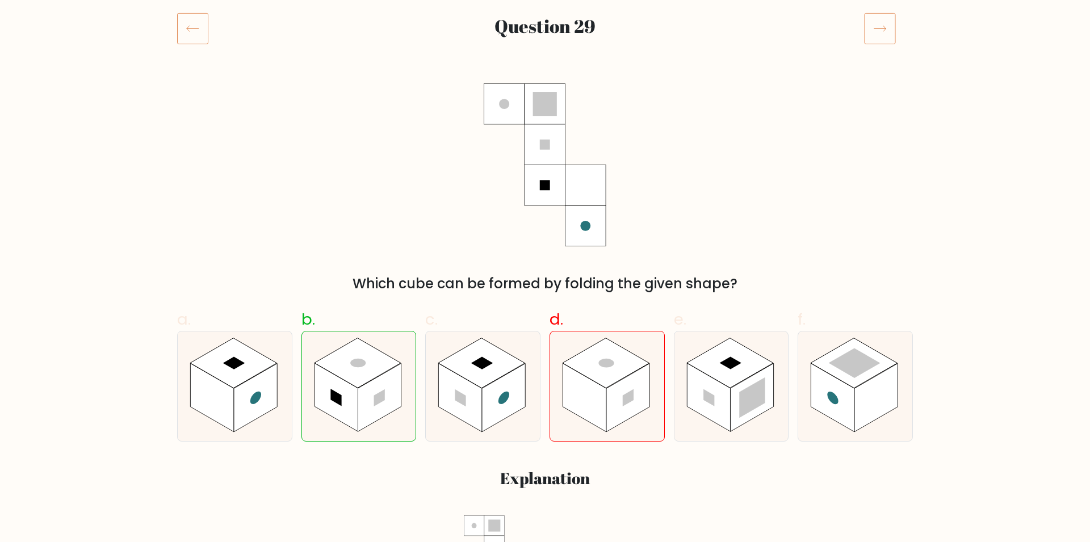
scroll to position [78, 0]
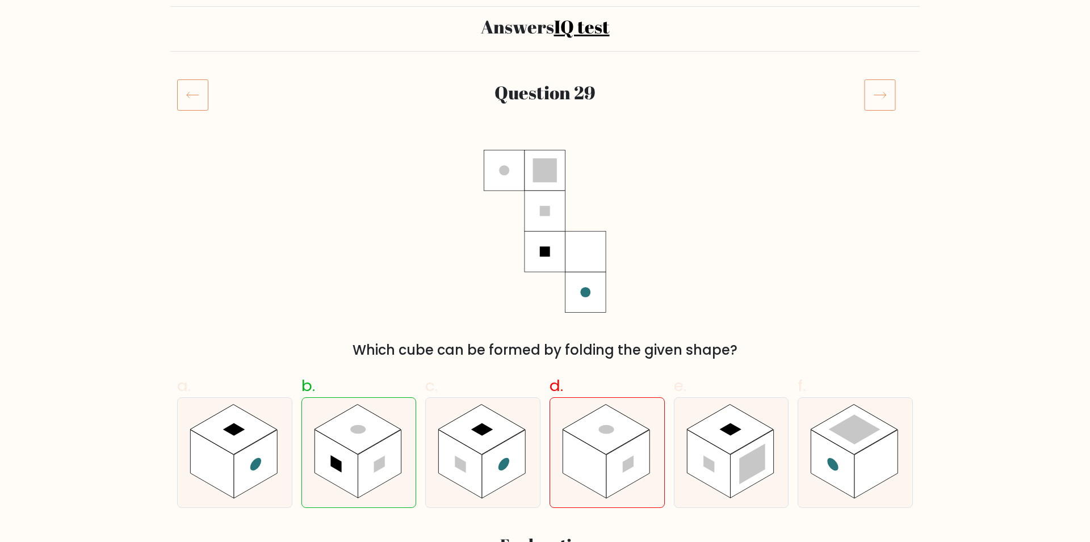
click at [200, 102] on icon at bounding box center [192, 95] width 31 height 32
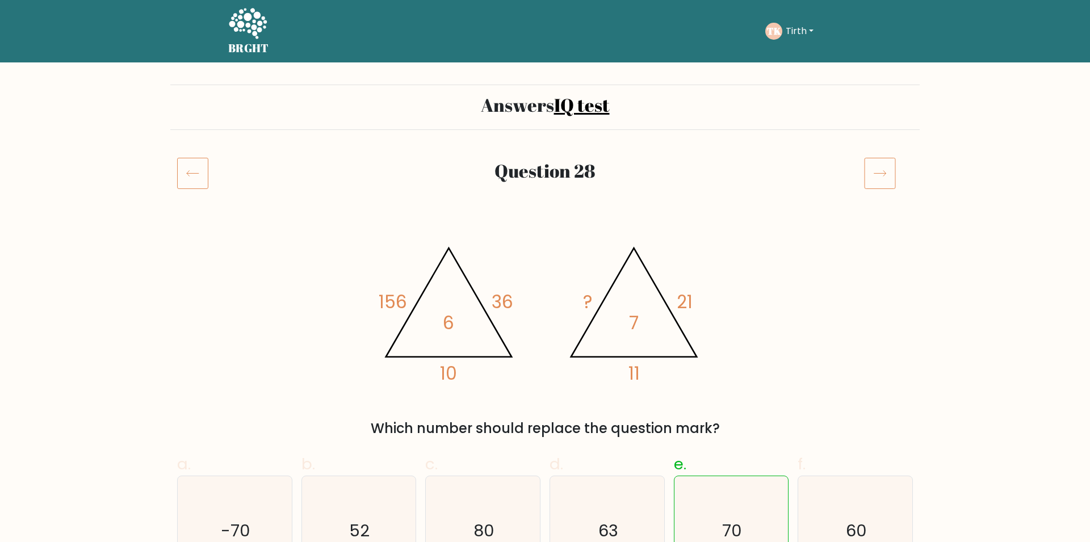
click at [191, 168] on icon at bounding box center [192, 173] width 31 height 32
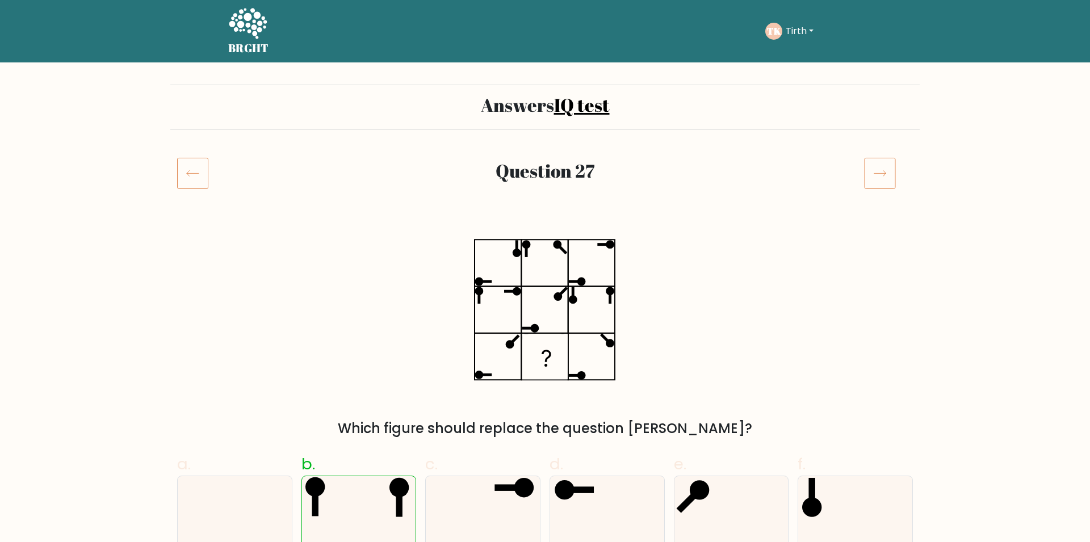
click at [192, 171] on icon at bounding box center [192, 173] width 31 height 32
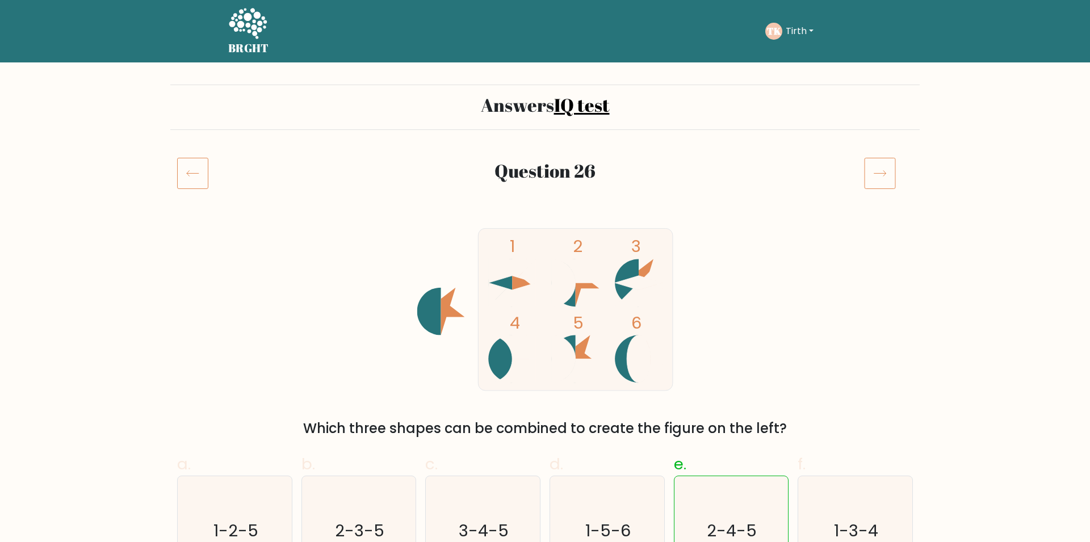
click at [190, 183] on icon at bounding box center [192, 173] width 31 height 32
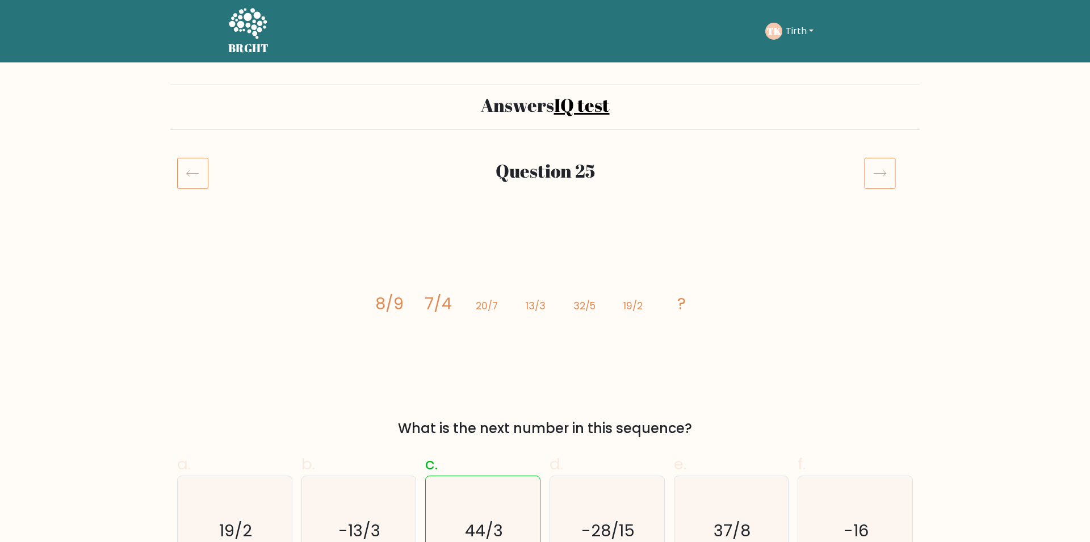
drag, startPoint x: 197, startPoint y: 173, endPoint x: 192, endPoint y: 179, distance: 8.1
click at [202, 168] on icon at bounding box center [192, 173] width 31 height 32
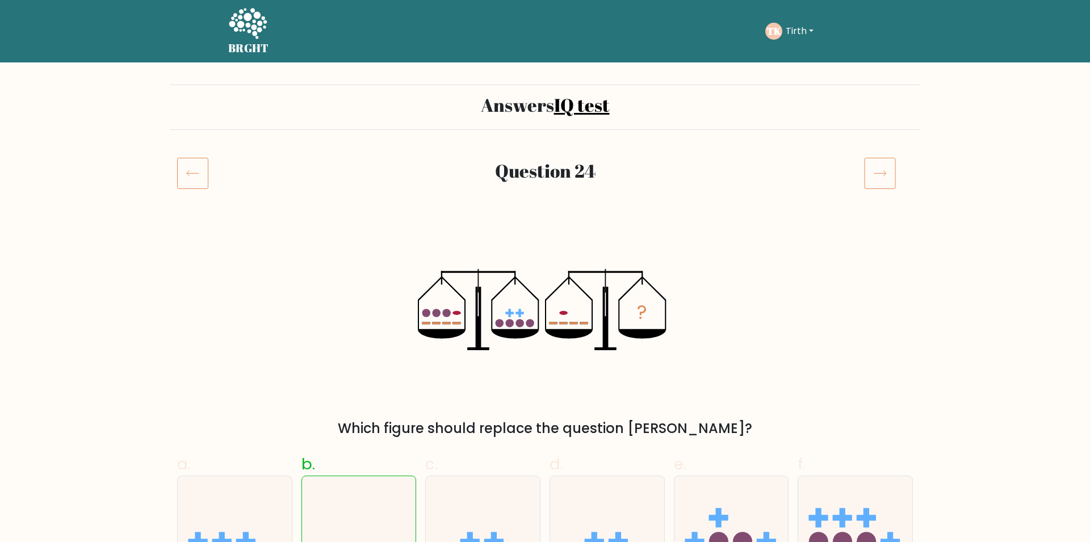
click at [867, 178] on icon at bounding box center [880, 173] width 32 height 32
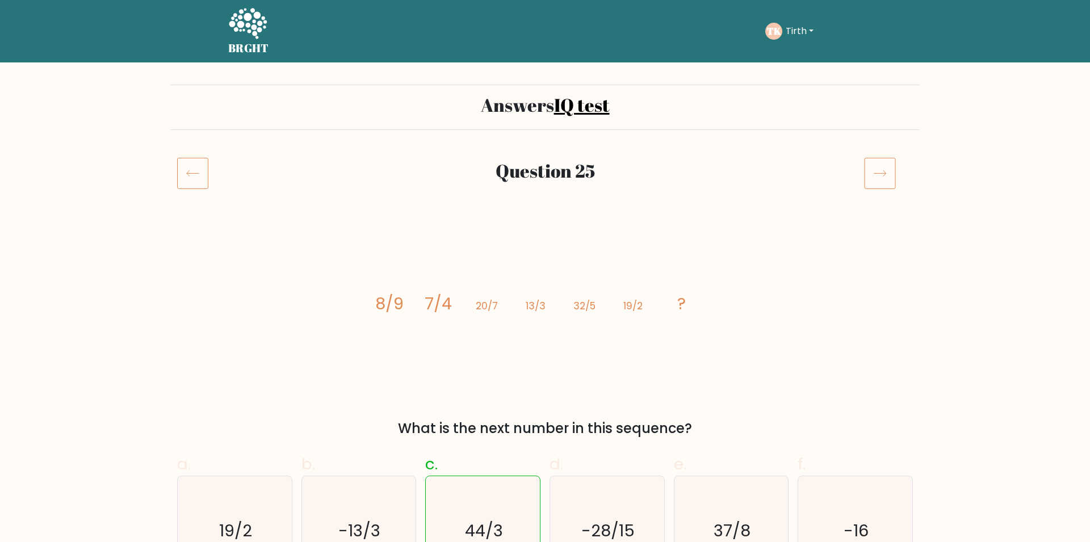
click at [178, 179] on rect at bounding box center [193, 173] width 31 height 31
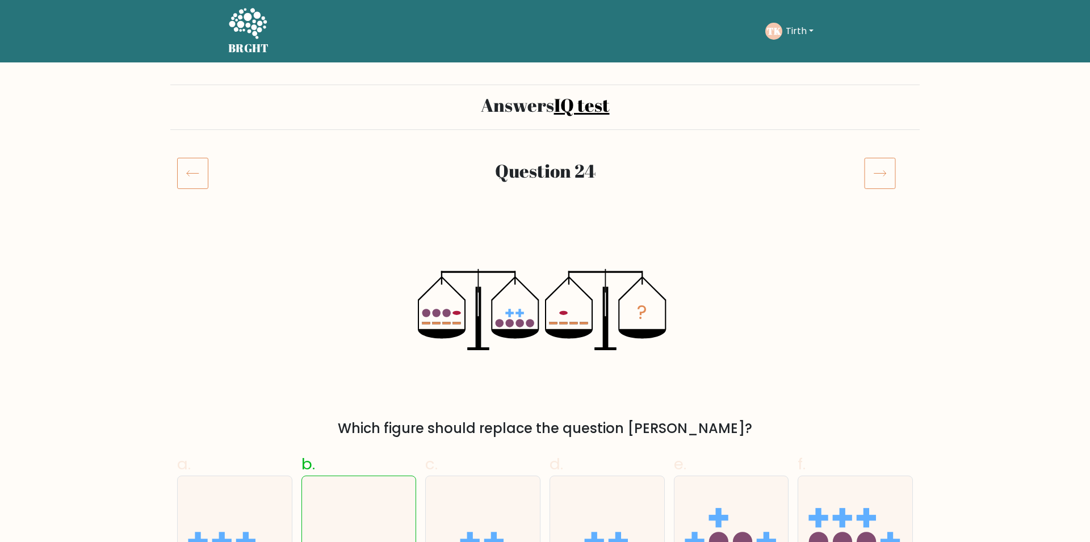
click at [194, 169] on icon at bounding box center [192, 173] width 31 height 32
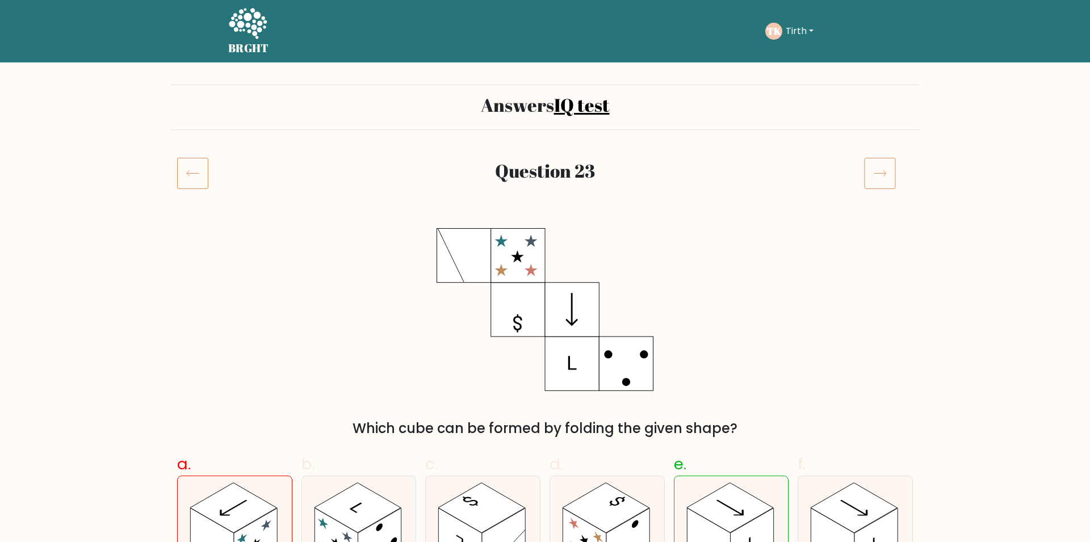
click at [182, 164] on icon at bounding box center [192, 173] width 31 height 32
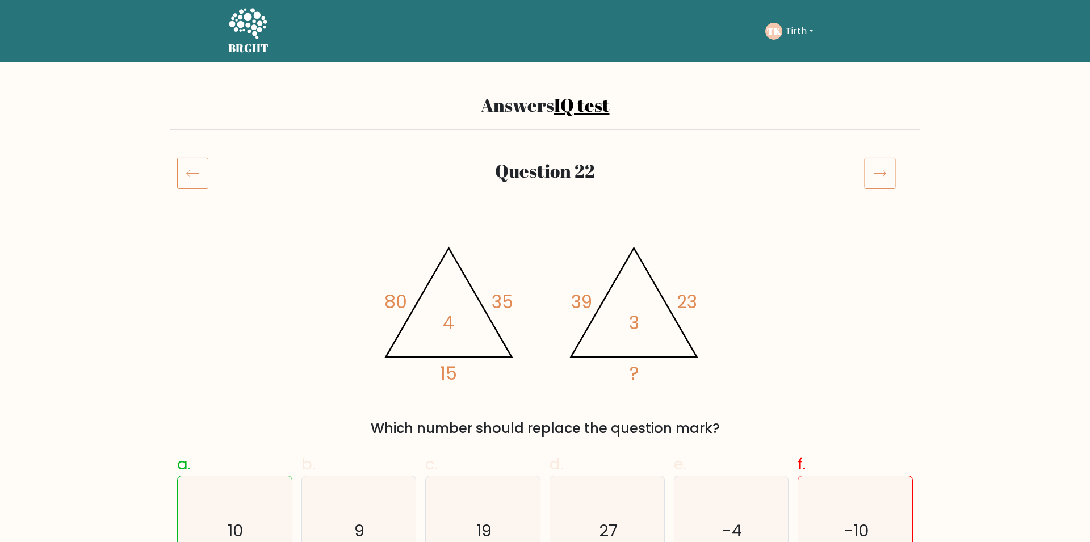
click at [189, 174] on icon at bounding box center [192, 173] width 31 height 32
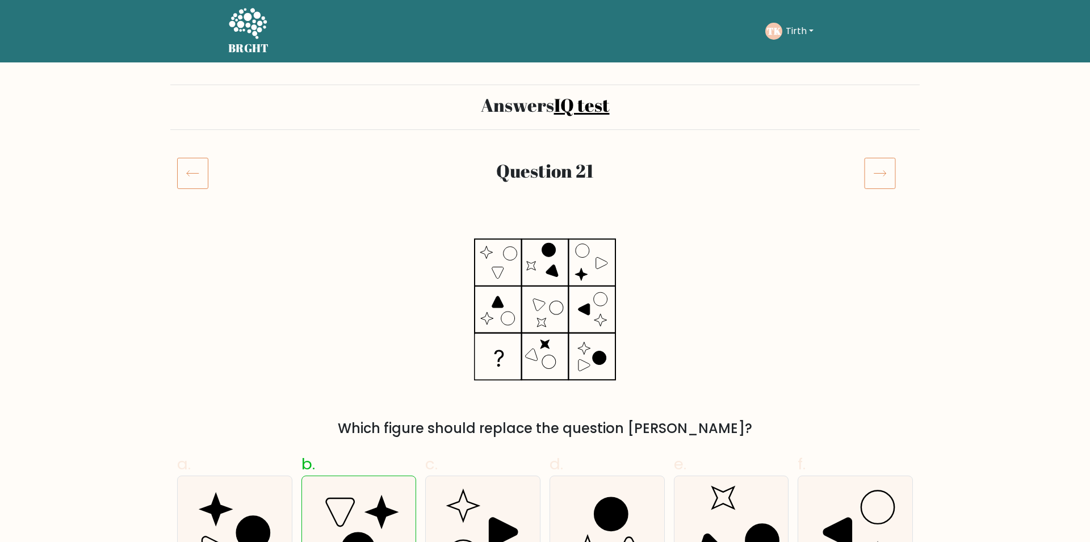
click at [197, 179] on icon at bounding box center [192, 173] width 31 height 32
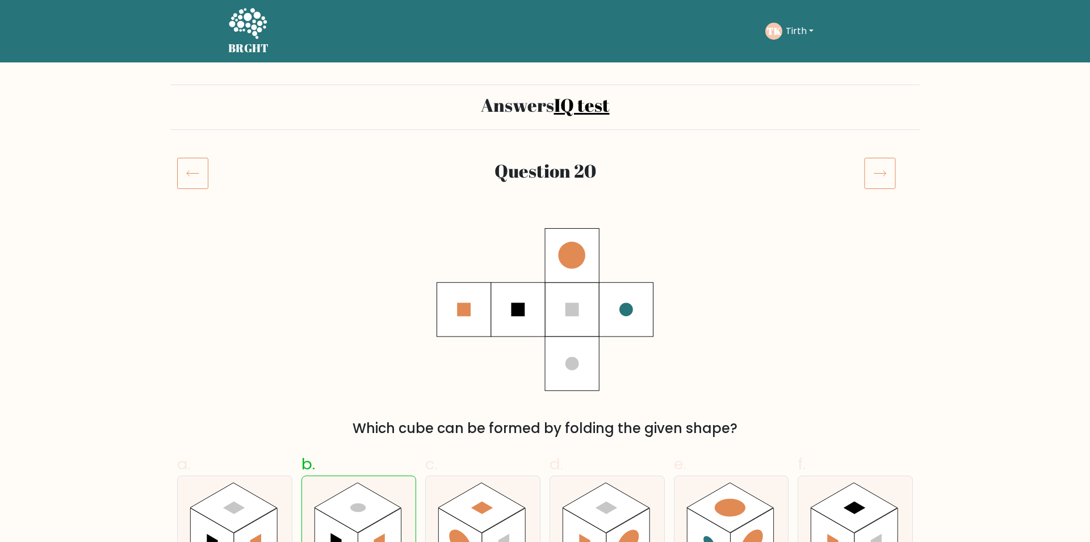
drag, startPoint x: 189, startPoint y: 179, endPoint x: 195, endPoint y: 177, distance: 6.6
click at [190, 178] on icon at bounding box center [192, 173] width 31 height 32
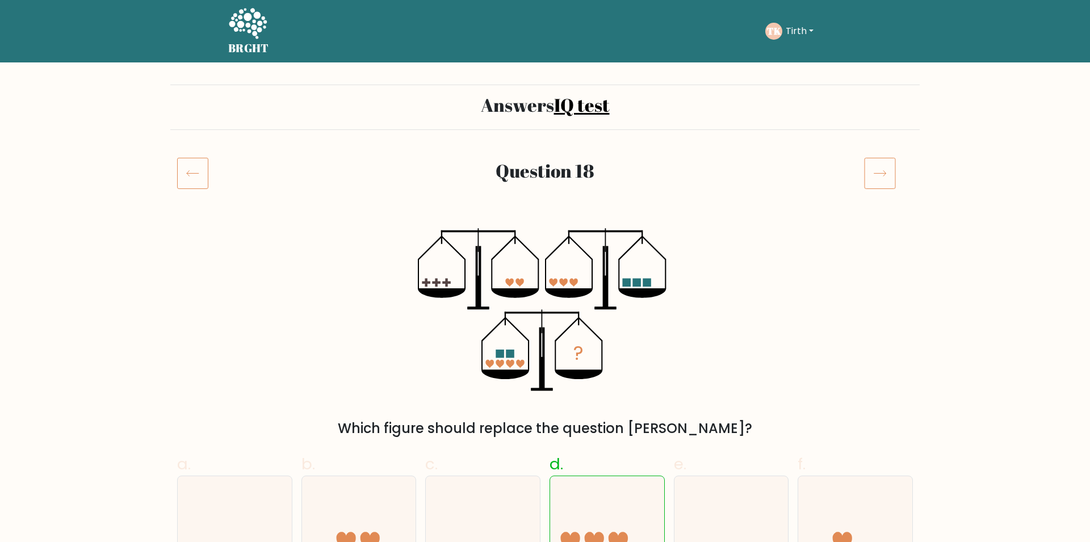
click at [189, 179] on icon at bounding box center [192, 173] width 31 height 32
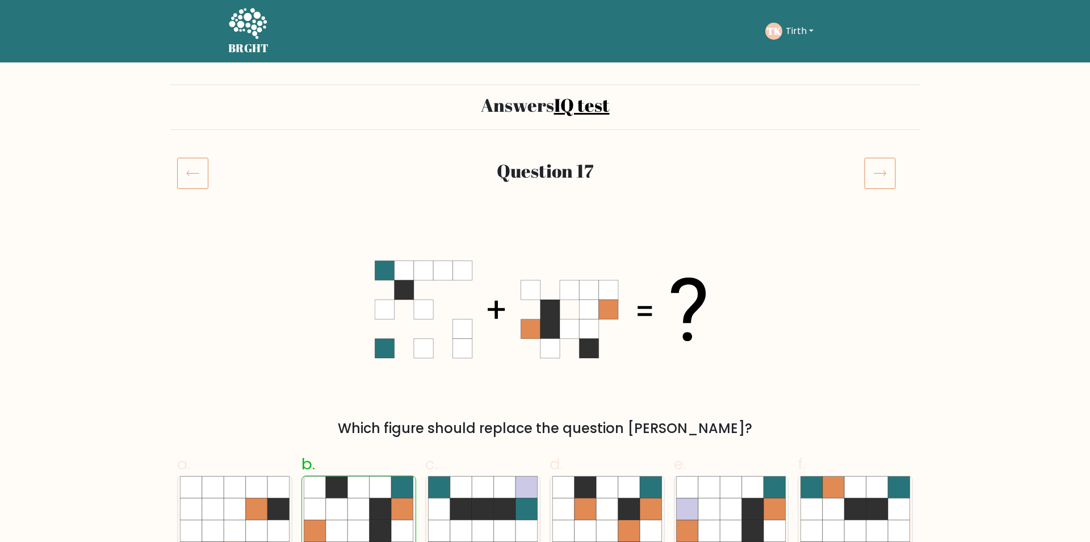
click at [189, 181] on icon at bounding box center [192, 173] width 31 height 32
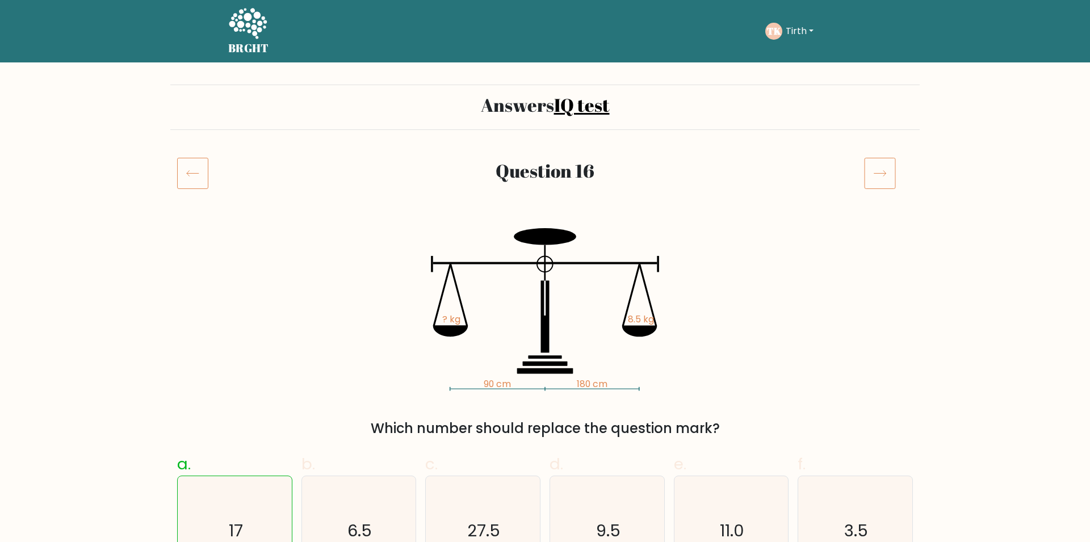
click at [195, 186] on icon at bounding box center [192, 173] width 31 height 32
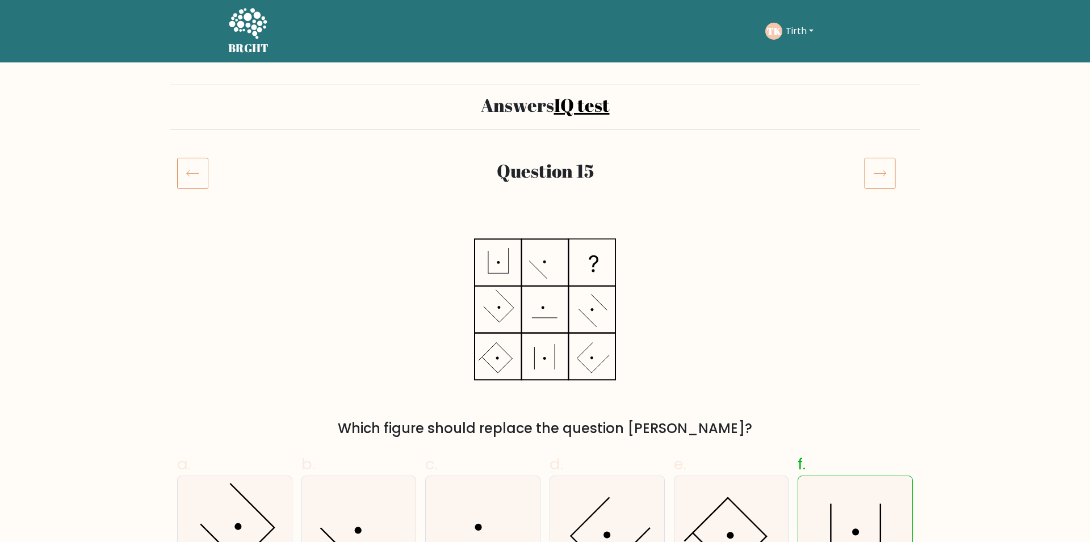
click at [194, 183] on icon at bounding box center [192, 173] width 31 height 32
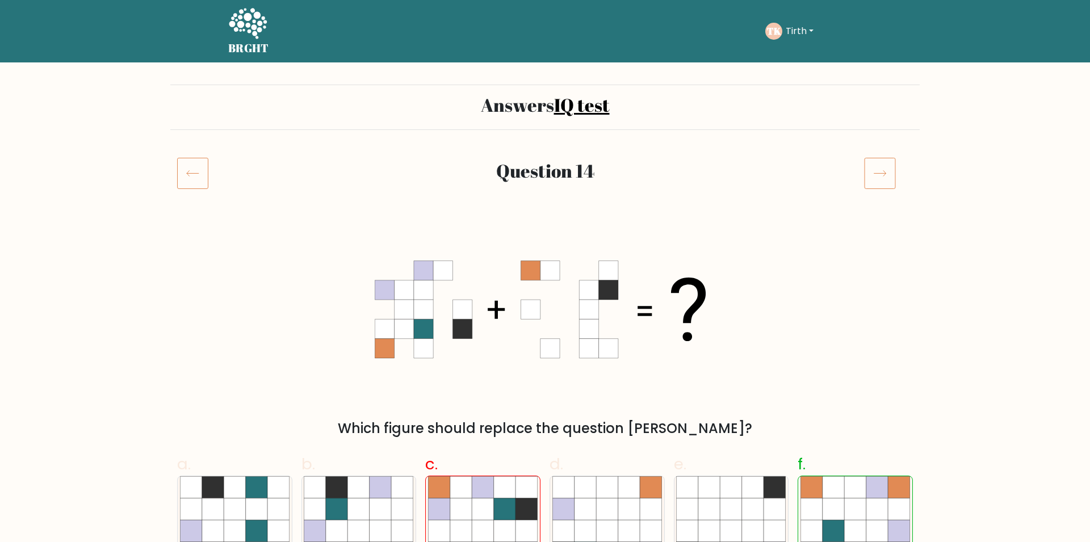
click at [189, 170] on icon at bounding box center [192, 173] width 31 height 32
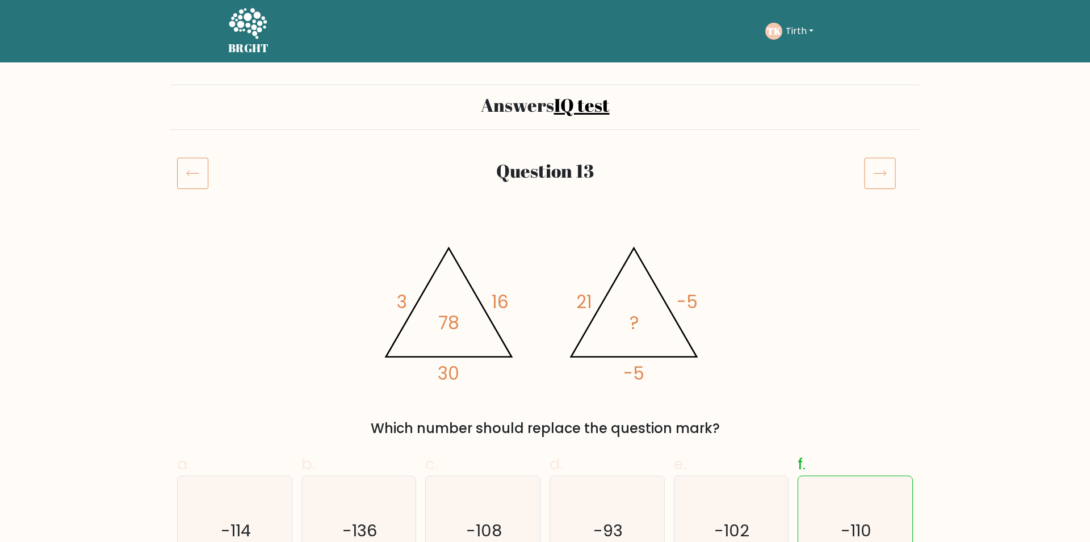
click at [196, 172] on icon at bounding box center [192, 173] width 31 height 32
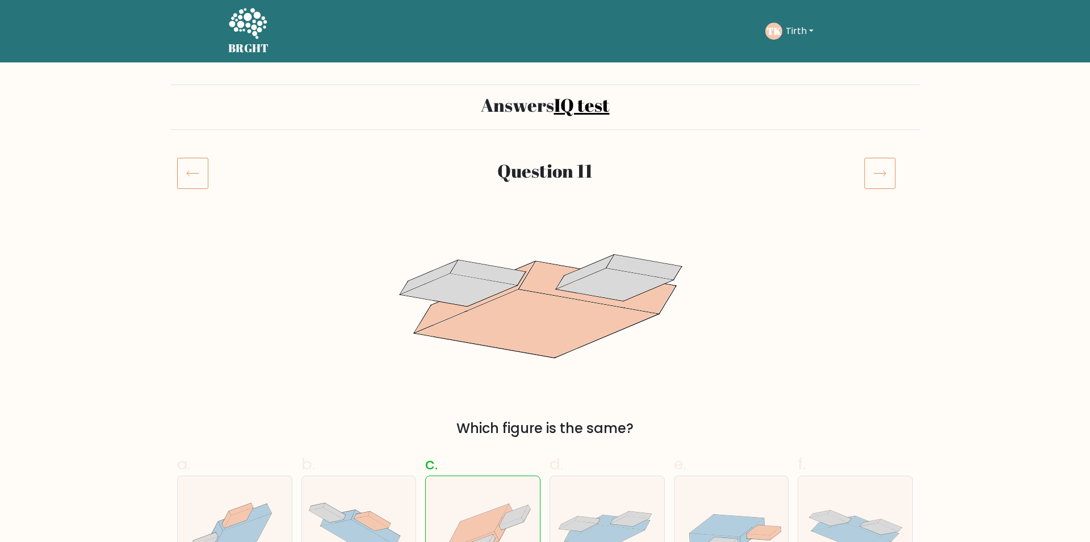
click at [195, 173] on icon at bounding box center [192, 173] width 31 height 32
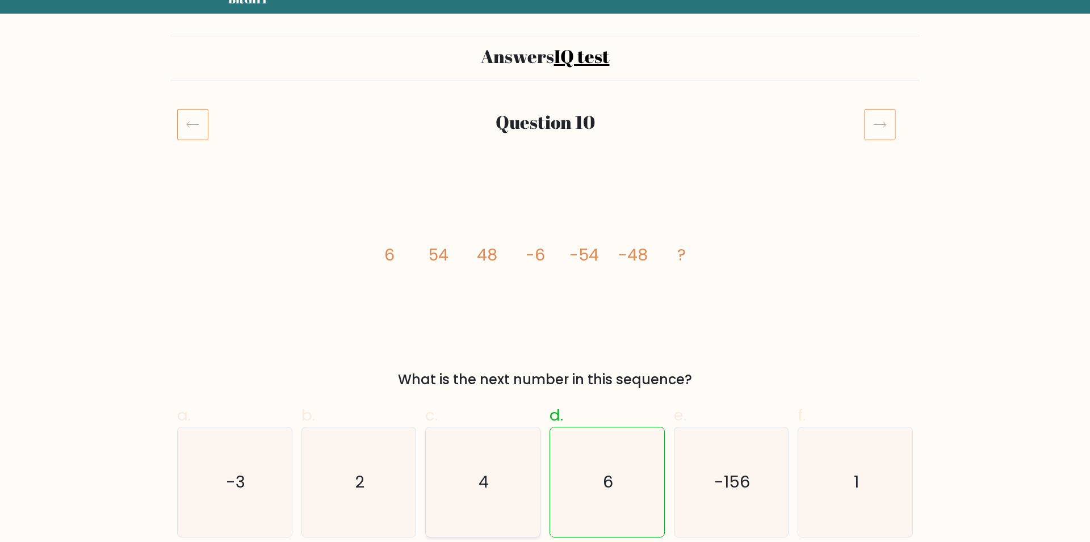
scroll to position [78, 0]
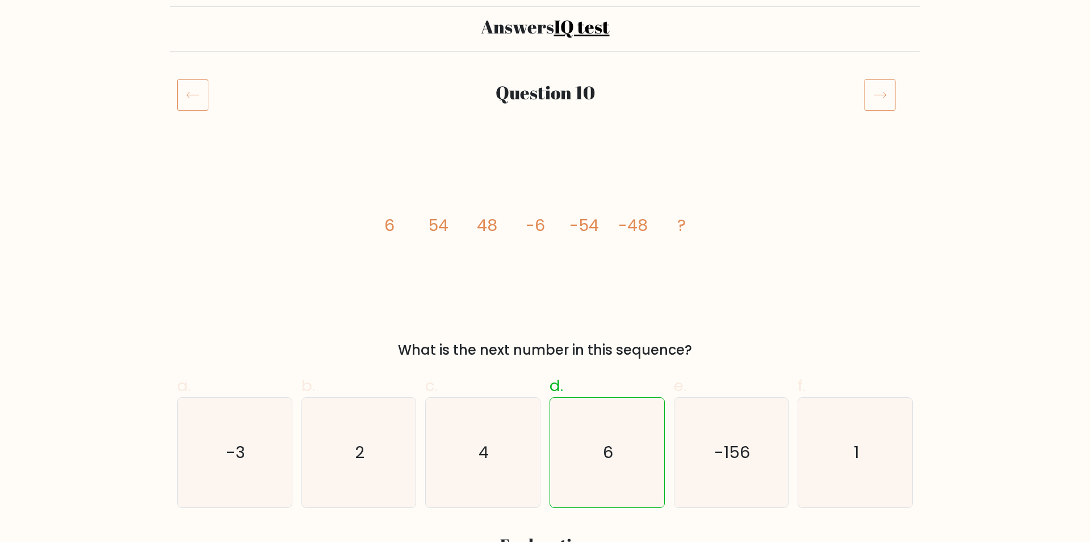
click at [202, 103] on icon at bounding box center [192, 95] width 31 height 32
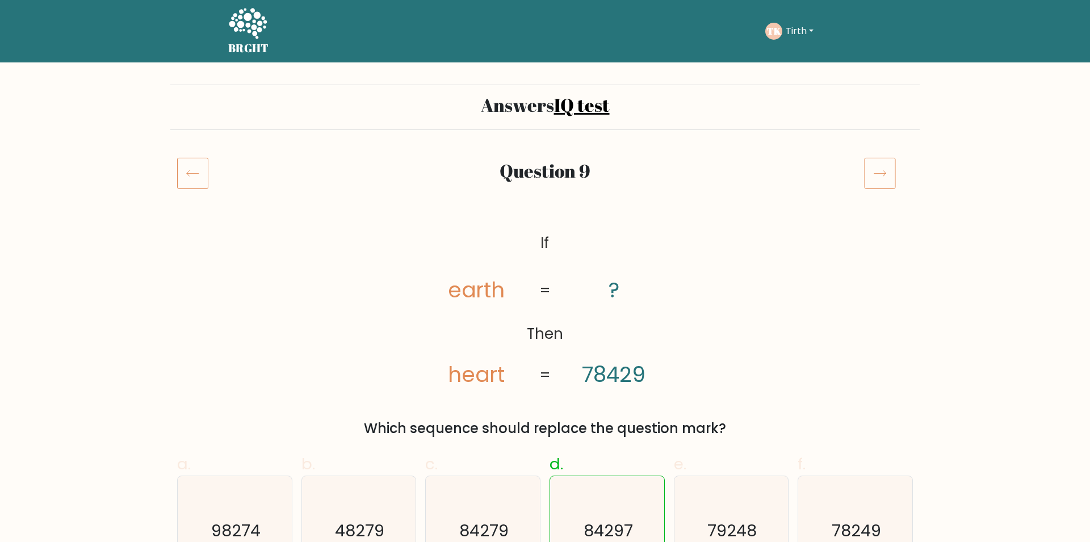
click at [199, 179] on icon at bounding box center [192, 173] width 31 height 32
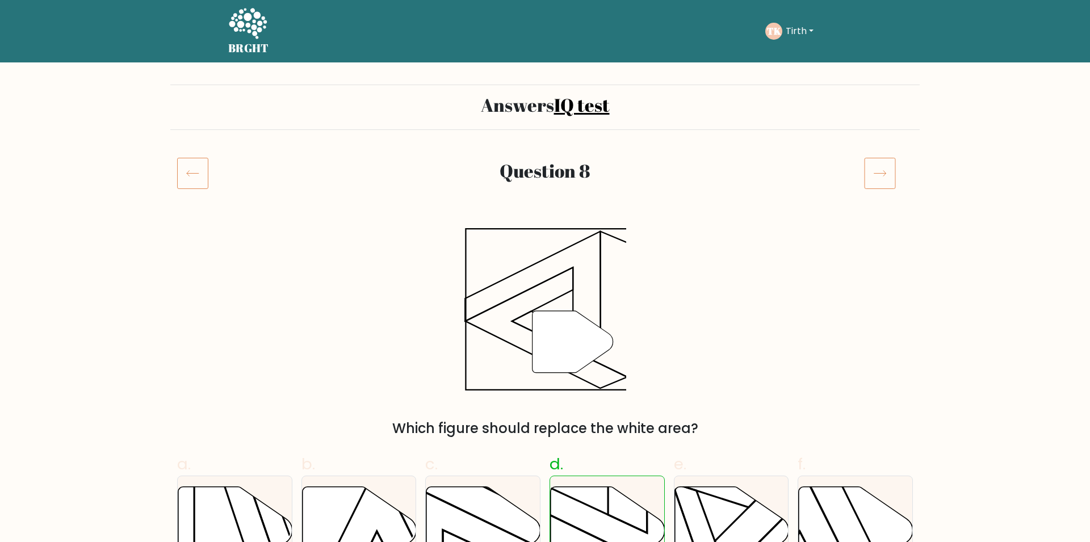
click at [193, 180] on icon at bounding box center [192, 173] width 31 height 32
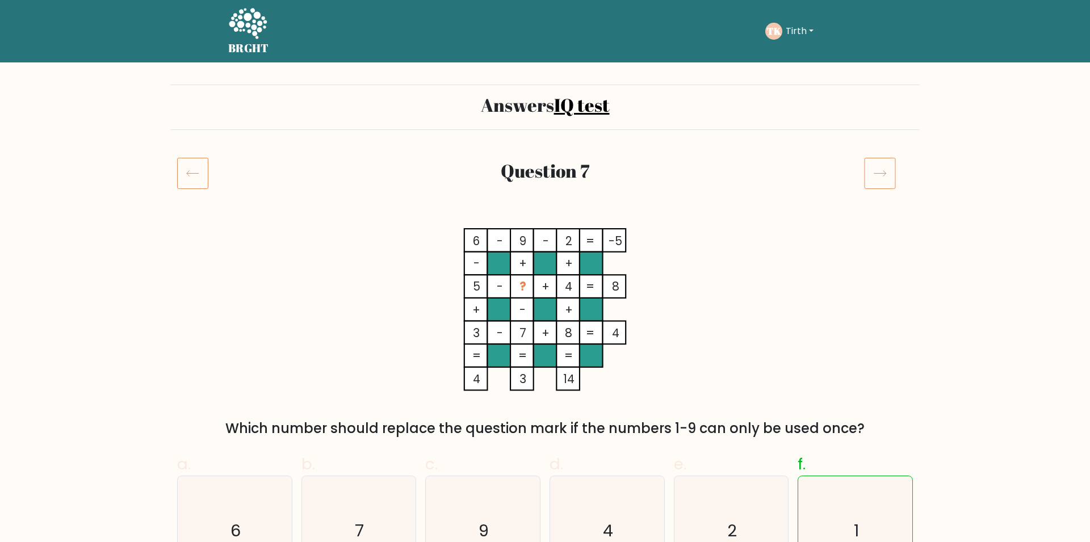
click at [186, 177] on icon at bounding box center [192, 173] width 31 height 32
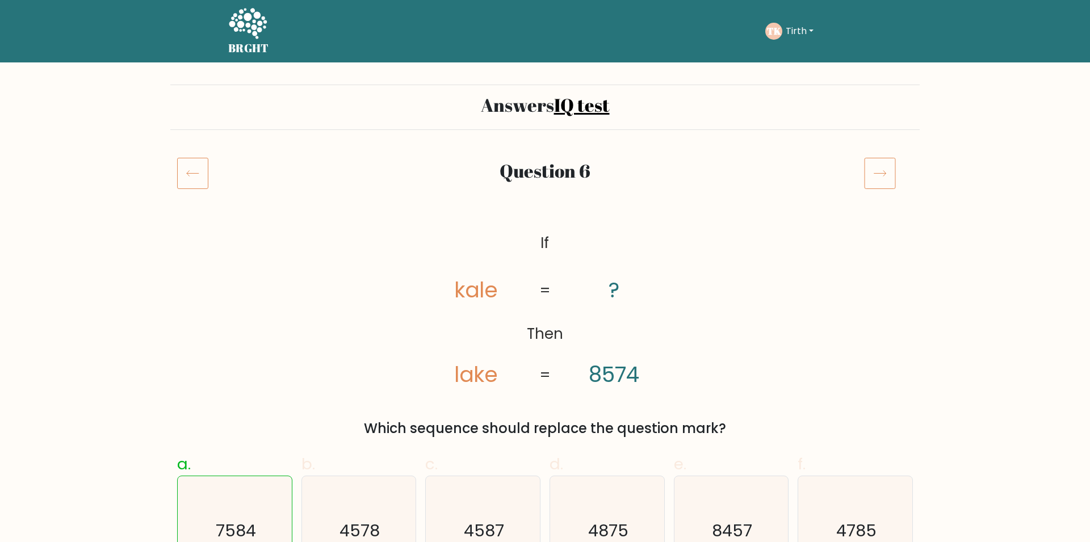
click at [196, 171] on icon at bounding box center [192, 173] width 31 height 32
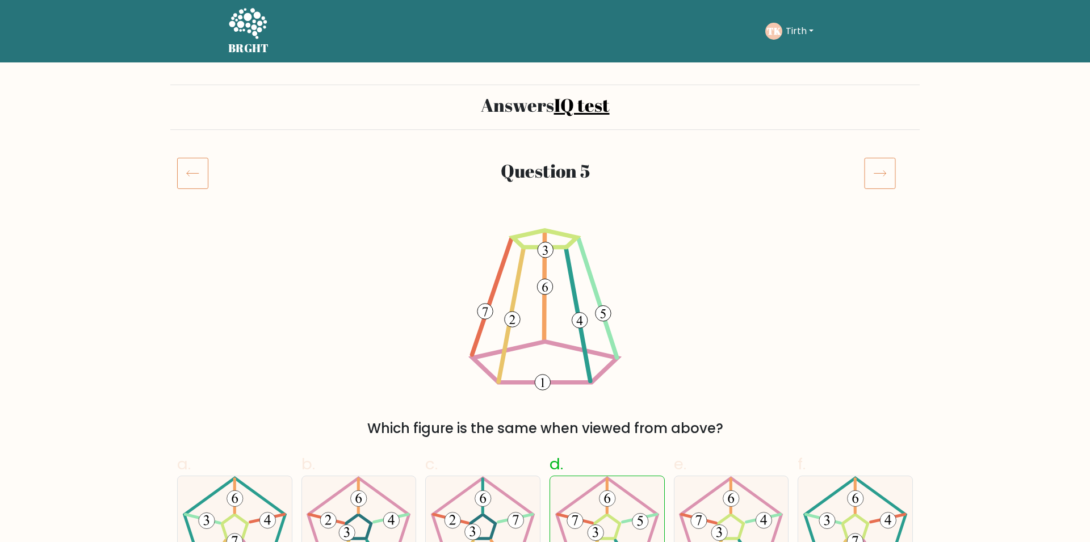
click at [236, 32] on icon at bounding box center [247, 24] width 39 height 34
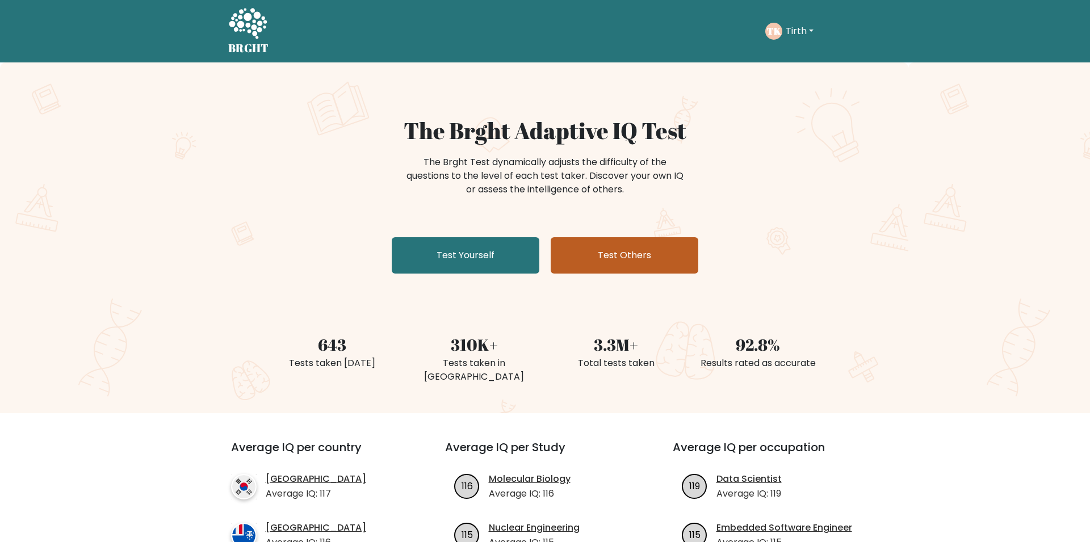
click at [613, 260] on link "Test Others" at bounding box center [625, 255] width 148 height 36
